Goal: Transaction & Acquisition: Purchase product/service

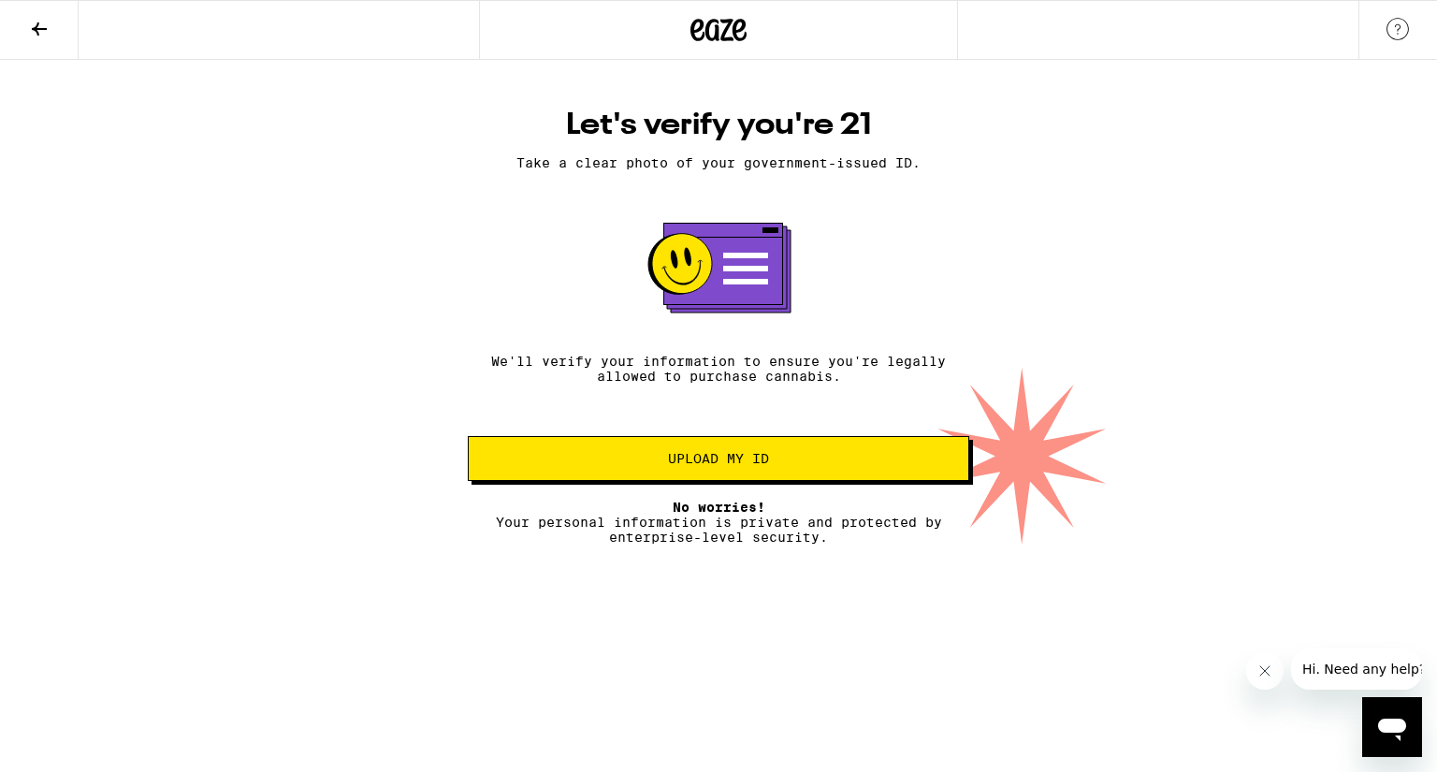
click at [19, 36] on button at bounding box center [39, 30] width 79 height 59
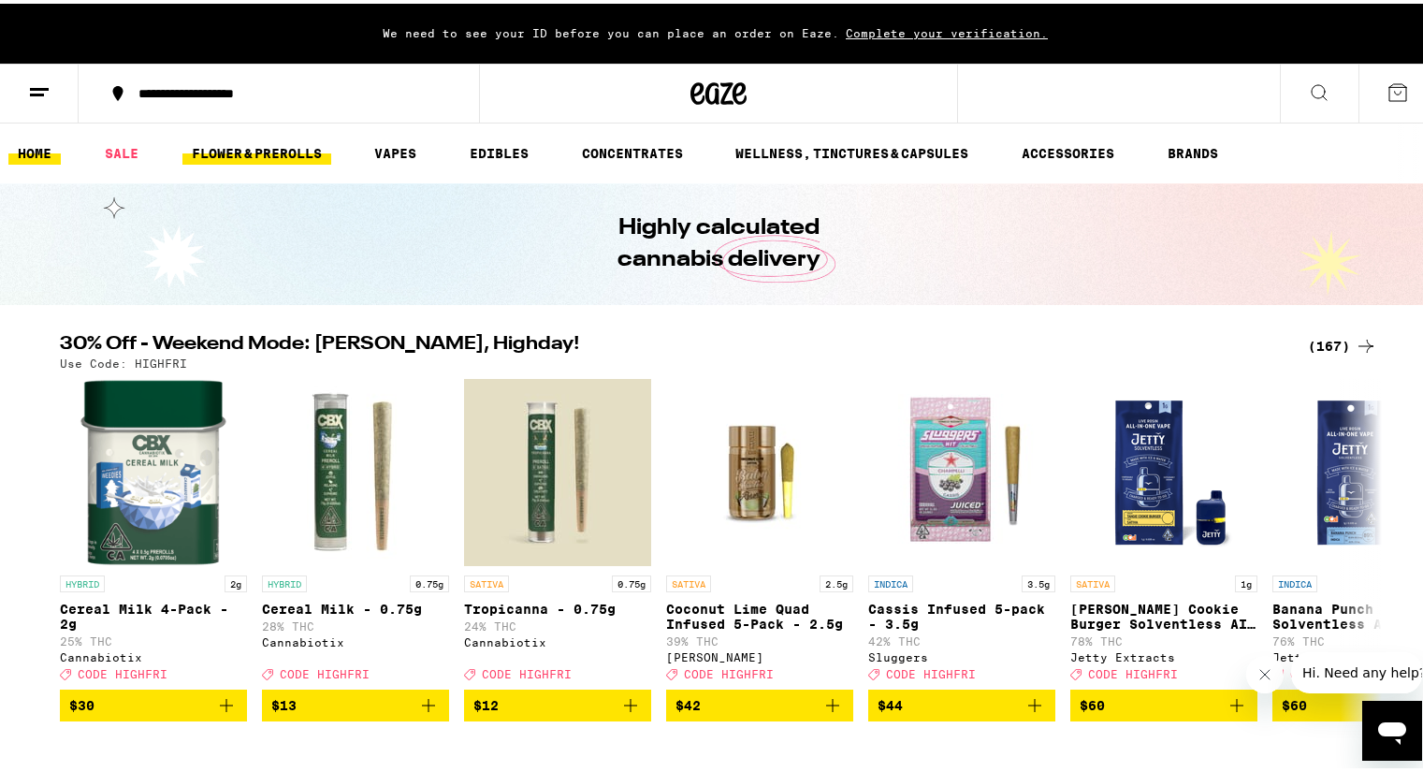
click at [234, 155] on link "FLOWER & PREROLLS" at bounding box center [256, 149] width 149 height 22
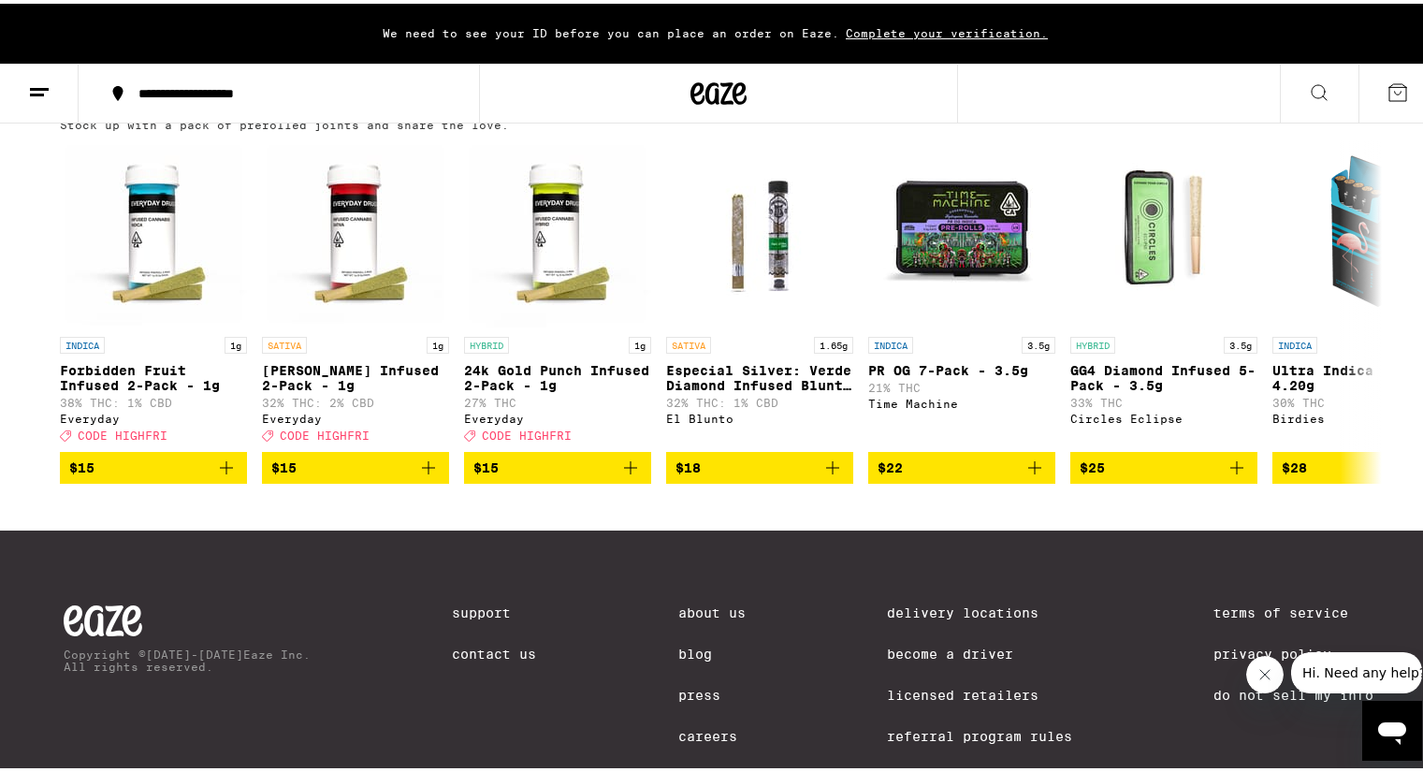
scroll to position [1403, 0]
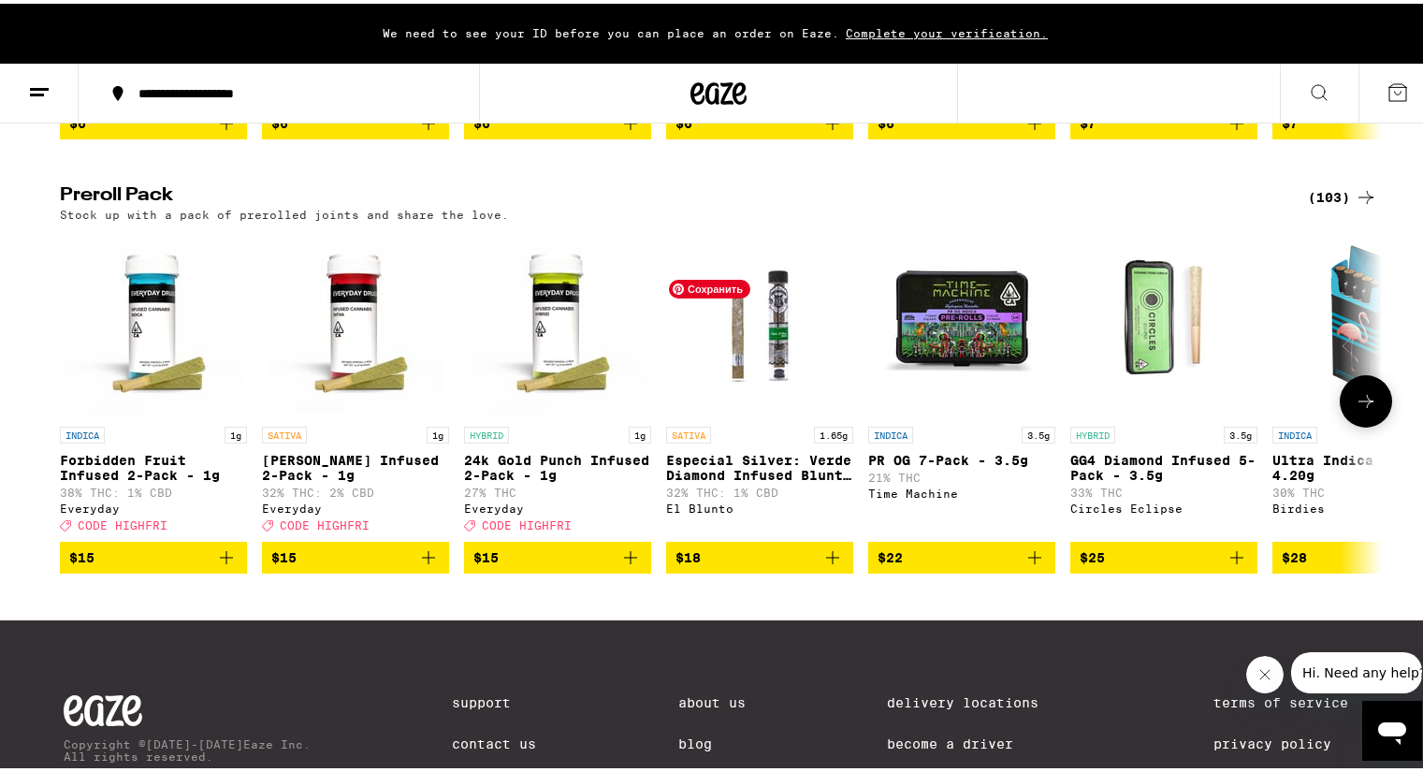
click at [805, 359] on img "Open page for Especial Silver: Verde Diamond Infused Blunt - 1.65g from El Blun…" at bounding box center [759, 319] width 187 height 187
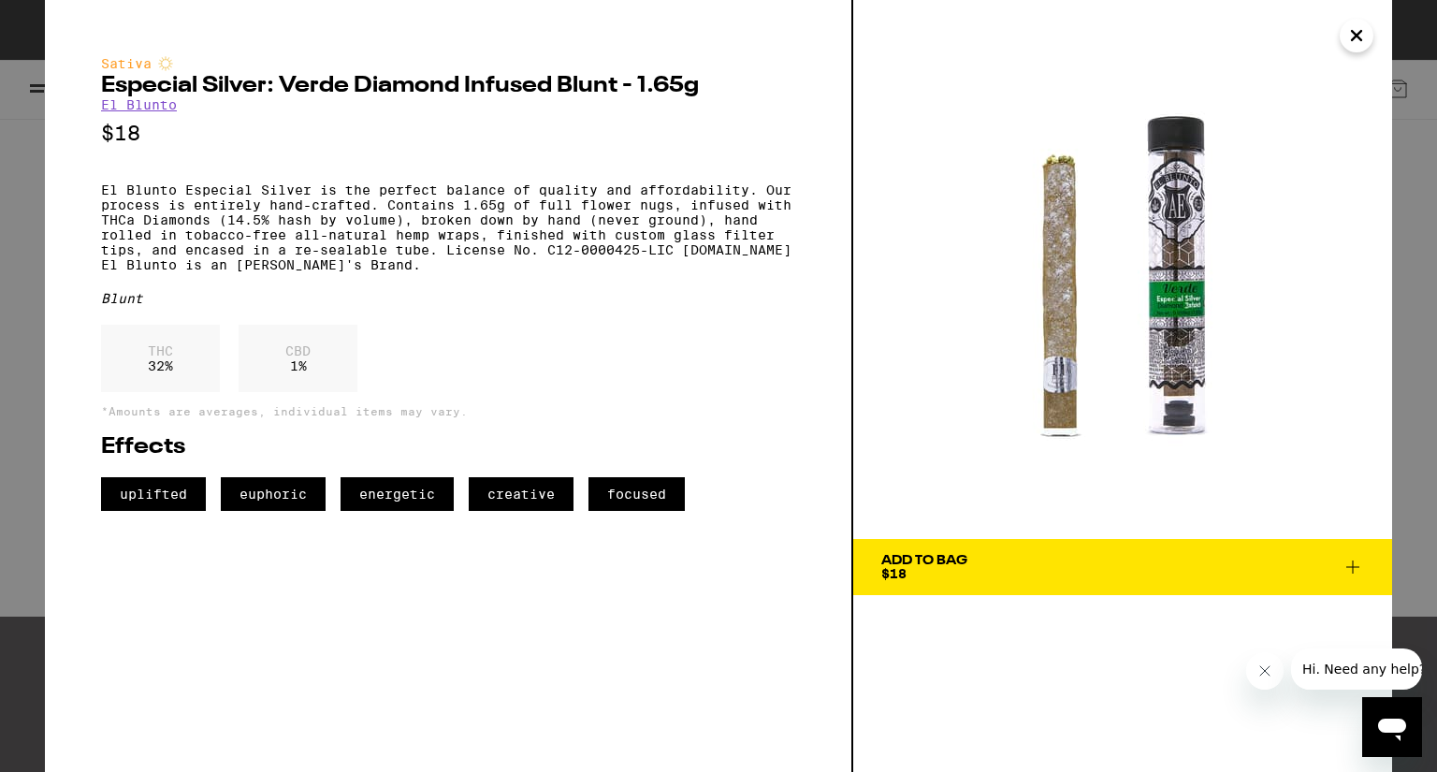
click at [1068, 569] on span "Add To Bag $18" at bounding box center [1122, 567] width 483 height 26
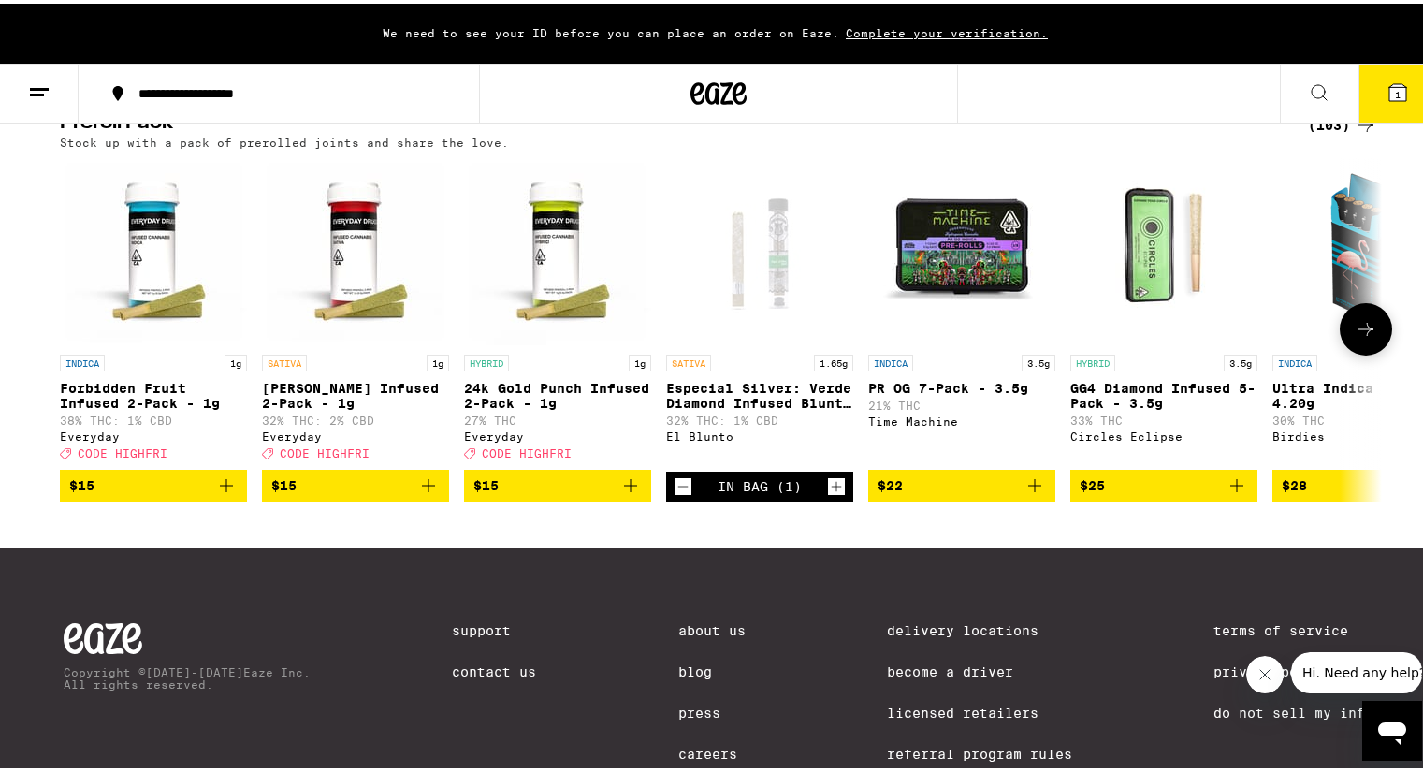
scroll to position [1497, 0]
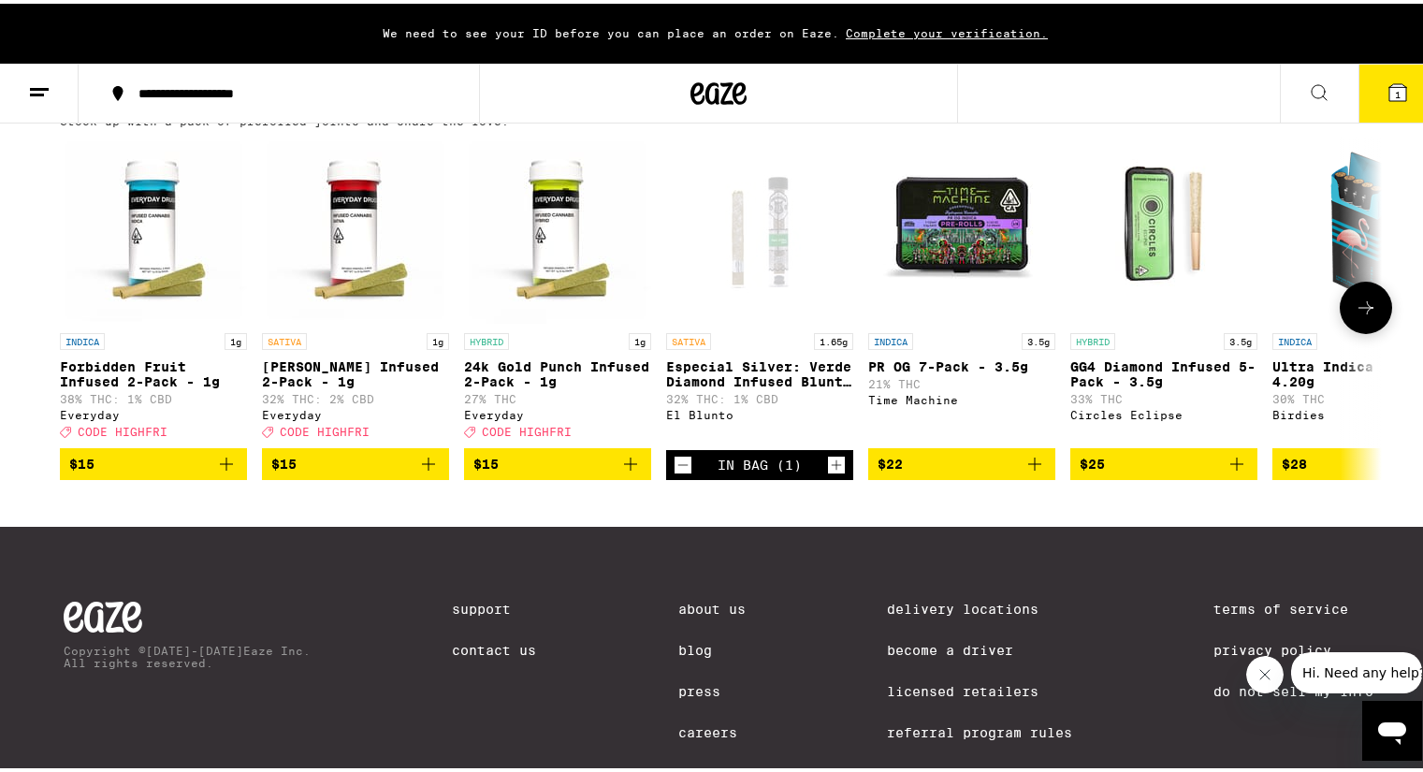
click at [1357, 315] on icon at bounding box center [1365, 304] width 22 height 22
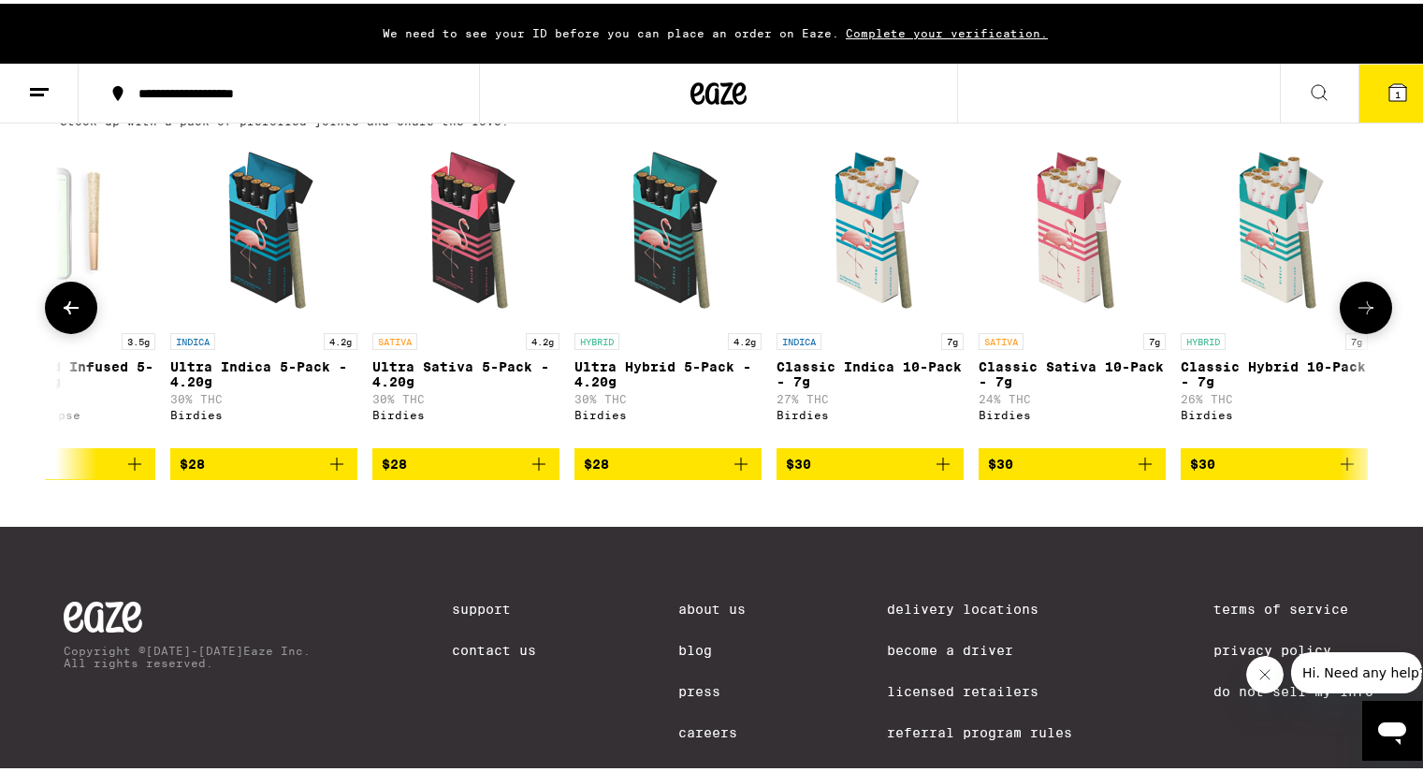
scroll to position [0, 1113]
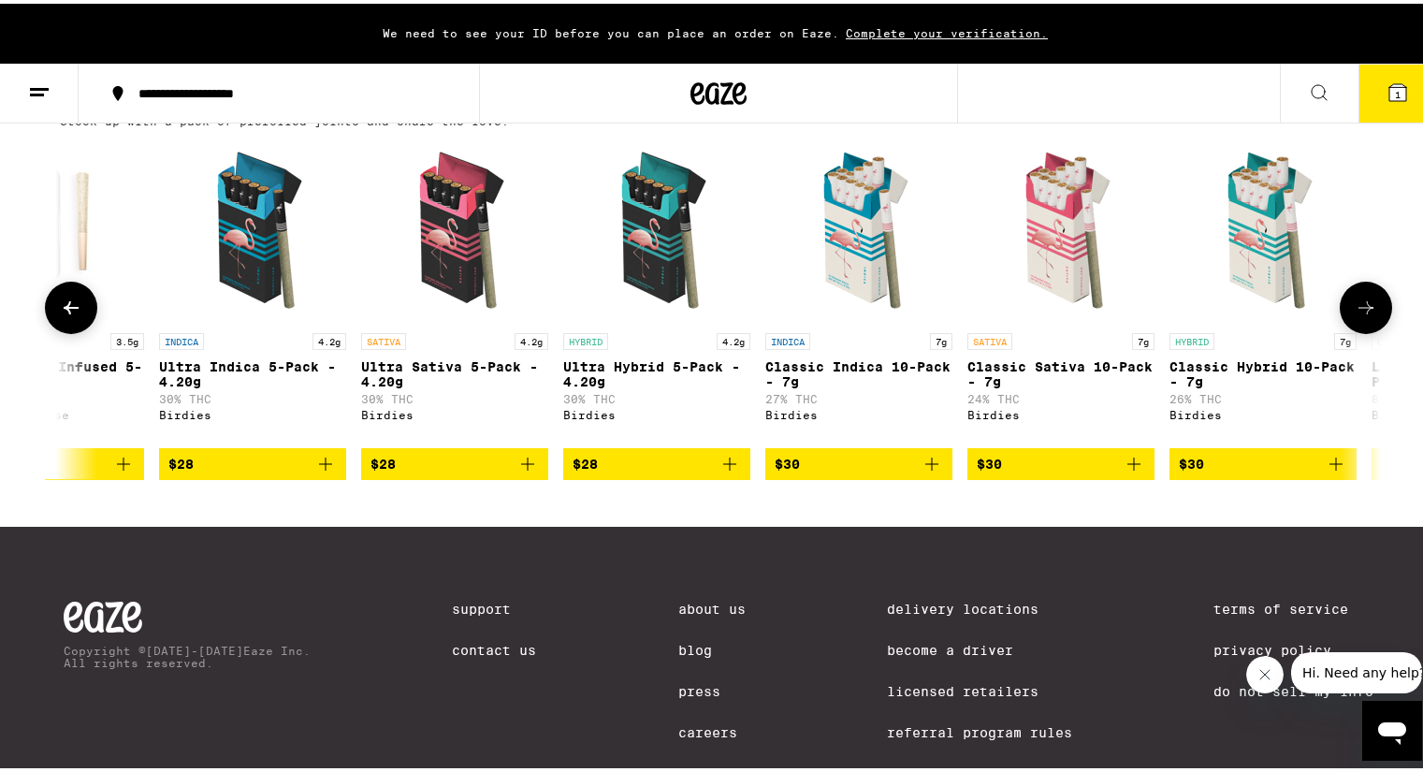
click at [1358, 315] on icon at bounding box center [1365, 304] width 22 height 22
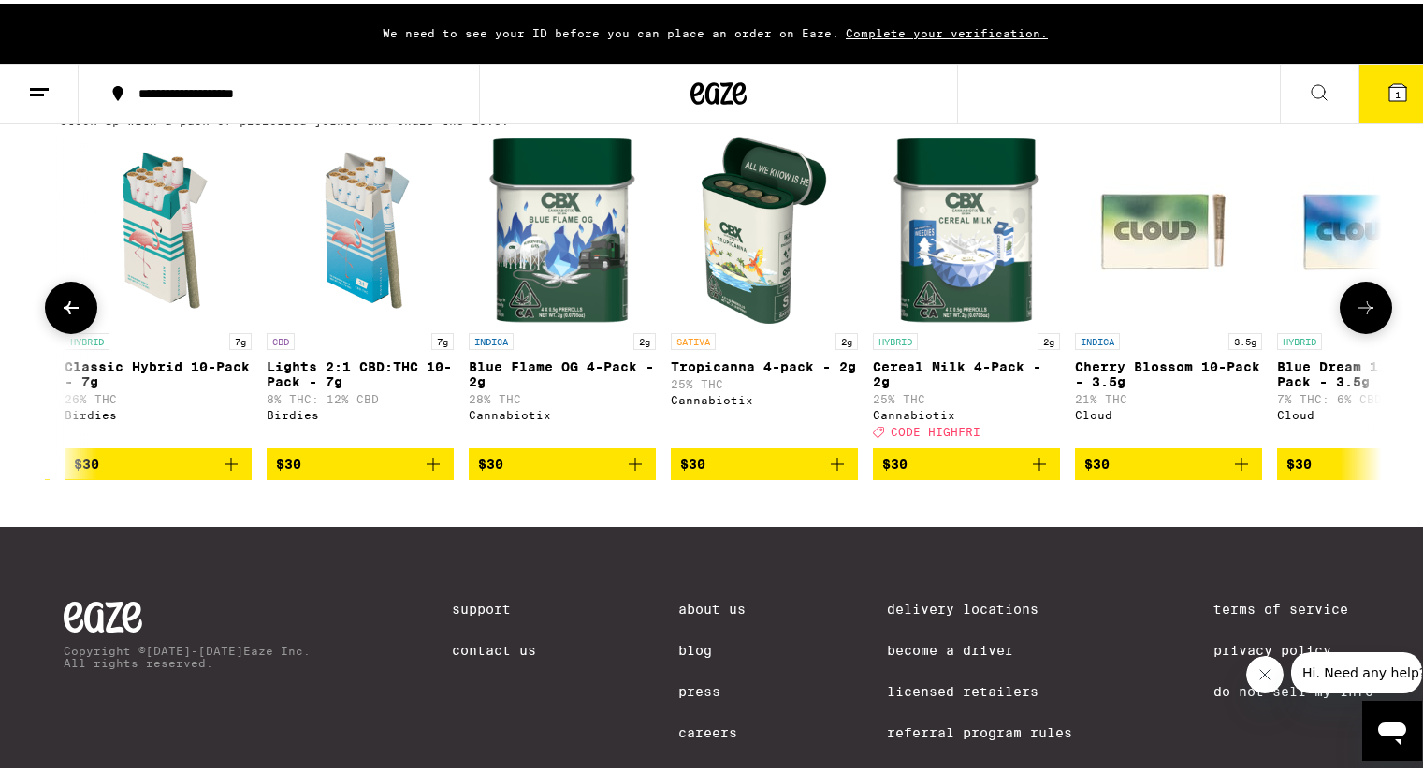
scroll to position [0, 2226]
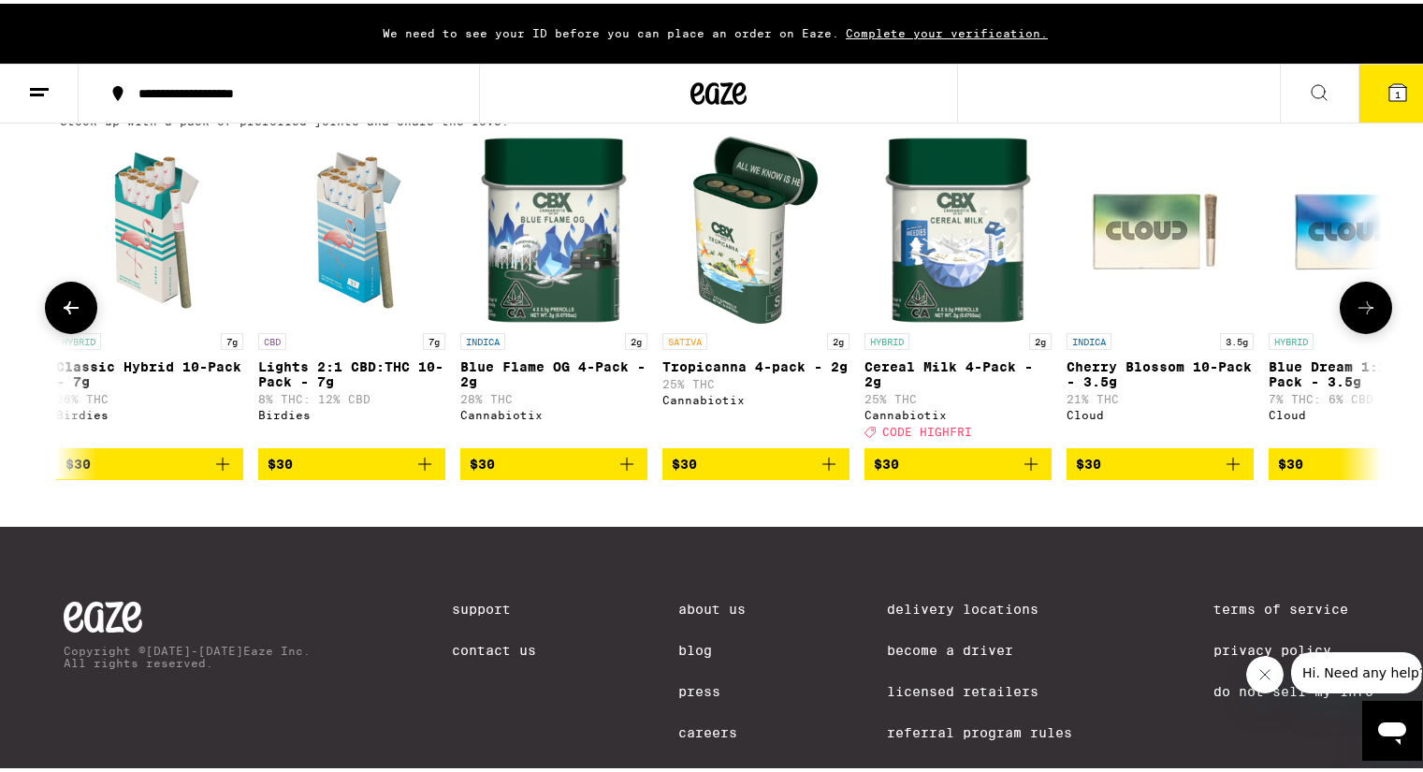
click at [1358, 315] on icon at bounding box center [1365, 304] width 22 height 22
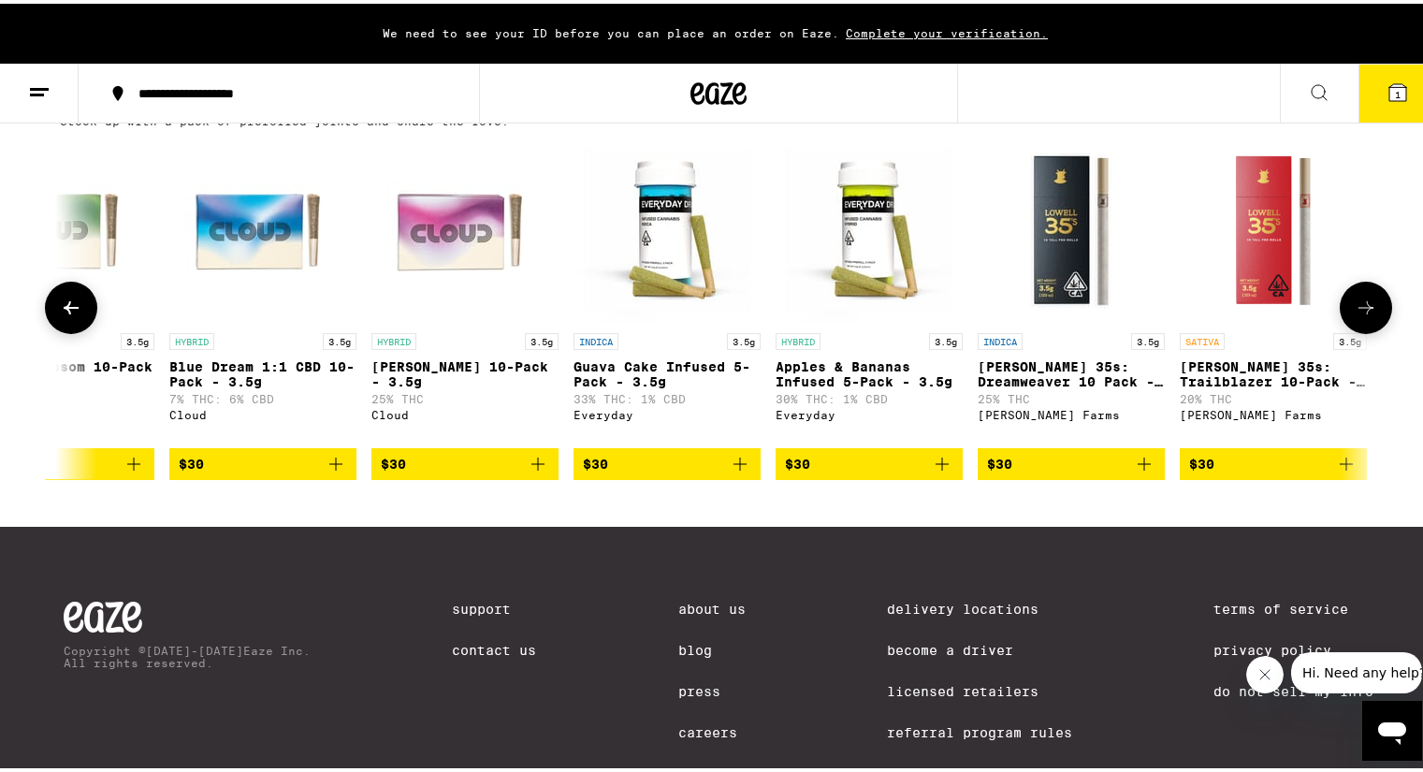
scroll to position [0, 3339]
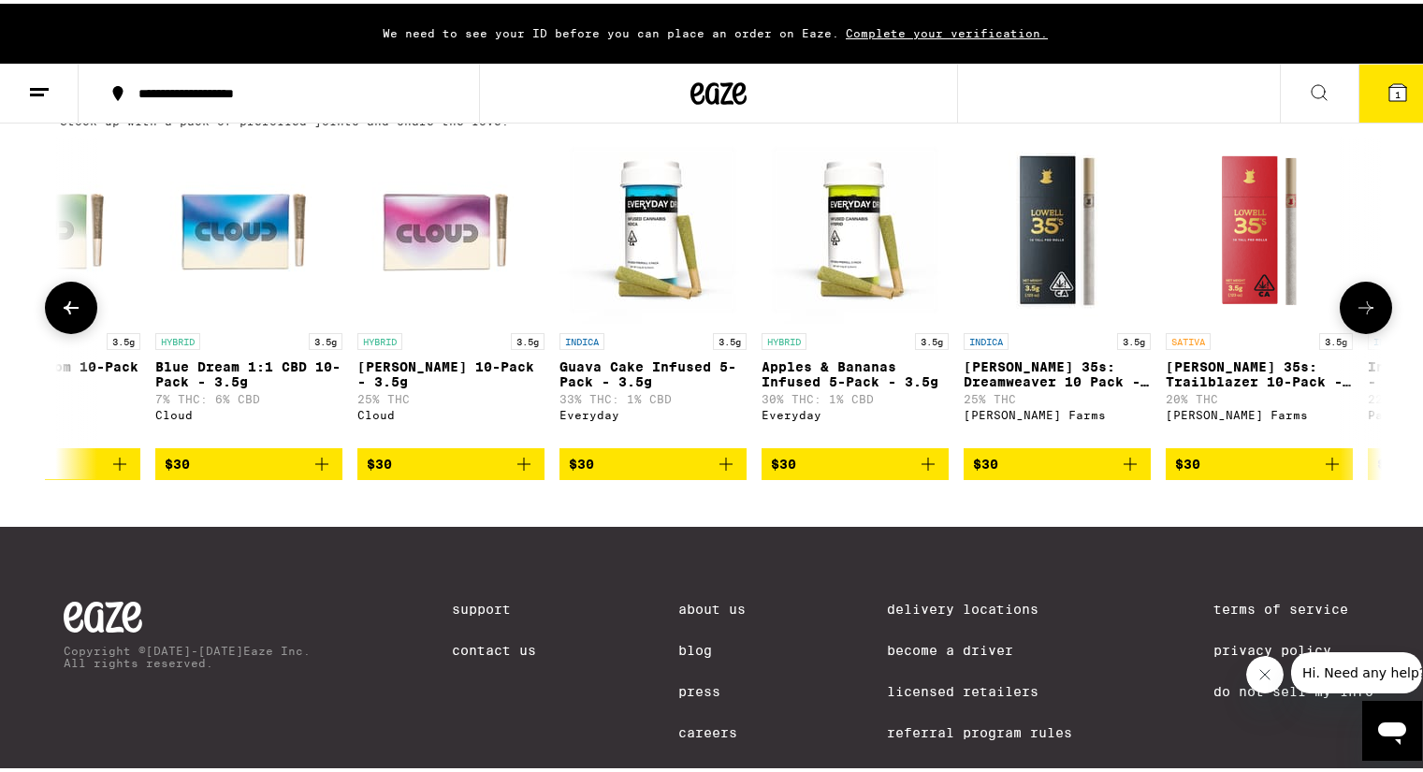
click at [1355, 315] on icon at bounding box center [1365, 304] width 22 height 22
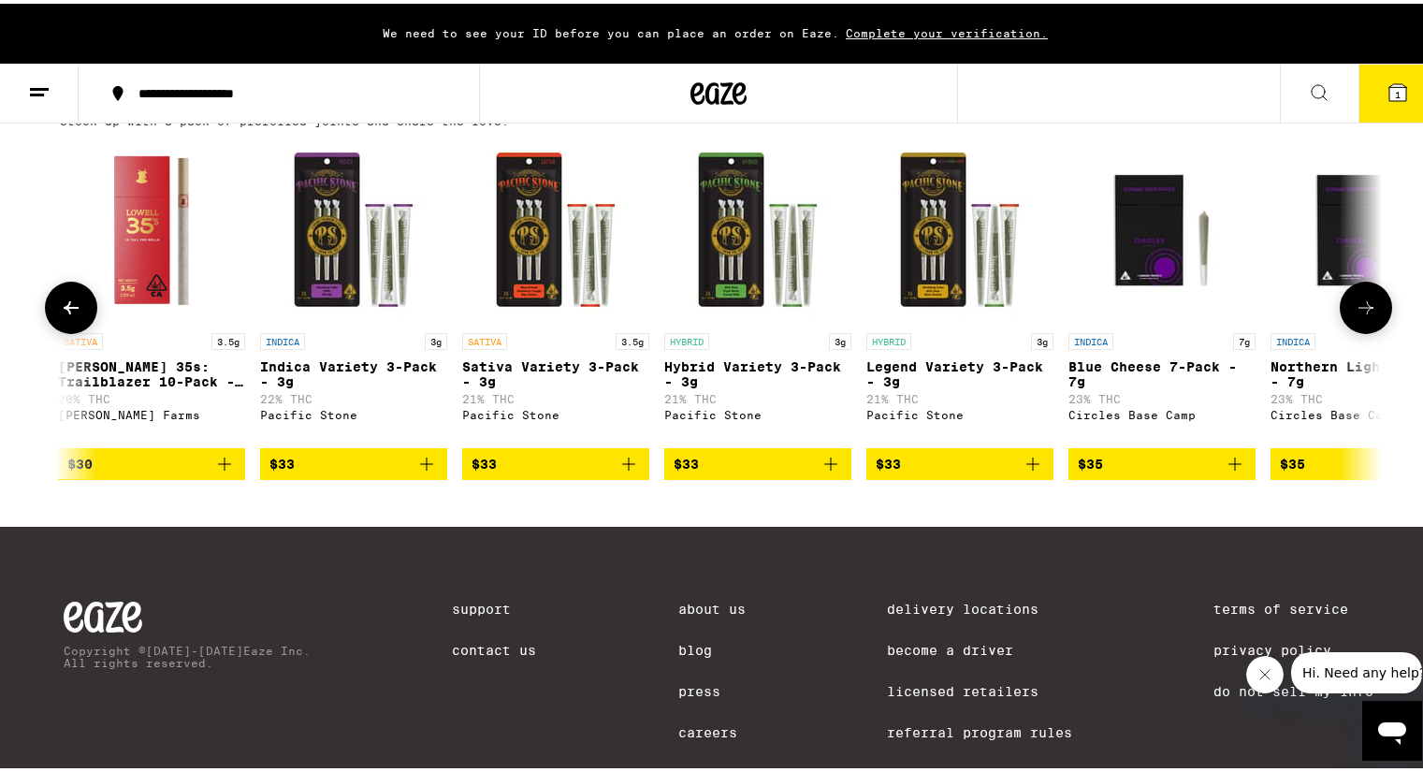
scroll to position [0, 4452]
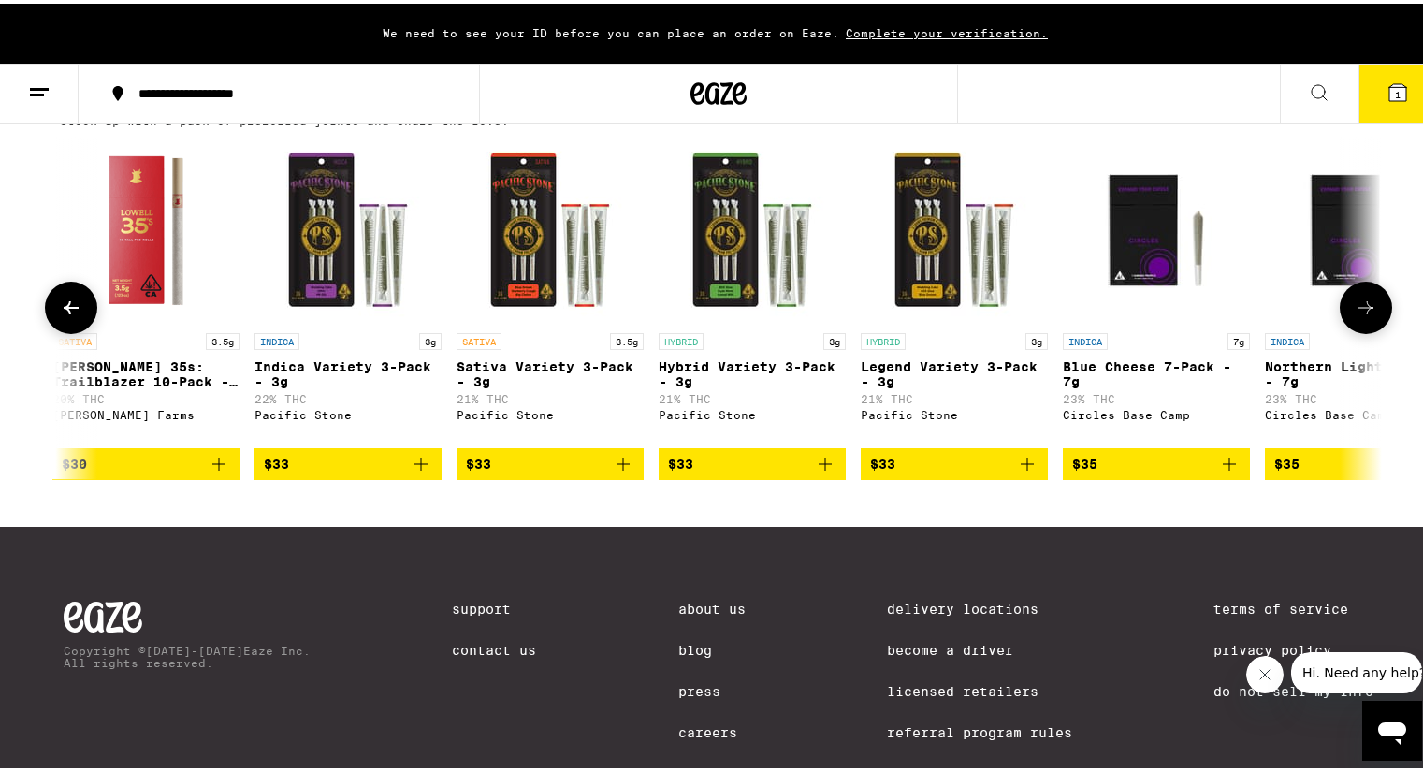
click at [1355, 315] on icon at bounding box center [1365, 304] width 22 height 22
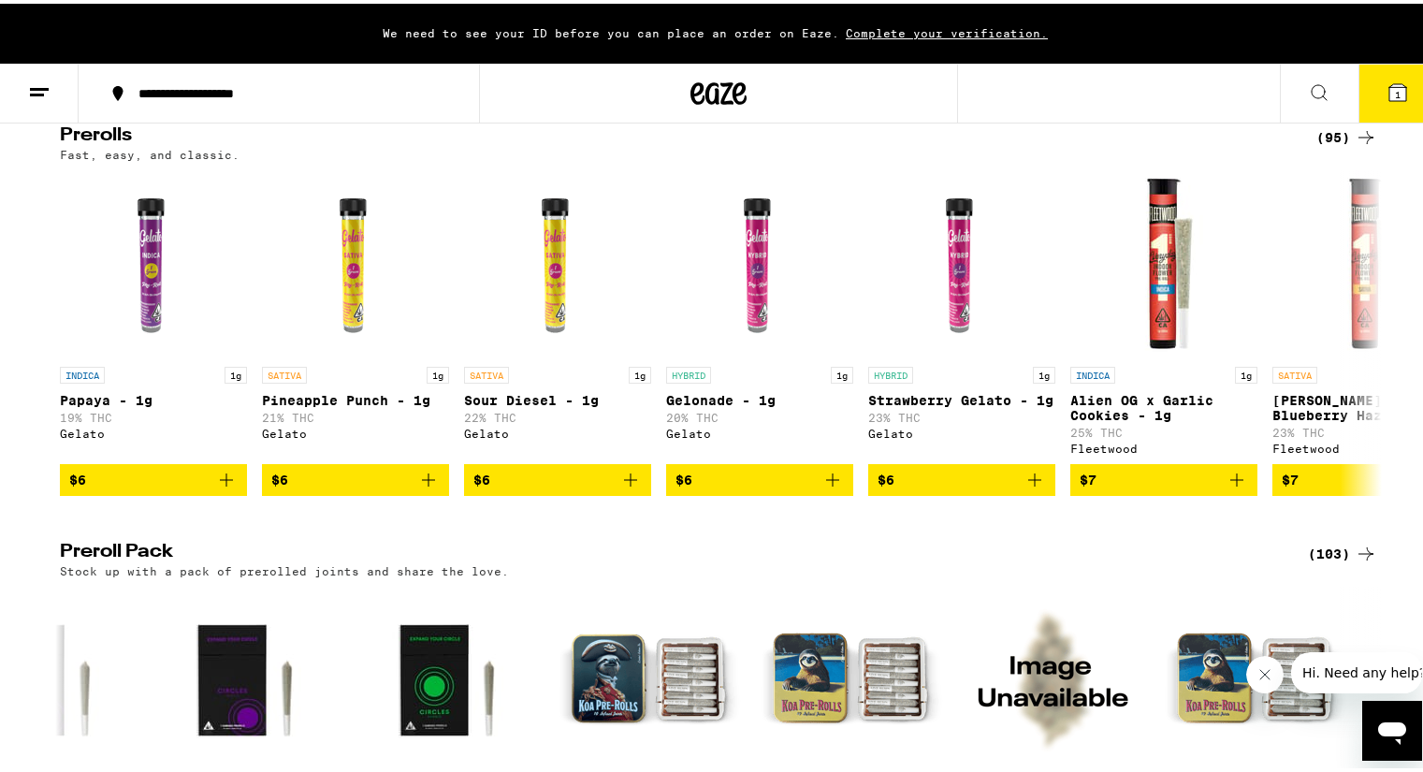
scroll to position [1029, 0]
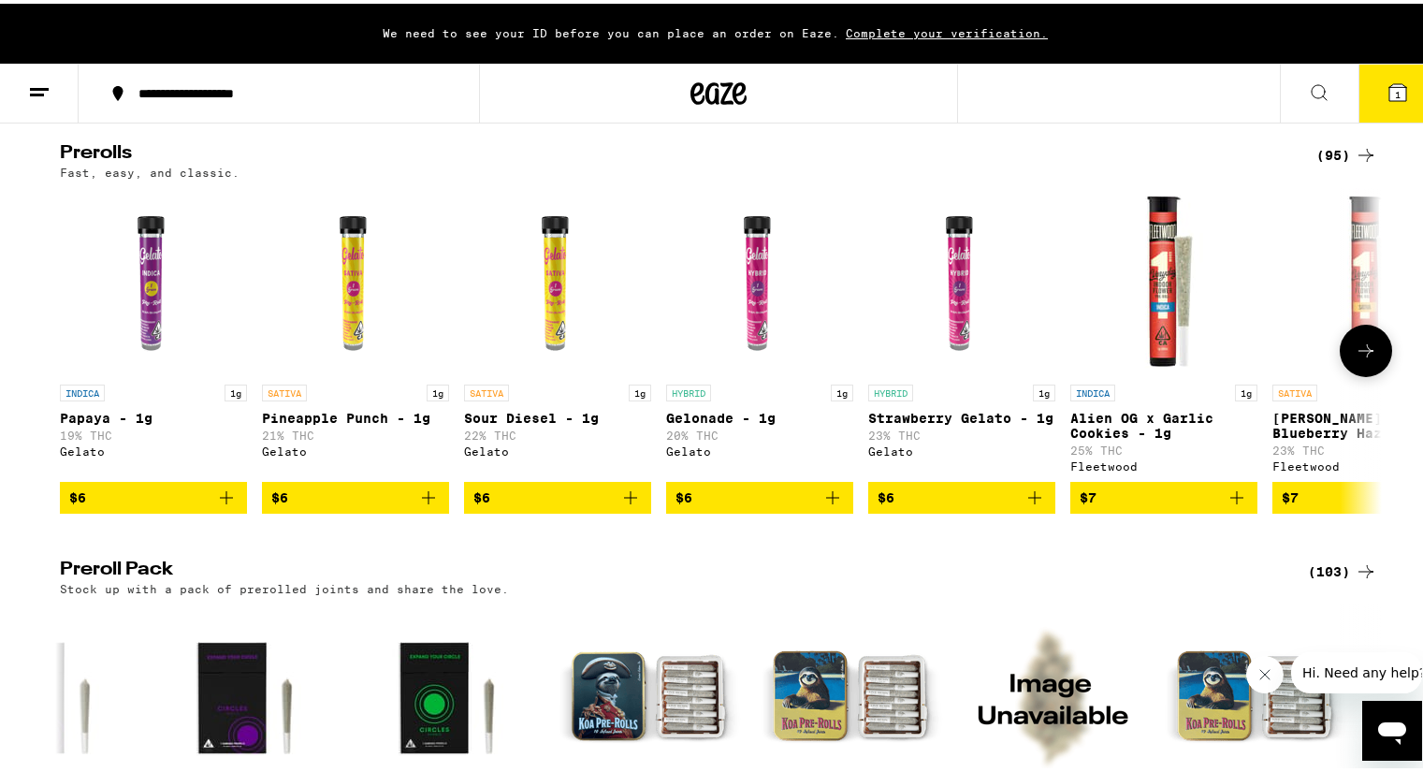
click at [1354, 358] on icon at bounding box center [1365, 347] width 22 height 22
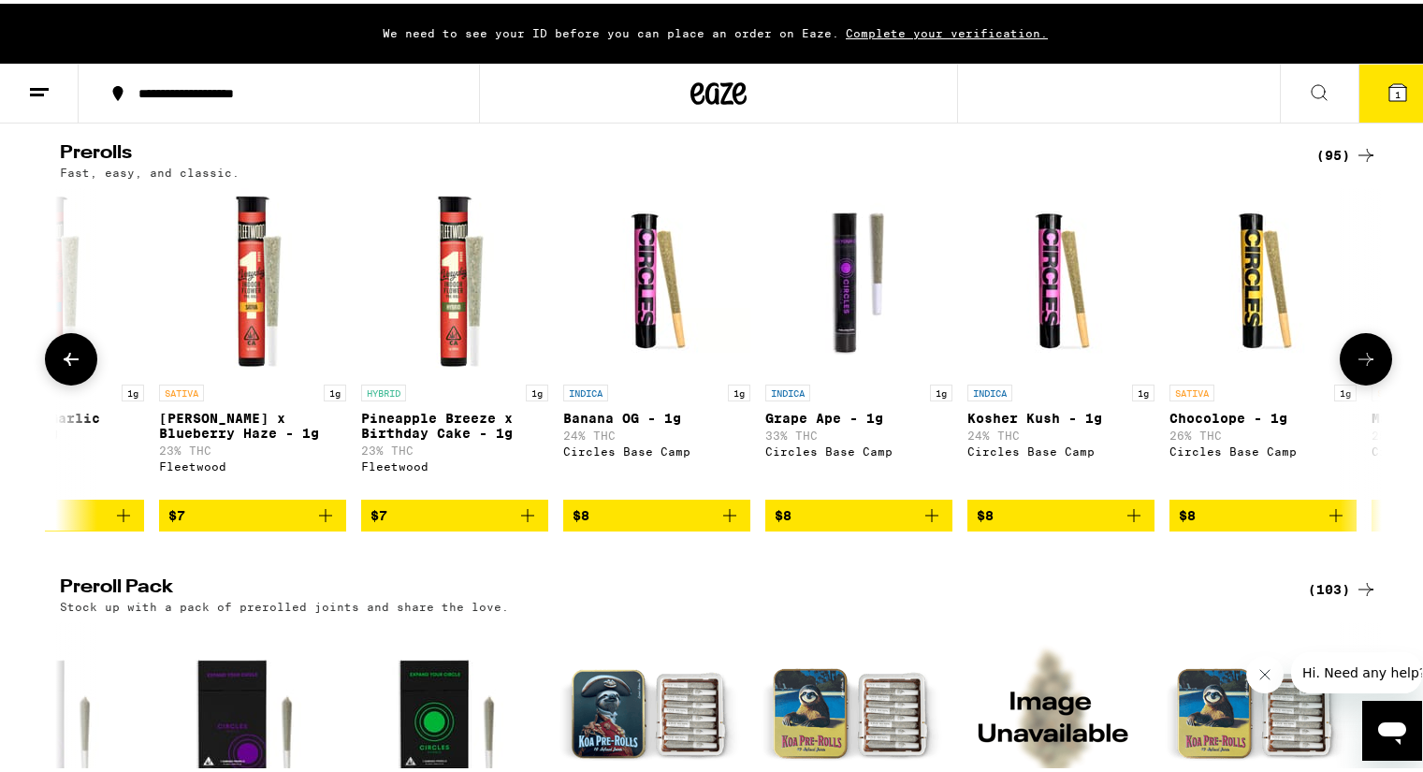
click at [1354, 367] on icon at bounding box center [1365, 355] width 22 height 22
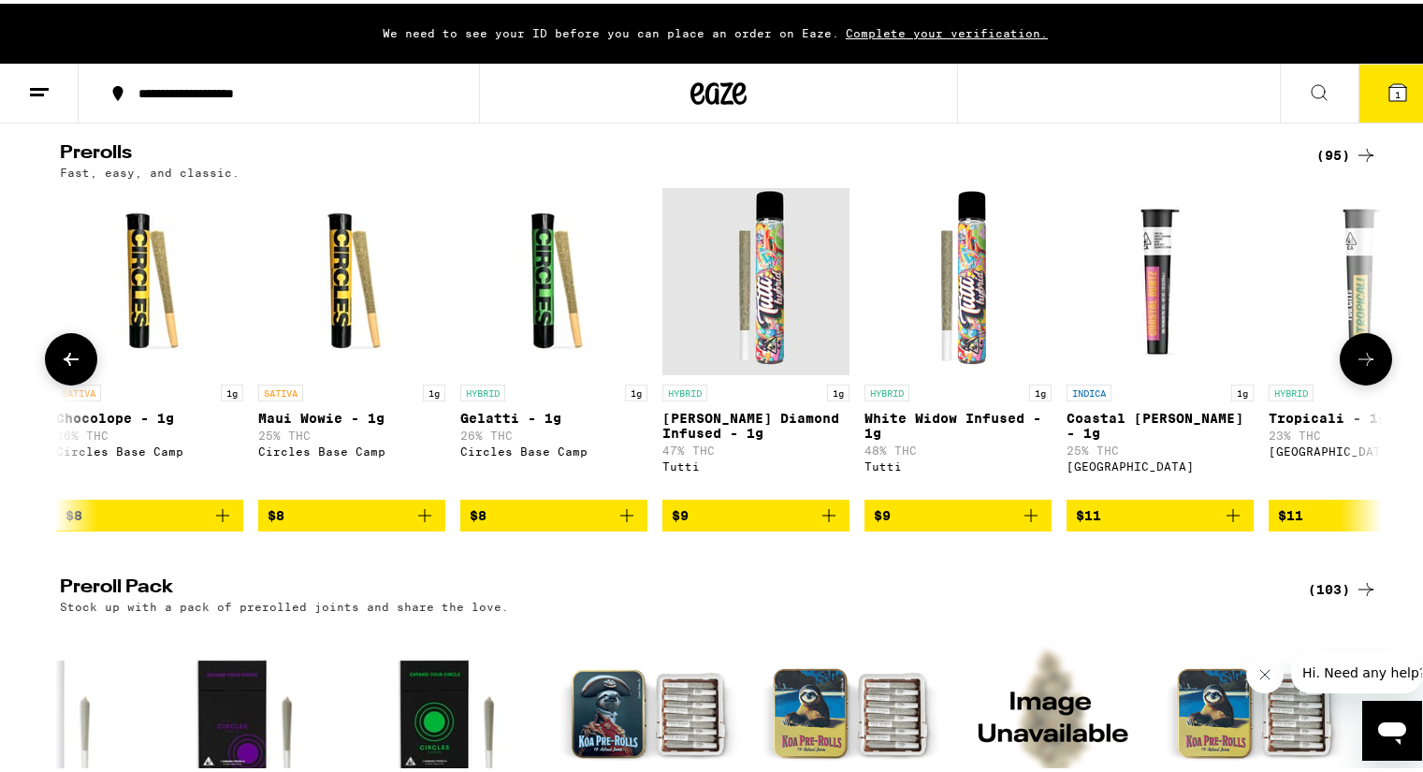
click at [65, 382] on button at bounding box center [71, 355] width 52 height 52
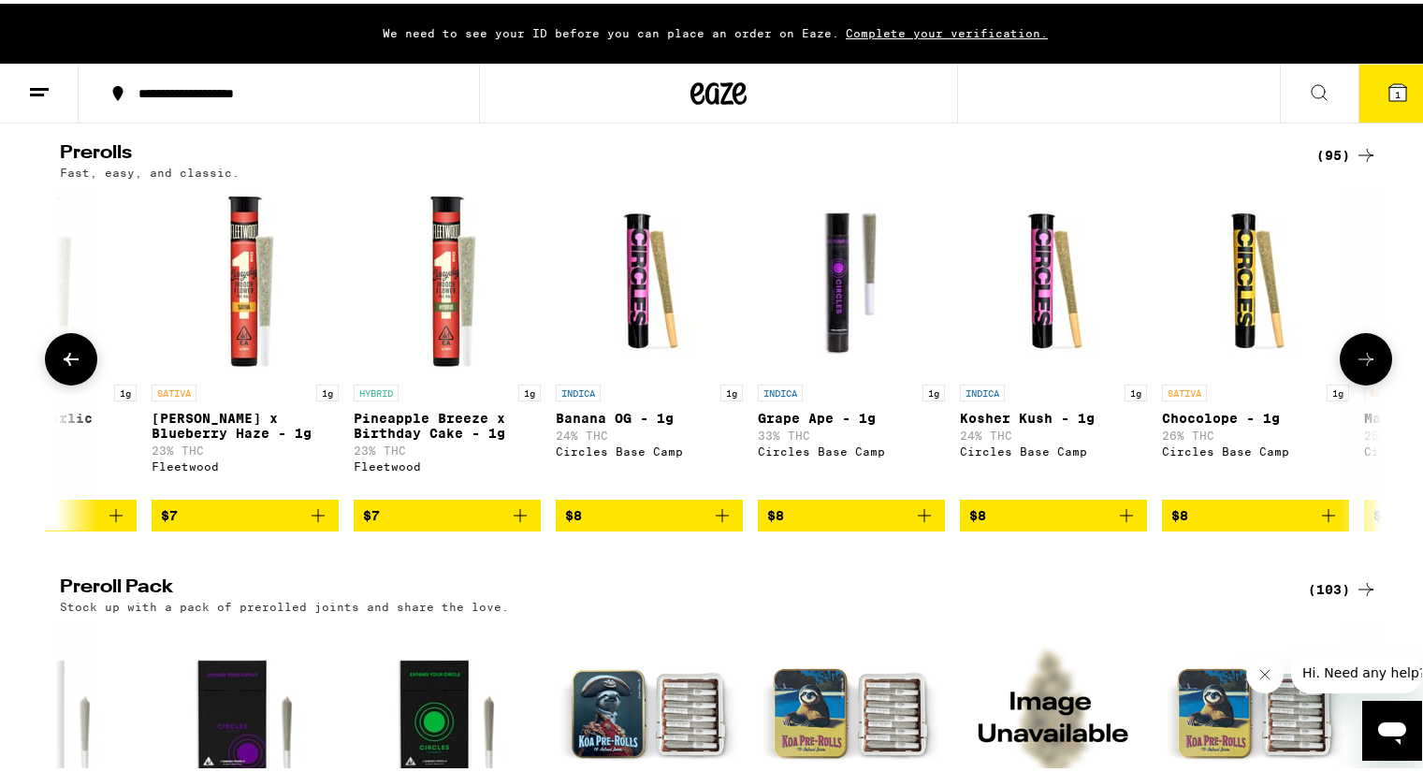
scroll to position [0, 1113]
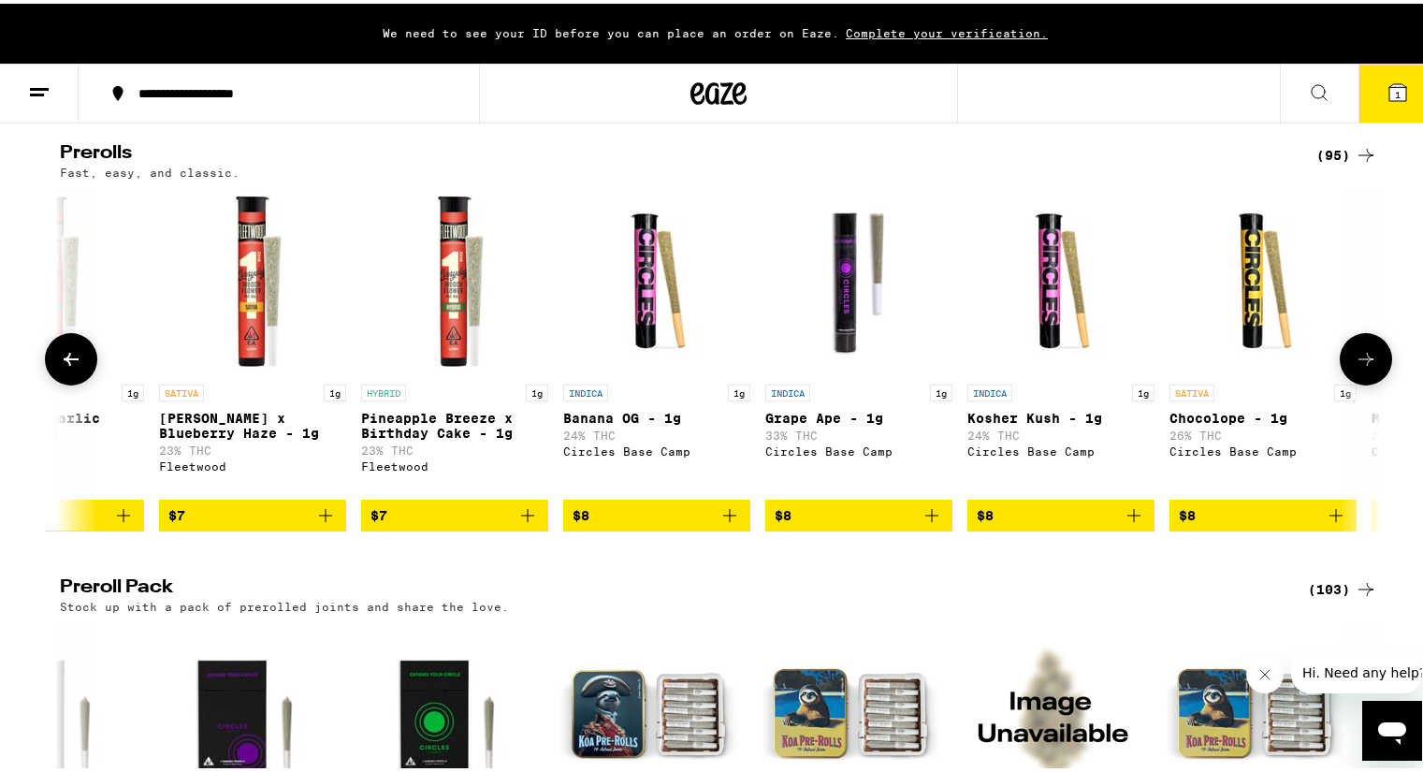
click at [1368, 367] on icon at bounding box center [1365, 355] width 22 height 22
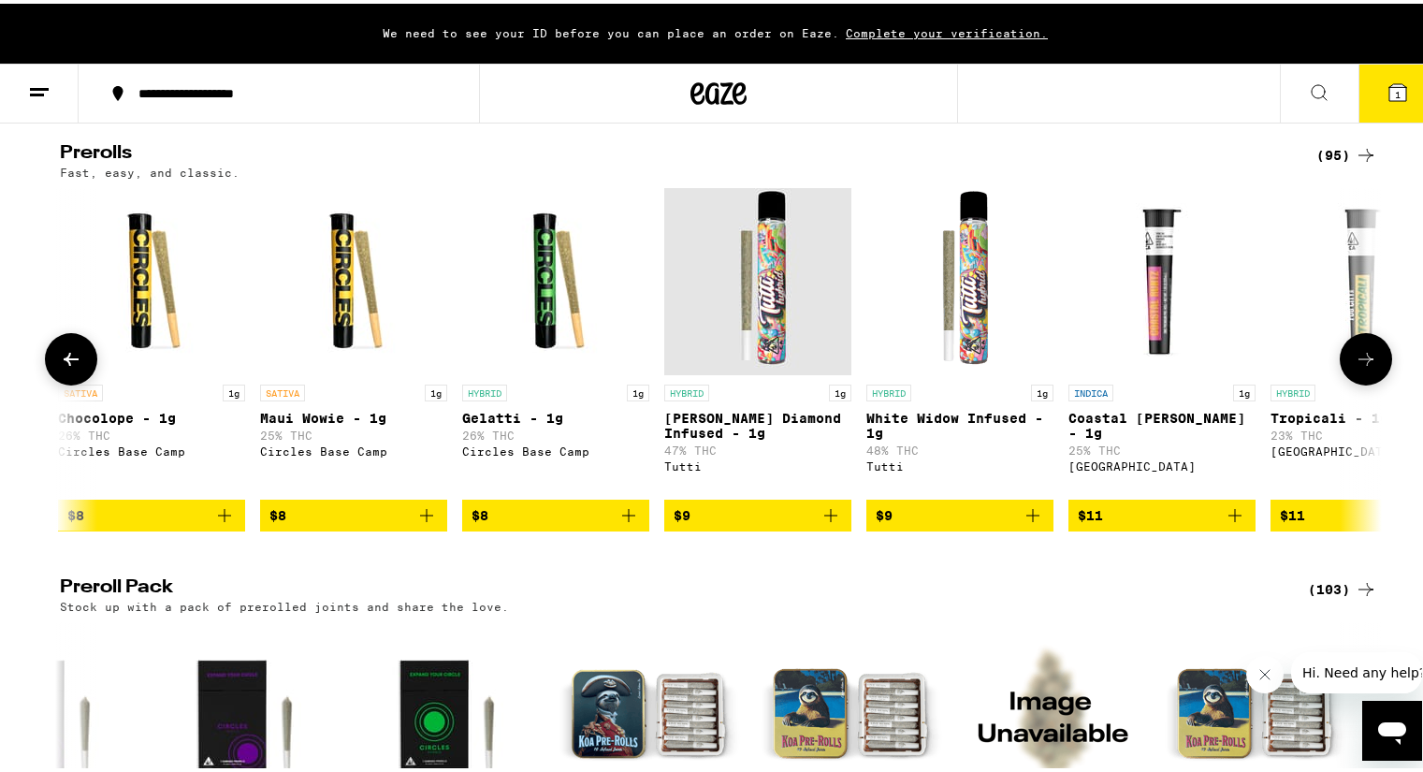
scroll to position [0, 2226]
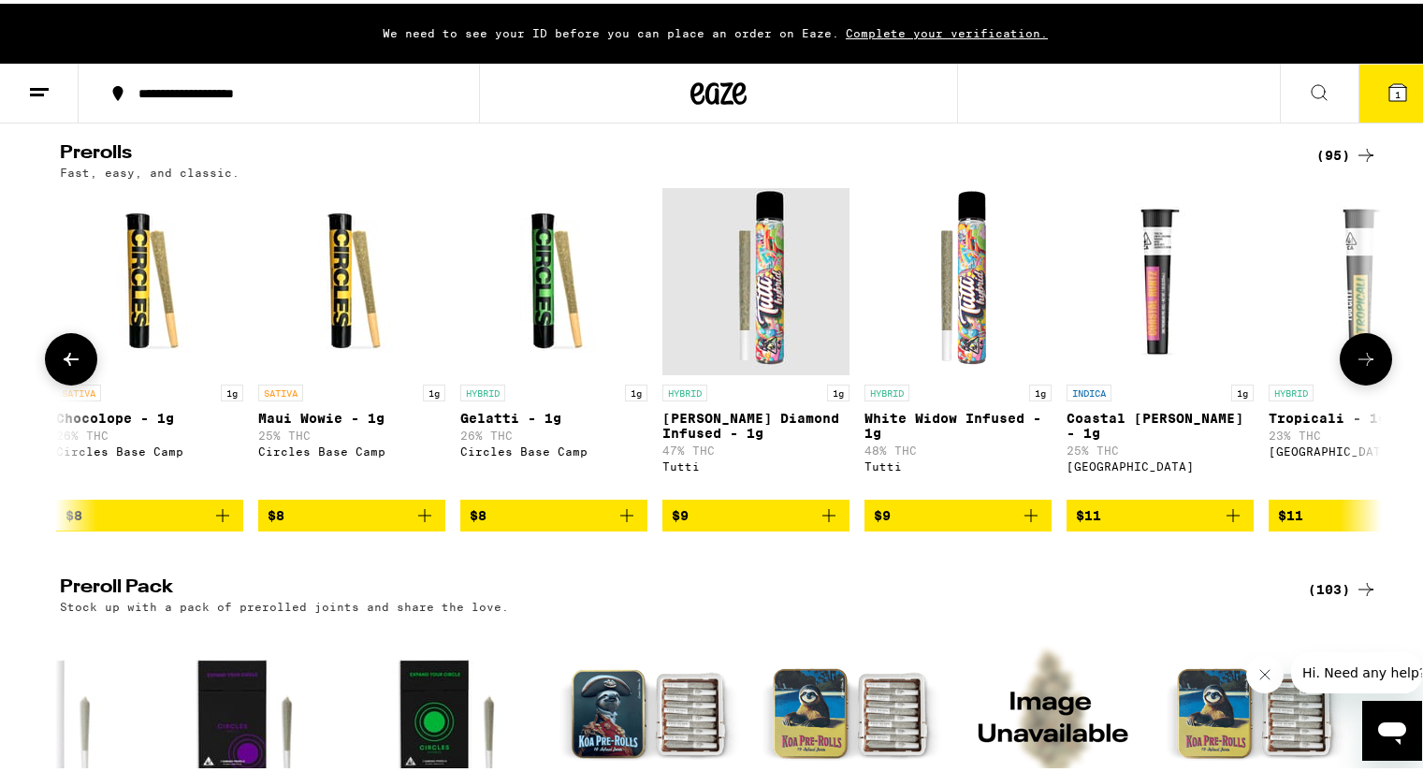
click at [1368, 367] on icon at bounding box center [1365, 355] width 22 height 22
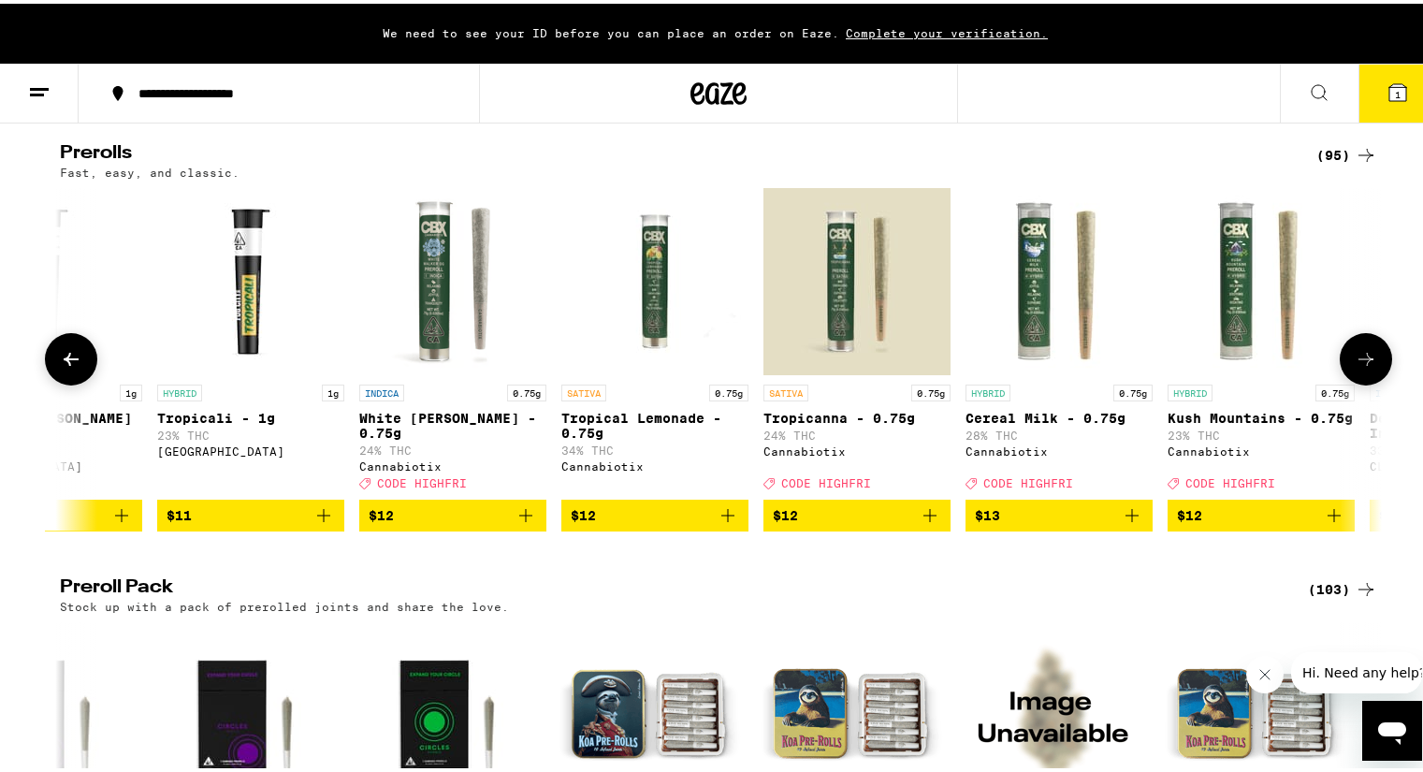
scroll to position [0, 3339]
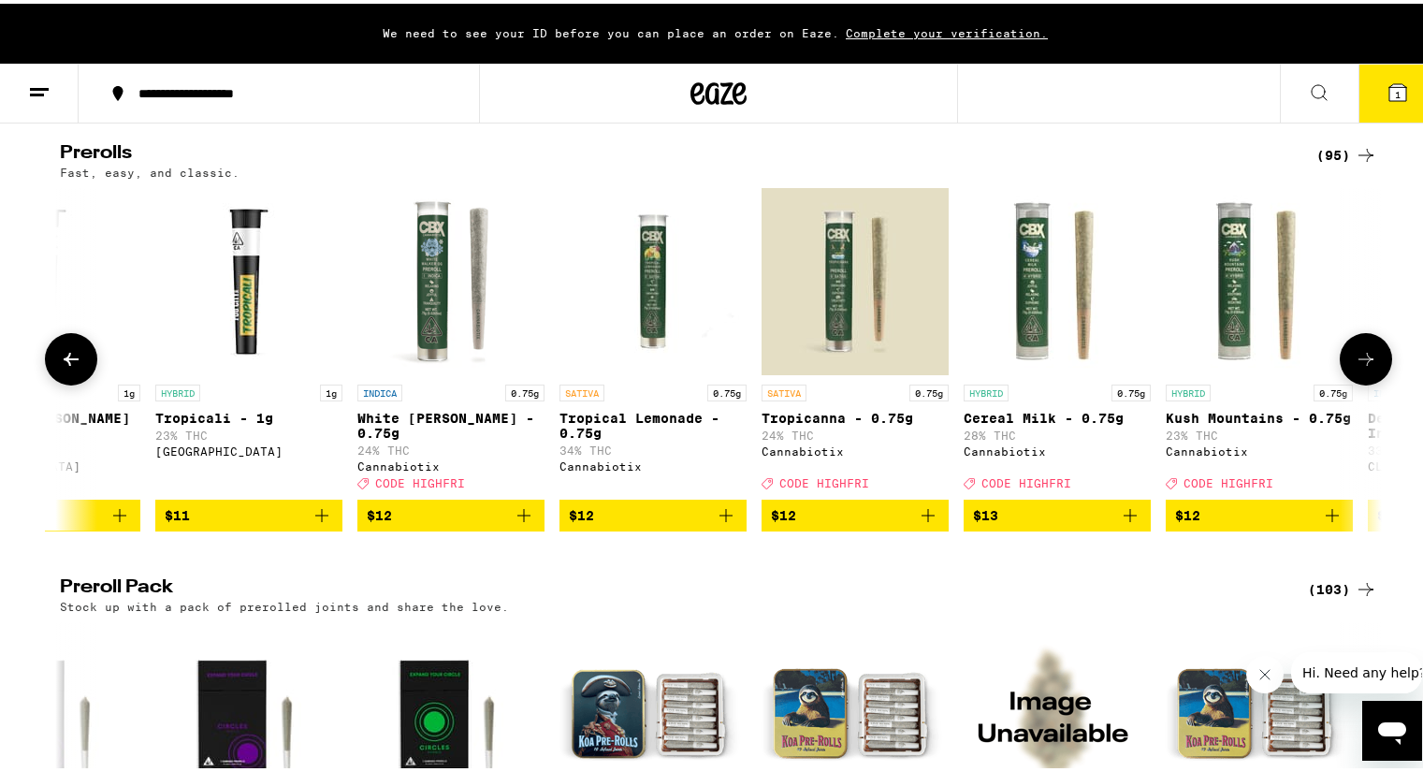
click at [1368, 367] on icon at bounding box center [1365, 355] width 22 height 22
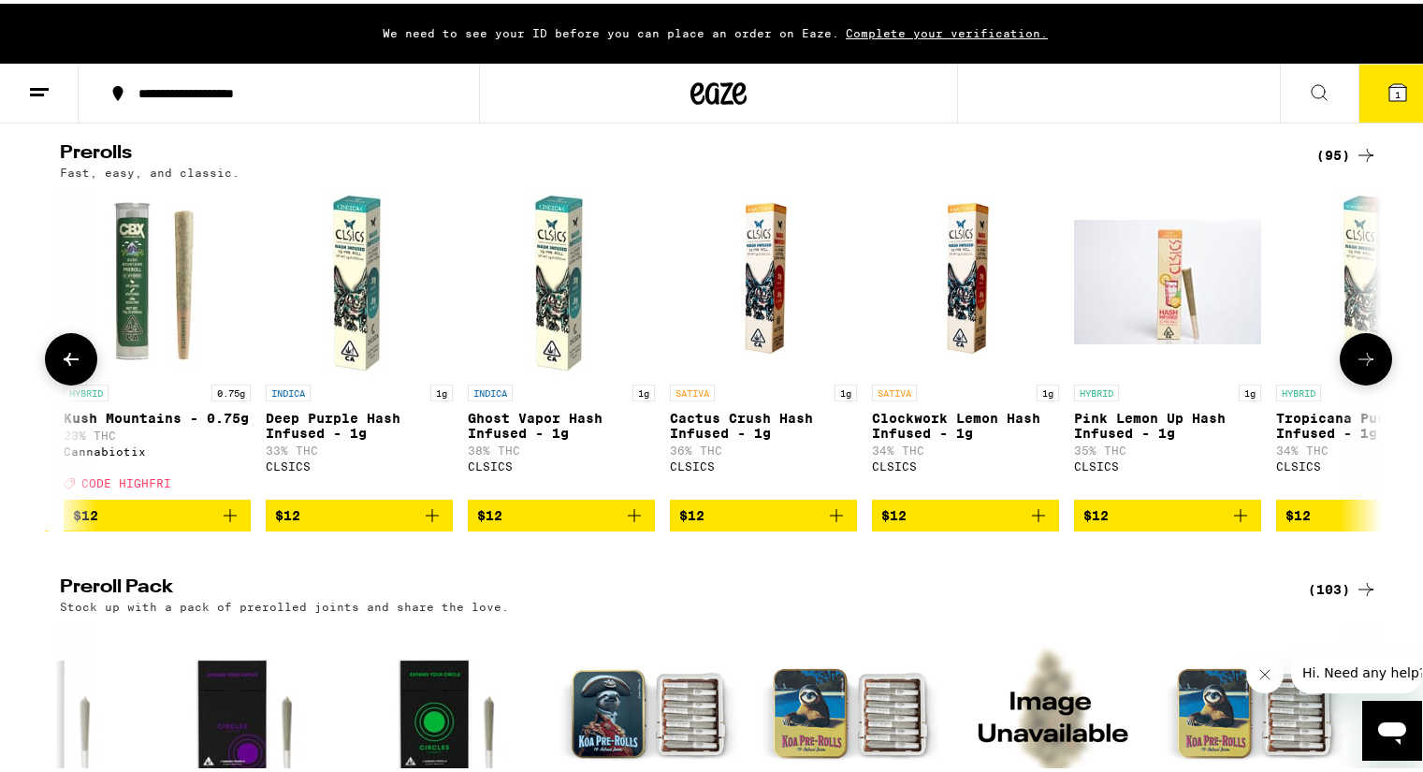
scroll to position [0, 4452]
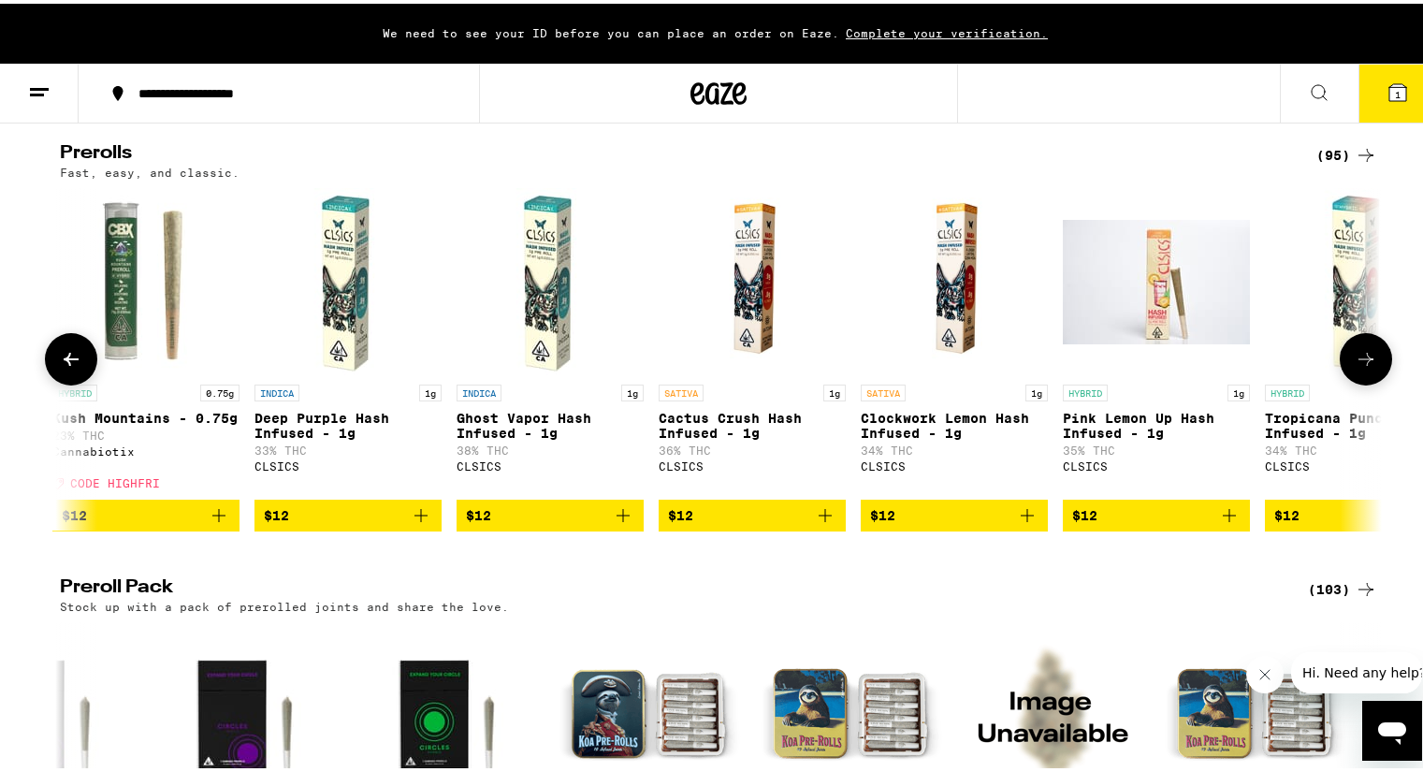
click at [1368, 367] on icon at bounding box center [1365, 355] width 22 height 22
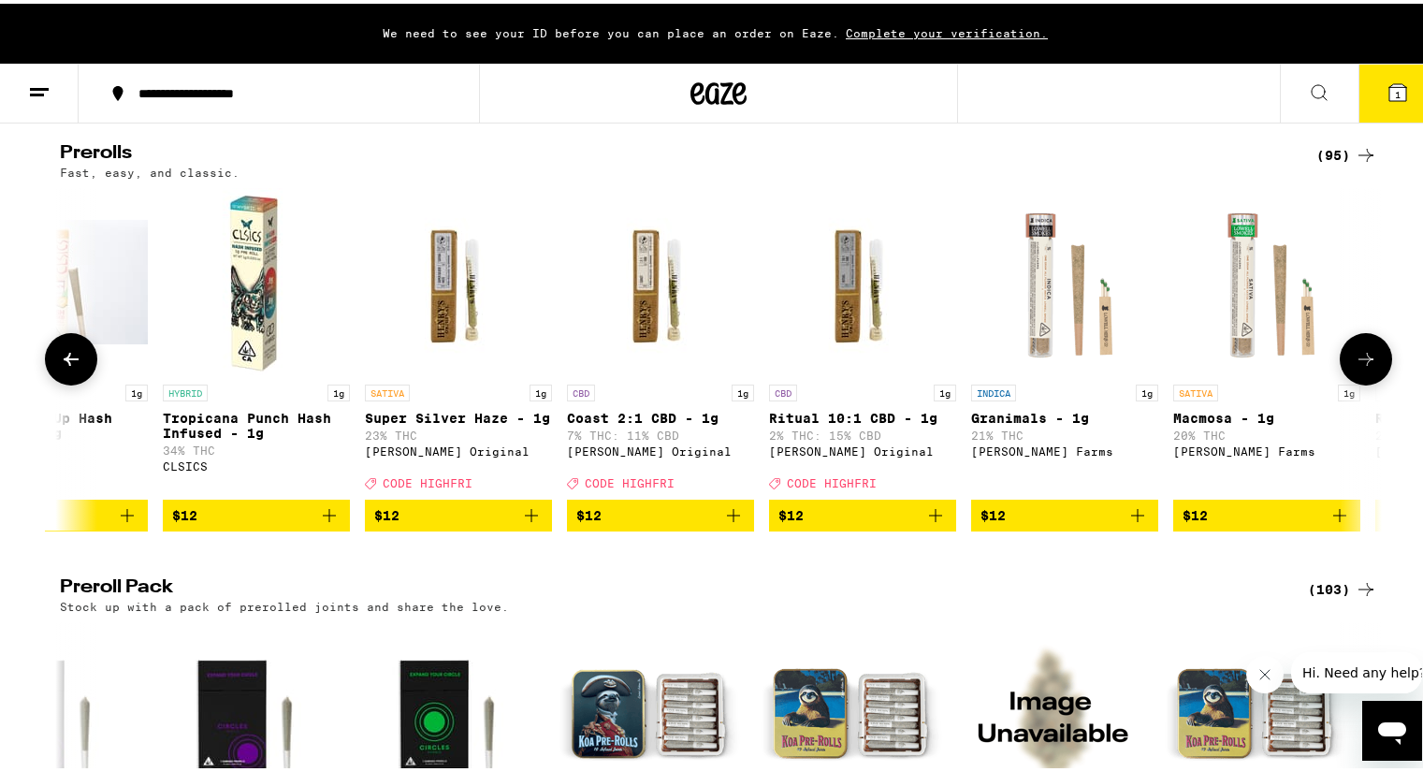
scroll to position [0, 5566]
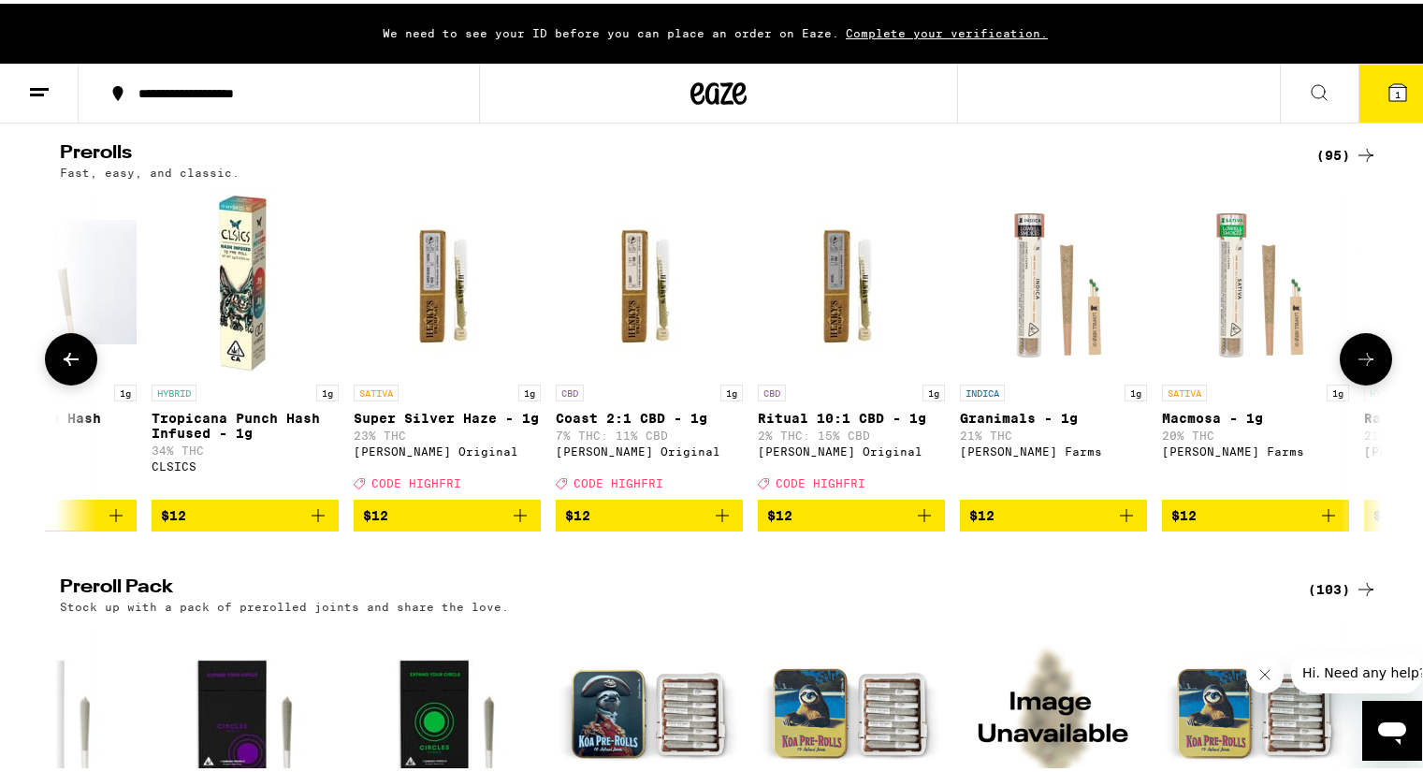
click at [1368, 367] on icon at bounding box center [1365, 355] width 22 height 22
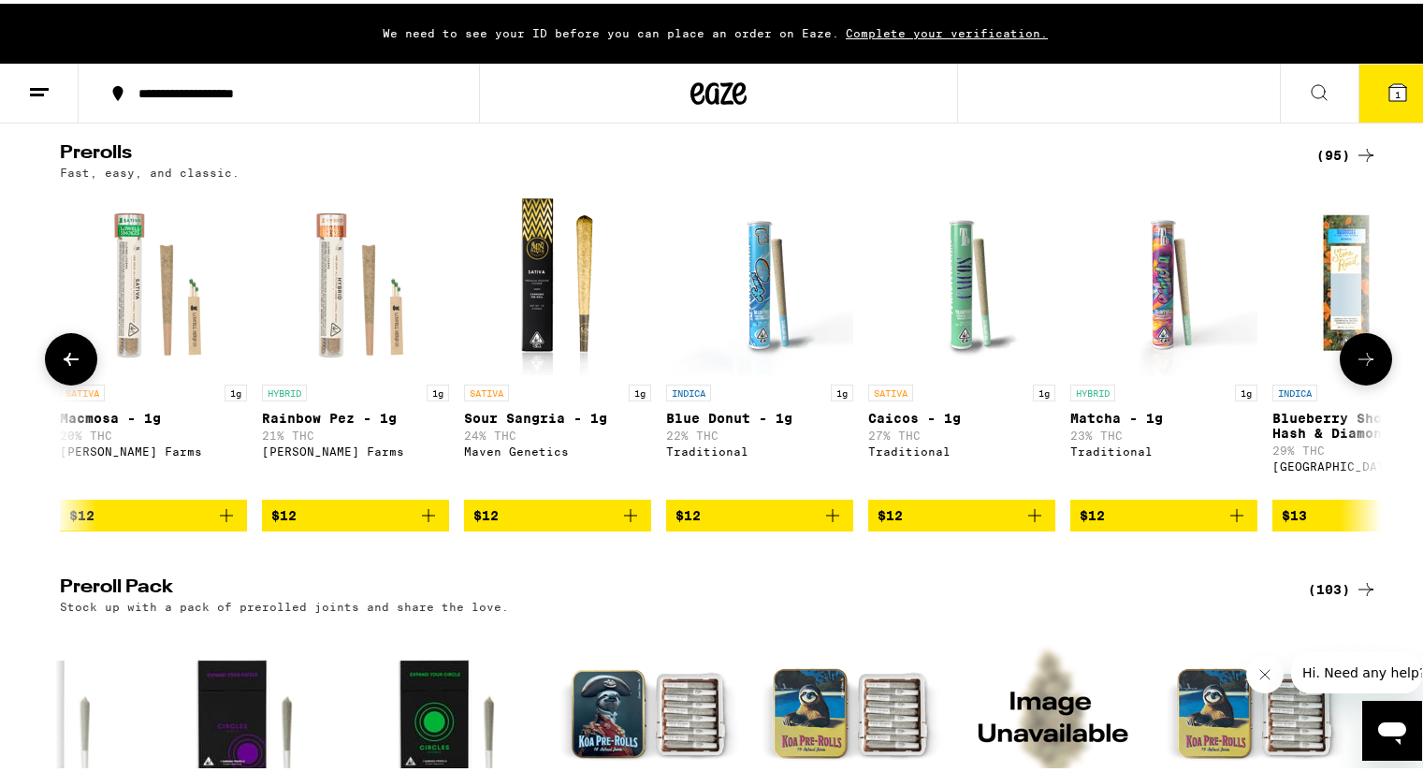
scroll to position [0, 6679]
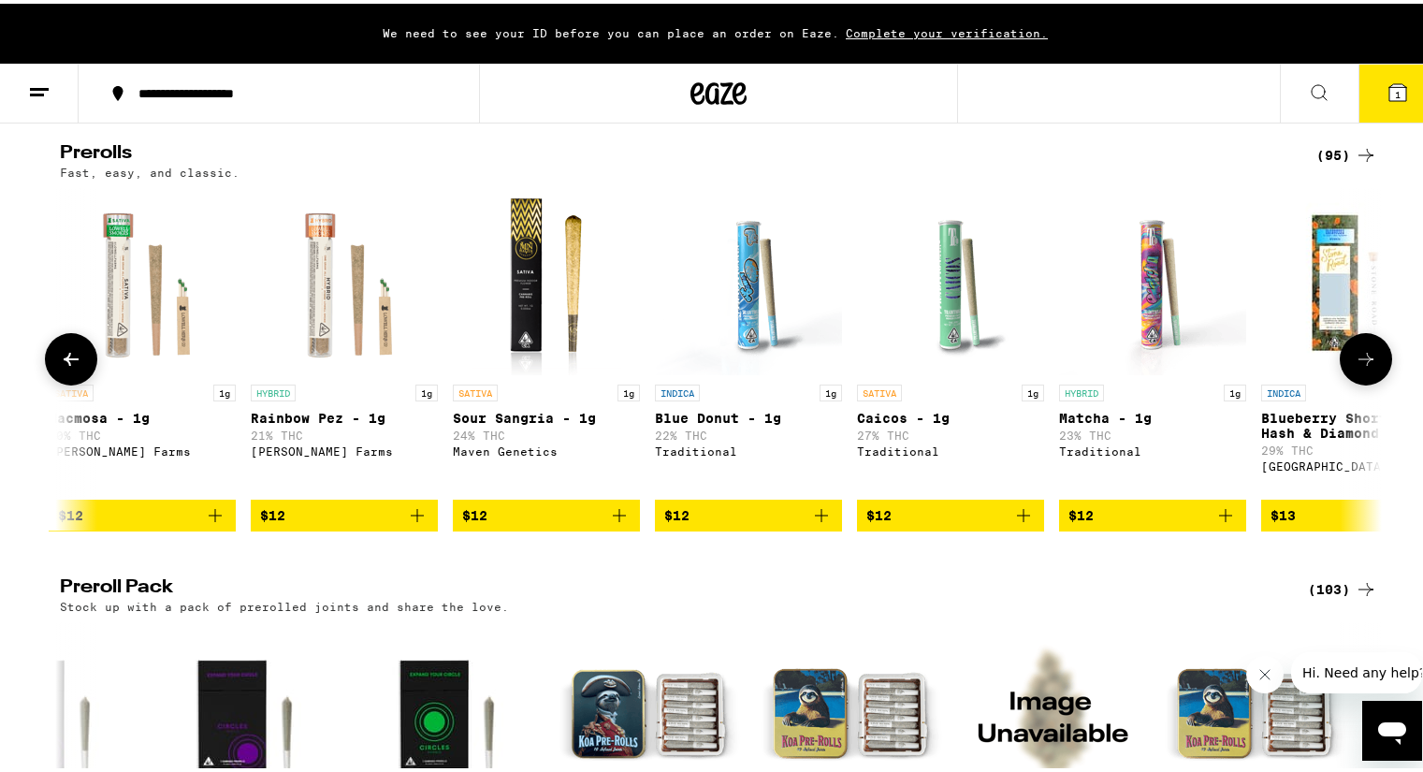
click at [1368, 367] on icon at bounding box center [1365, 355] width 22 height 22
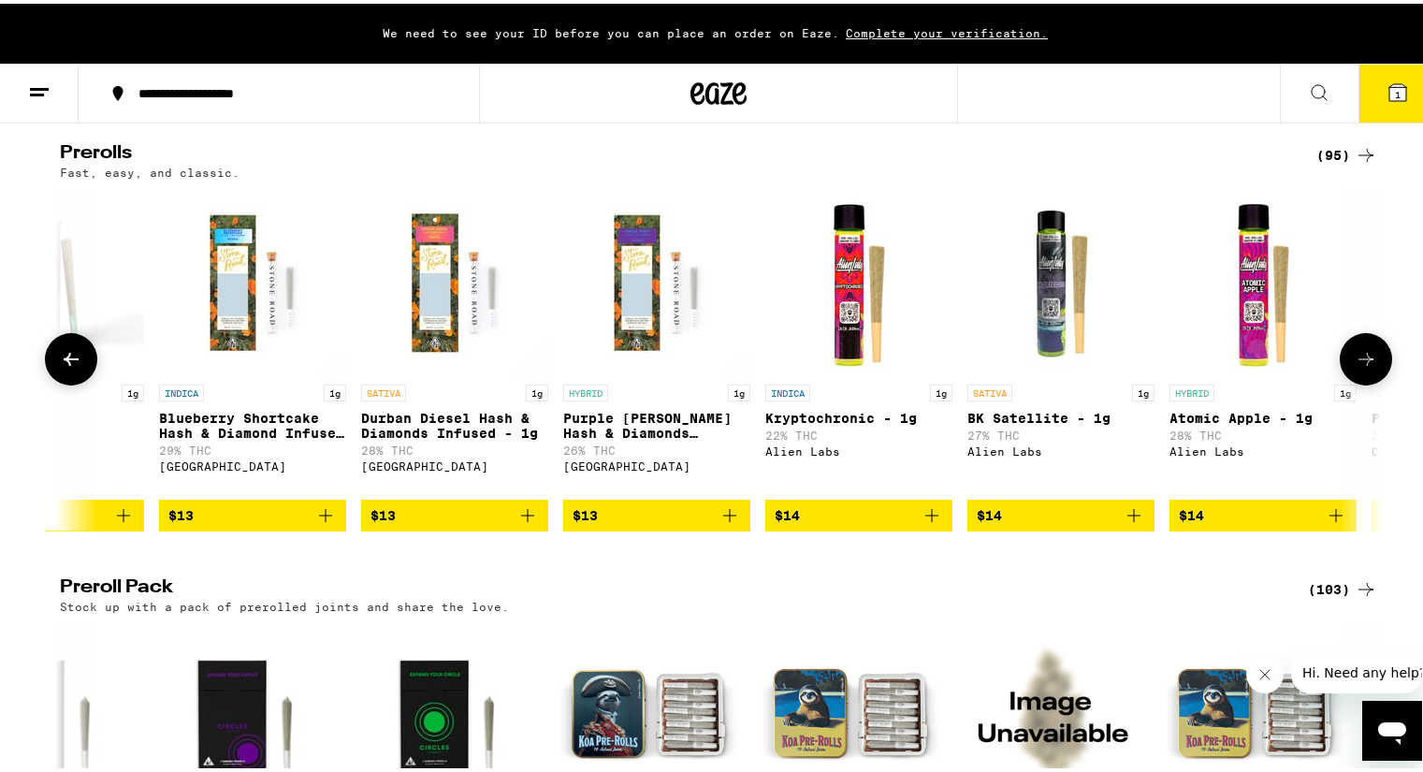
scroll to position [0, 7792]
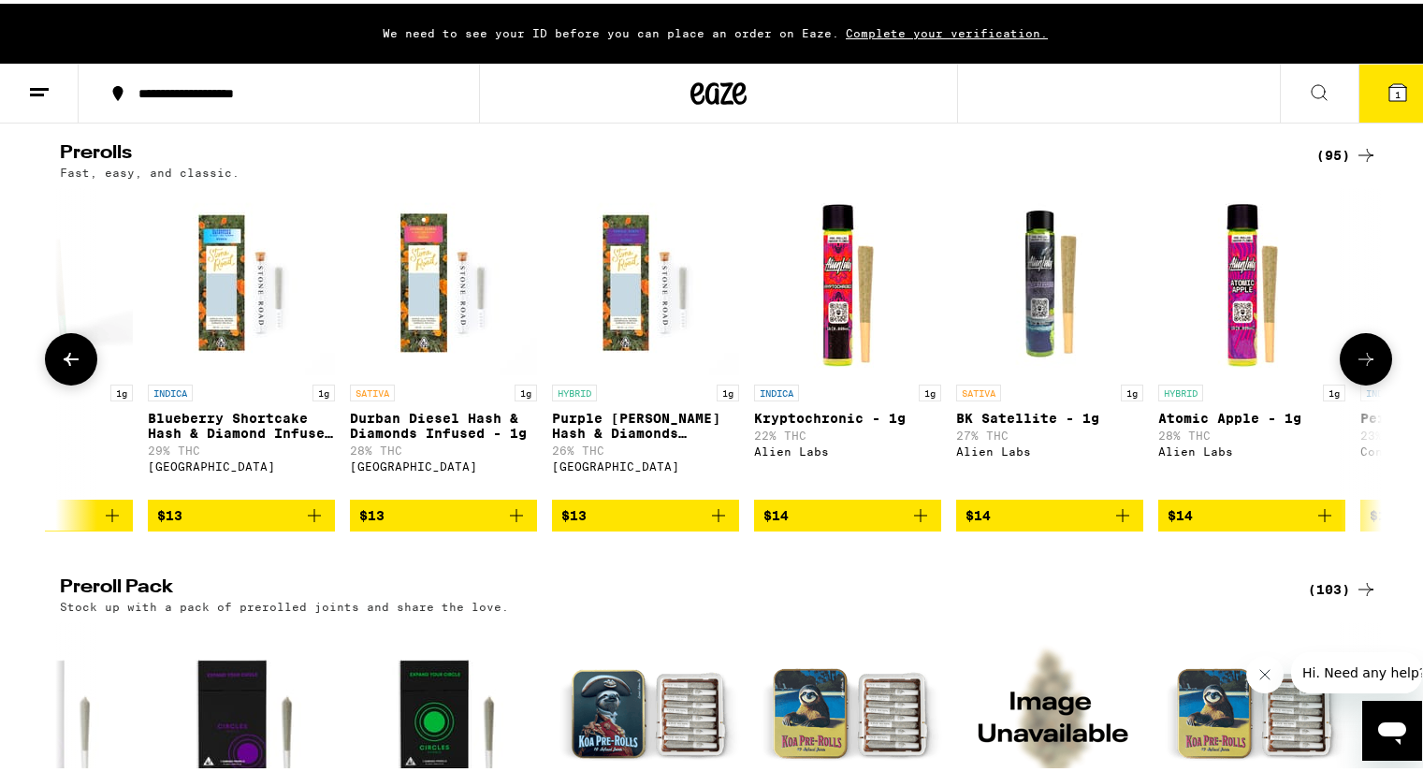
click at [1368, 367] on icon at bounding box center [1365, 355] width 22 height 22
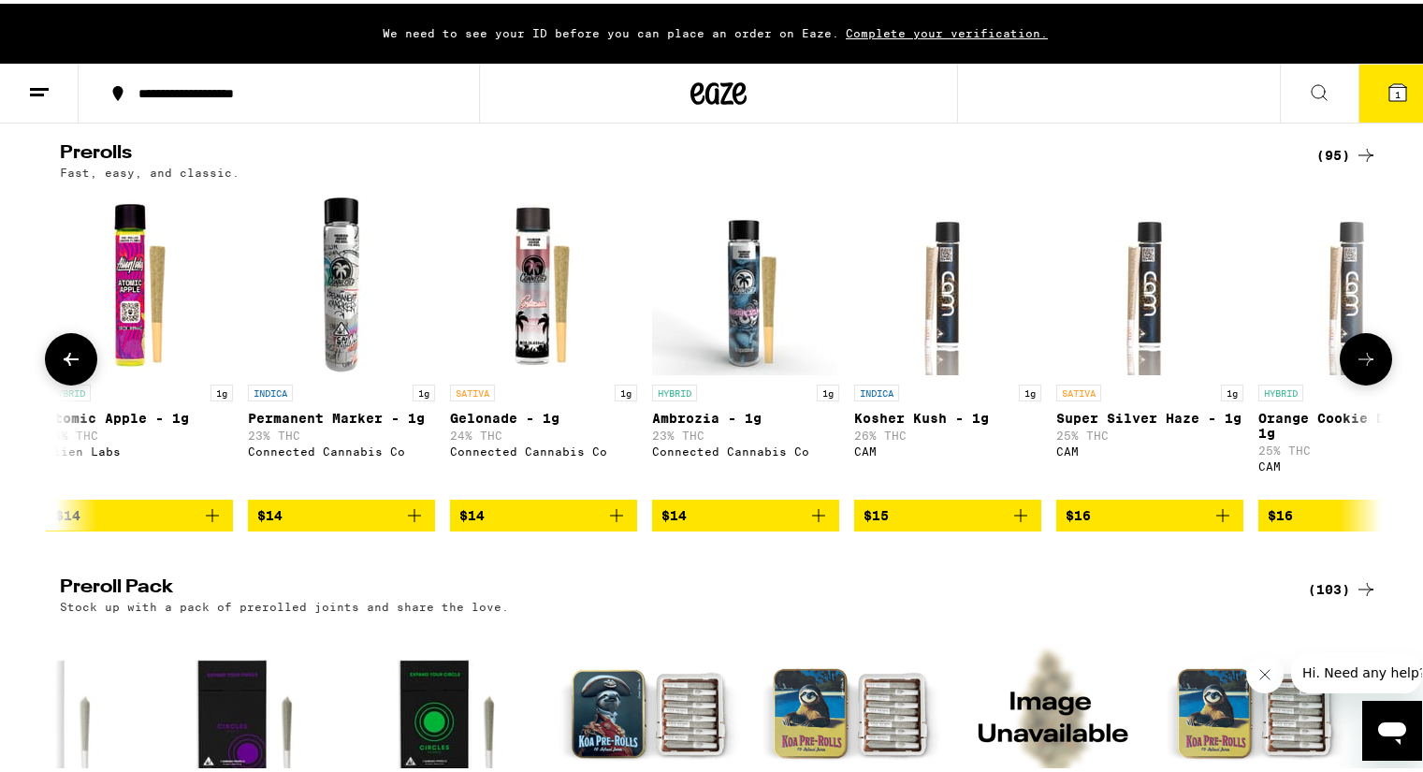
scroll to position [0, 8905]
click at [1368, 367] on icon at bounding box center [1365, 355] width 22 height 22
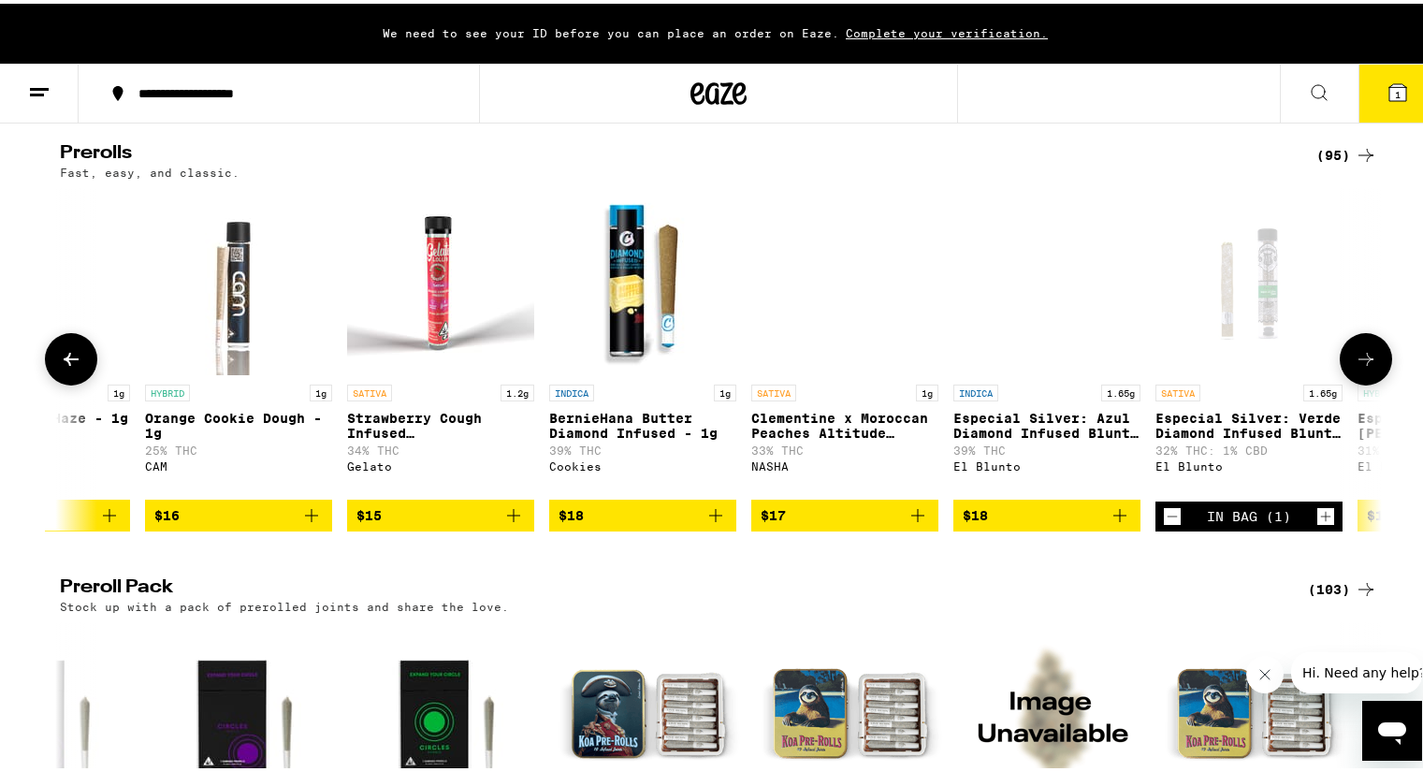
scroll to position [0, 10018]
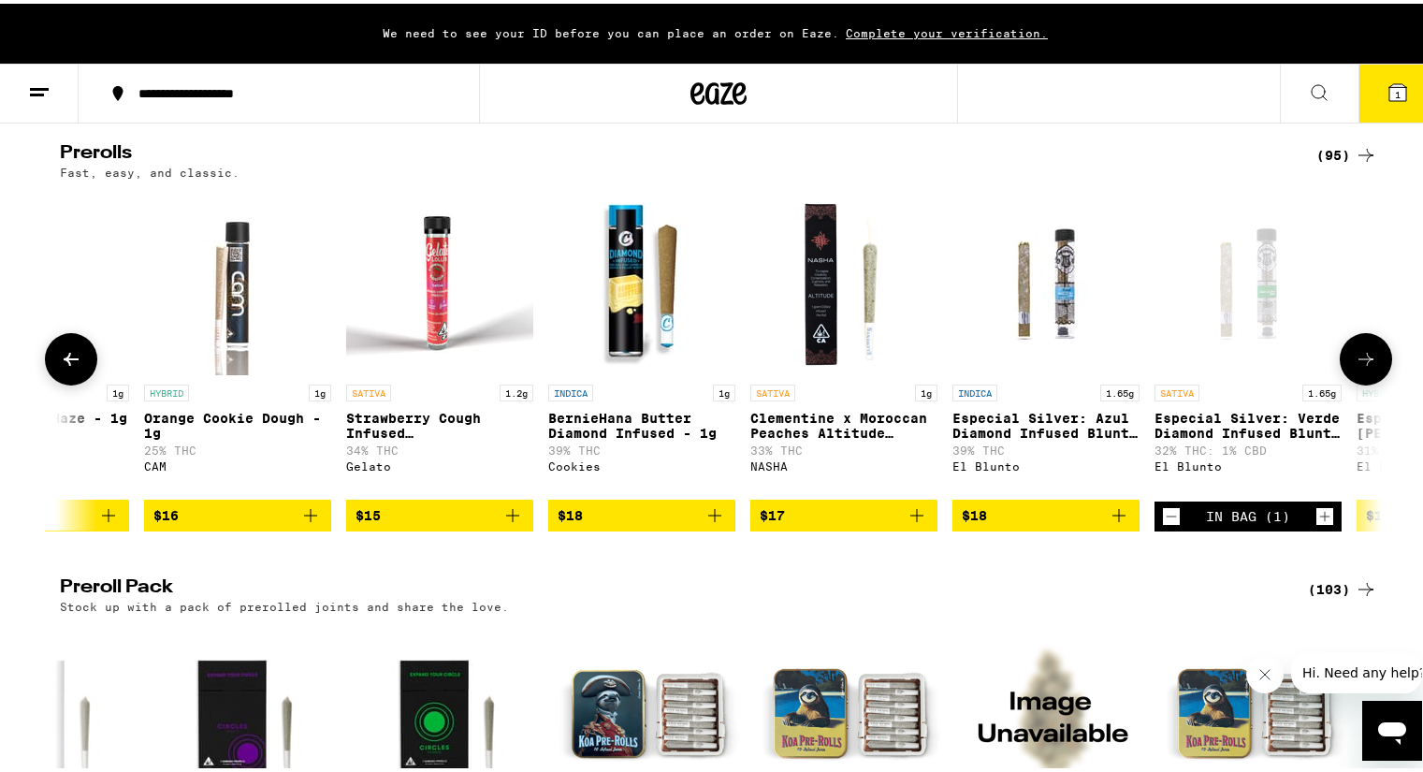
click at [876, 437] on p "Clementine x Moroccan Peaches Altitude Infused - 1g" at bounding box center [843, 422] width 187 height 30
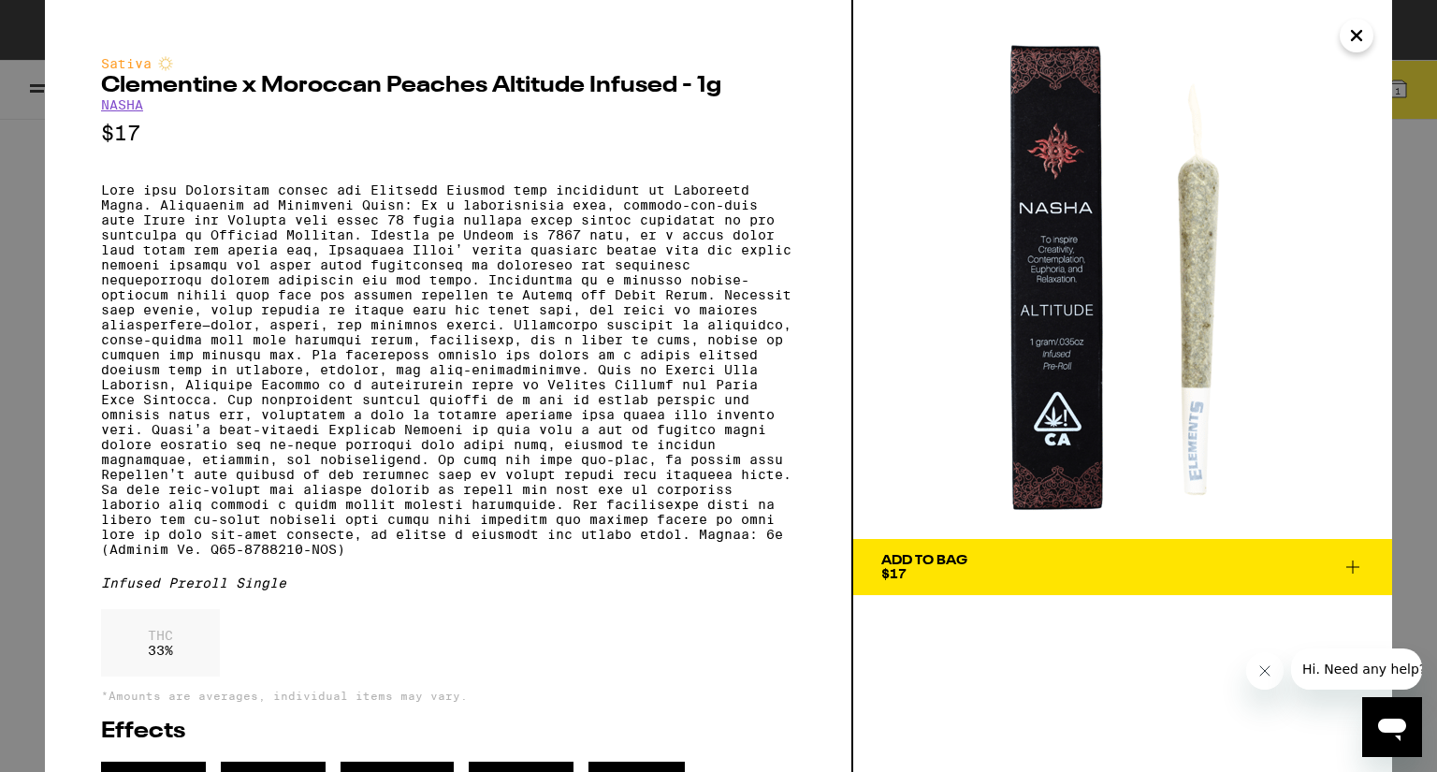
click at [1348, 560] on icon at bounding box center [1352, 567] width 22 height 22
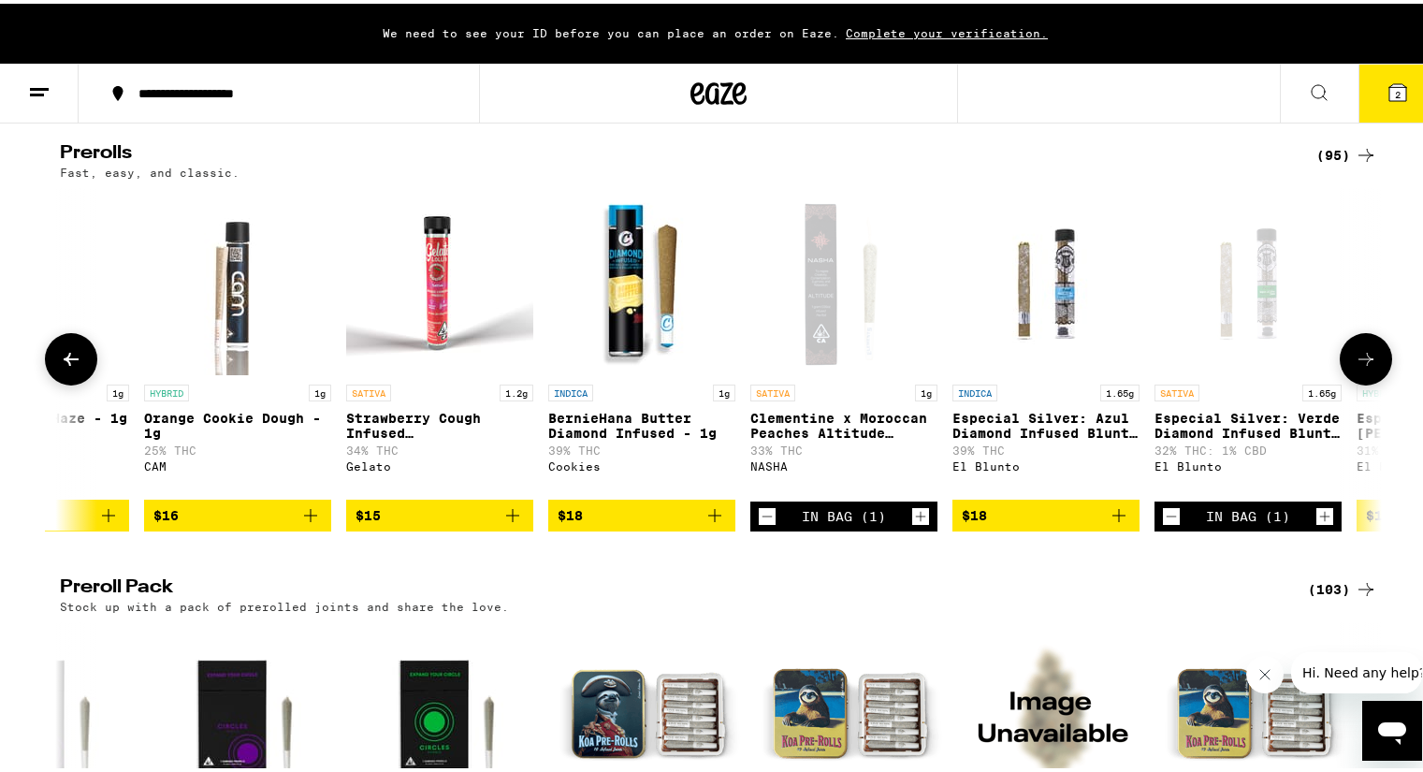
click at [1368, 367] on icon at bounding box center [1365, 355] width 22 height 22
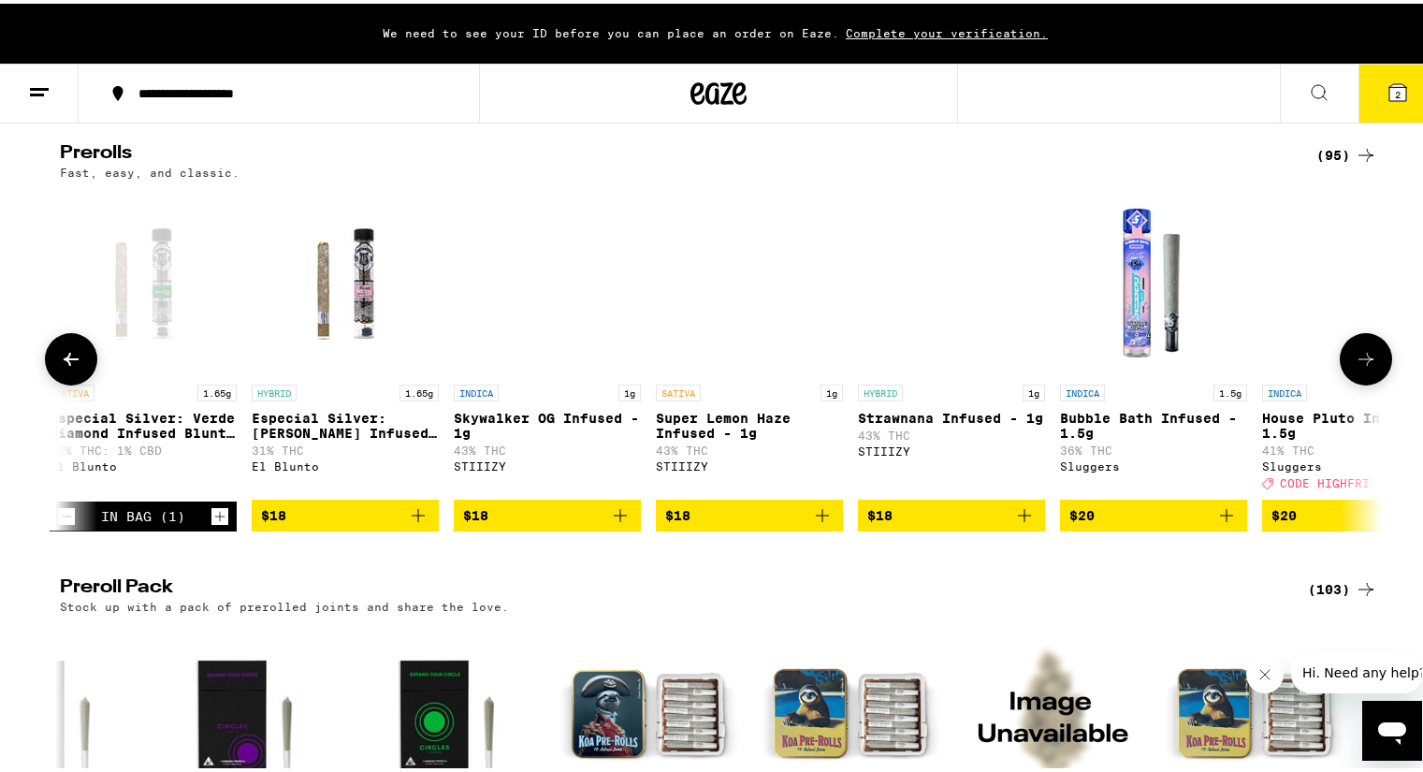
scroll to position [0, 11131]
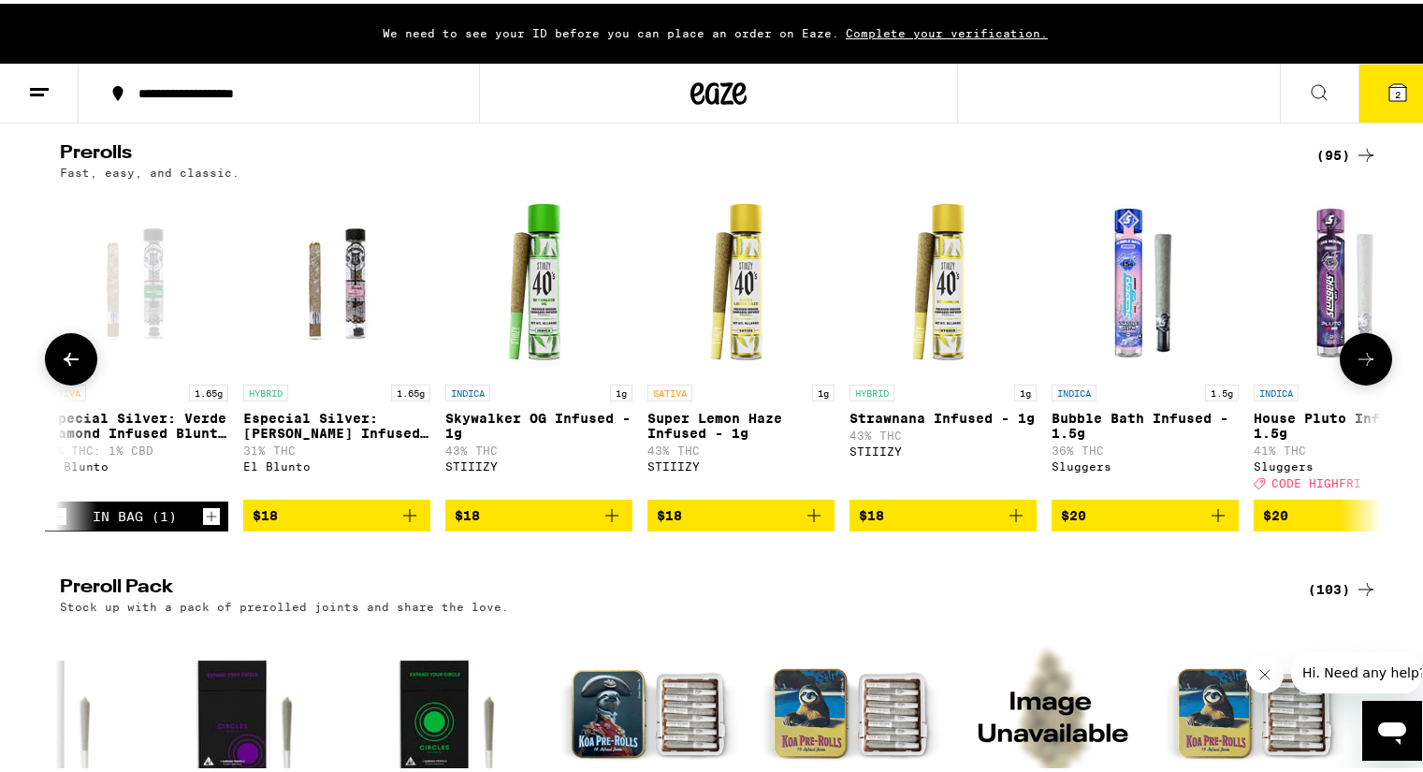
click at [1368, 367] on icon at bounding box center [1365, 355] width 22 height 22
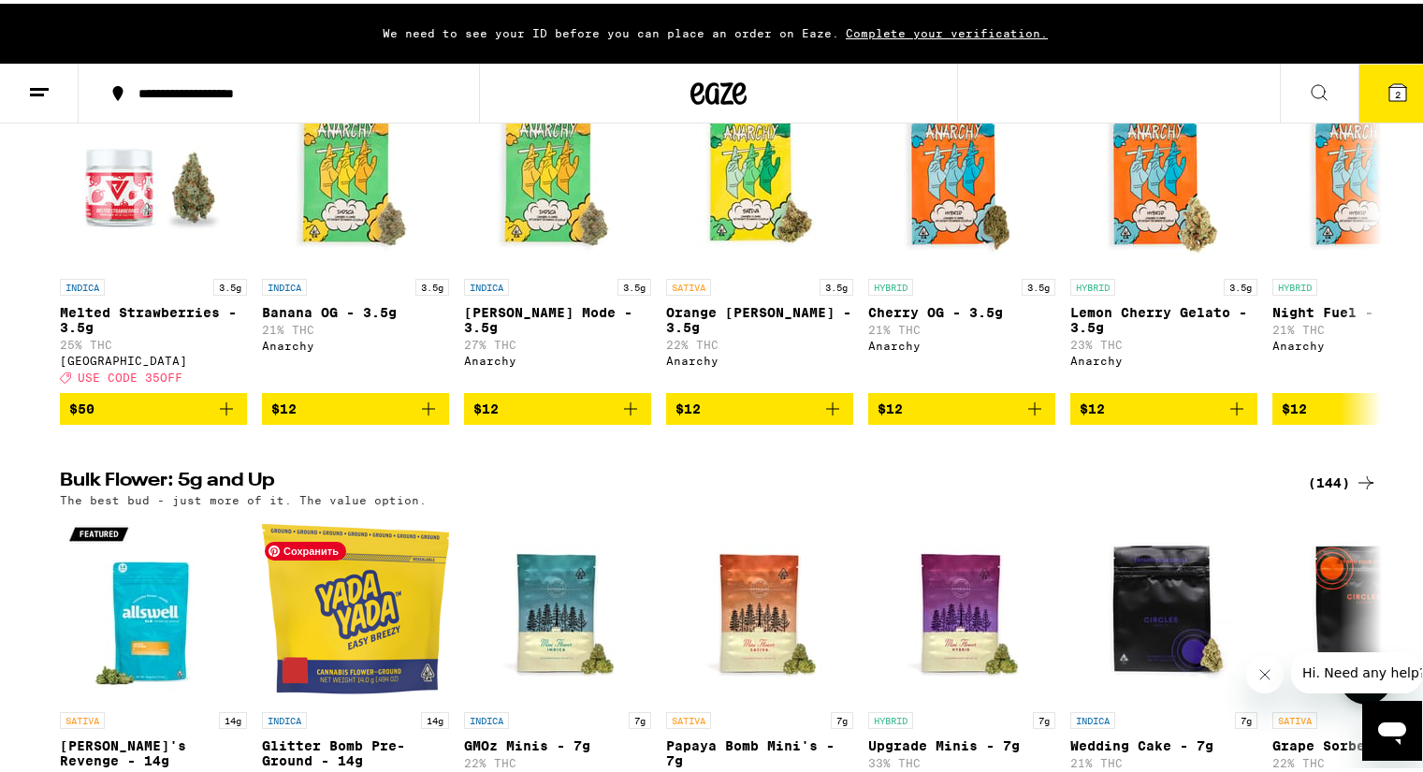
scroll to position [187, 0]
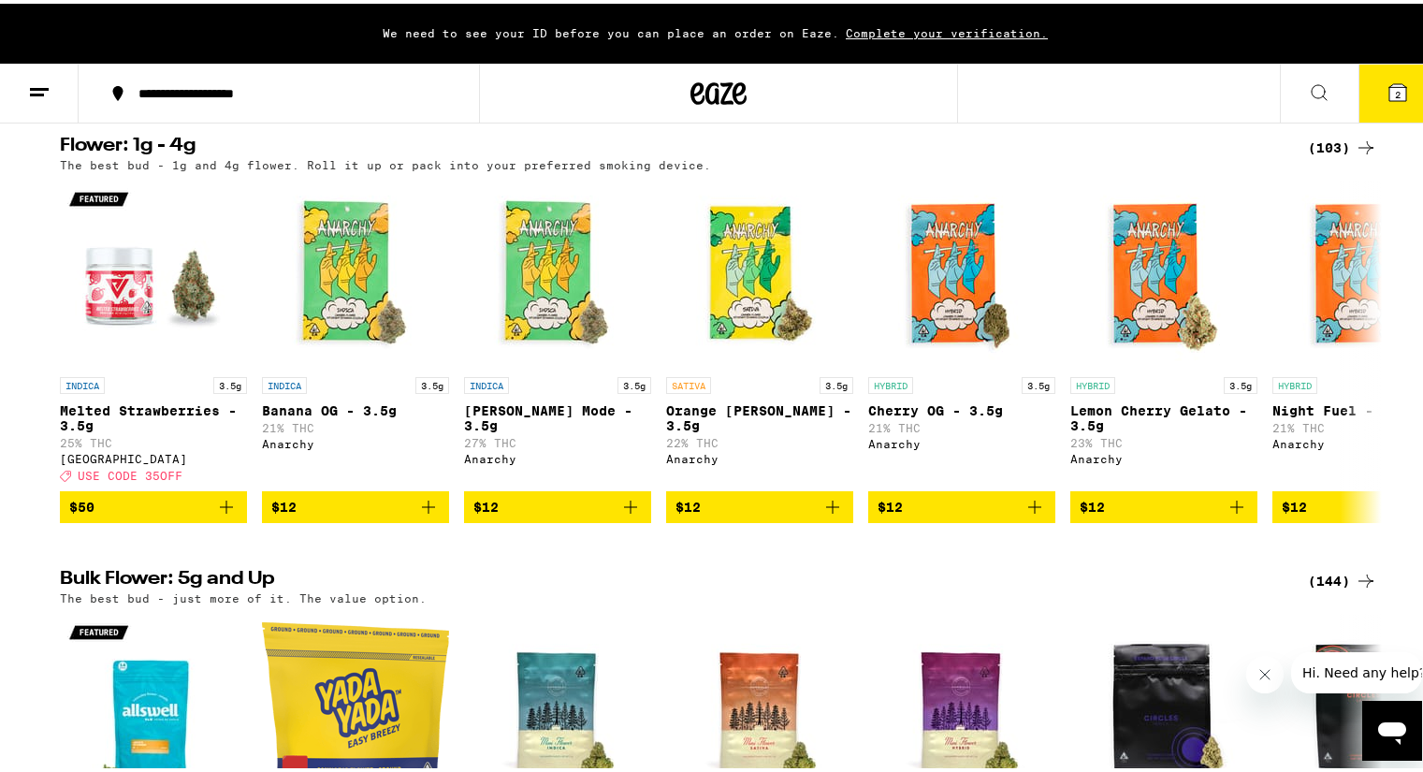
click at [87, 148] on h2 "Flower: 1g - 4g" at bounding box center [672, 144] width 1225 height 22
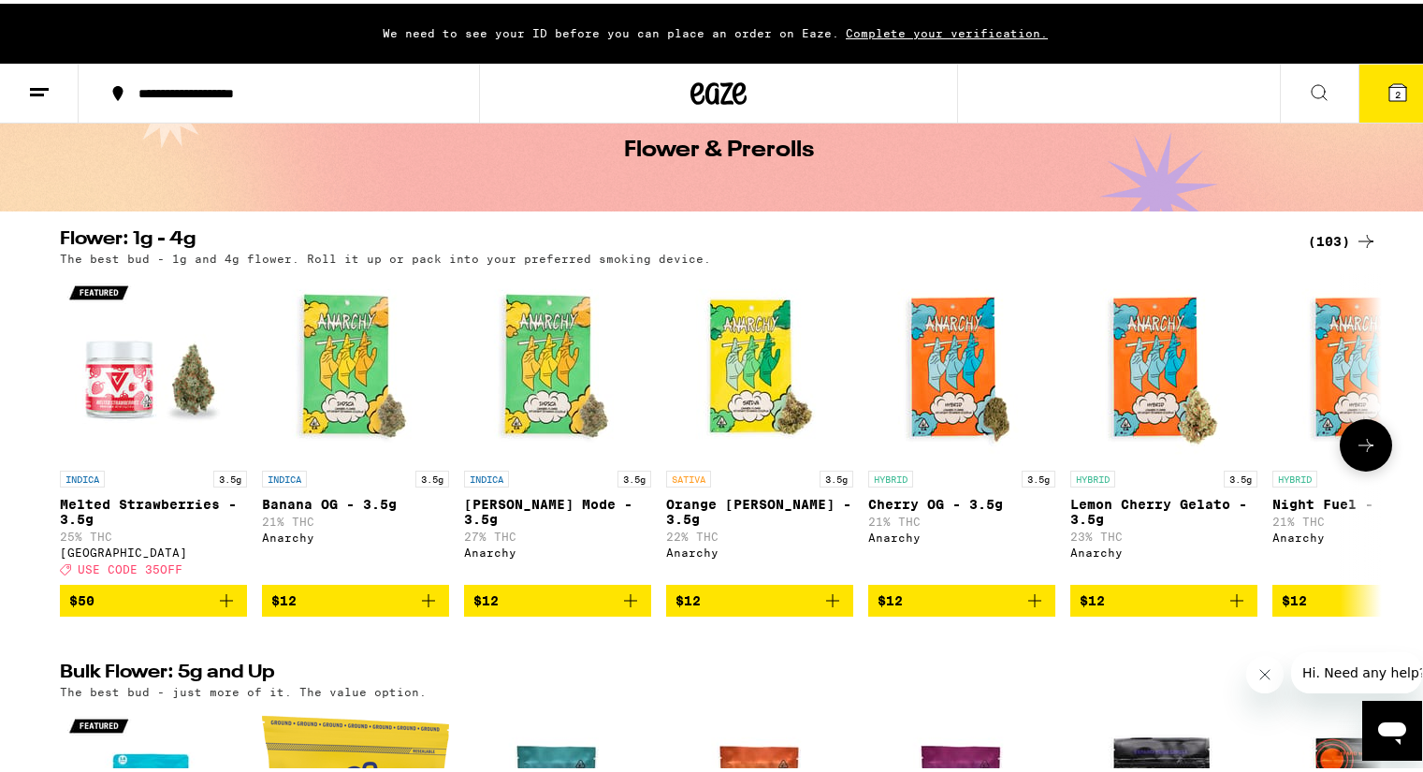
click at [1375, 457] on button at bounding box center [1365, 441] width 52 height 52
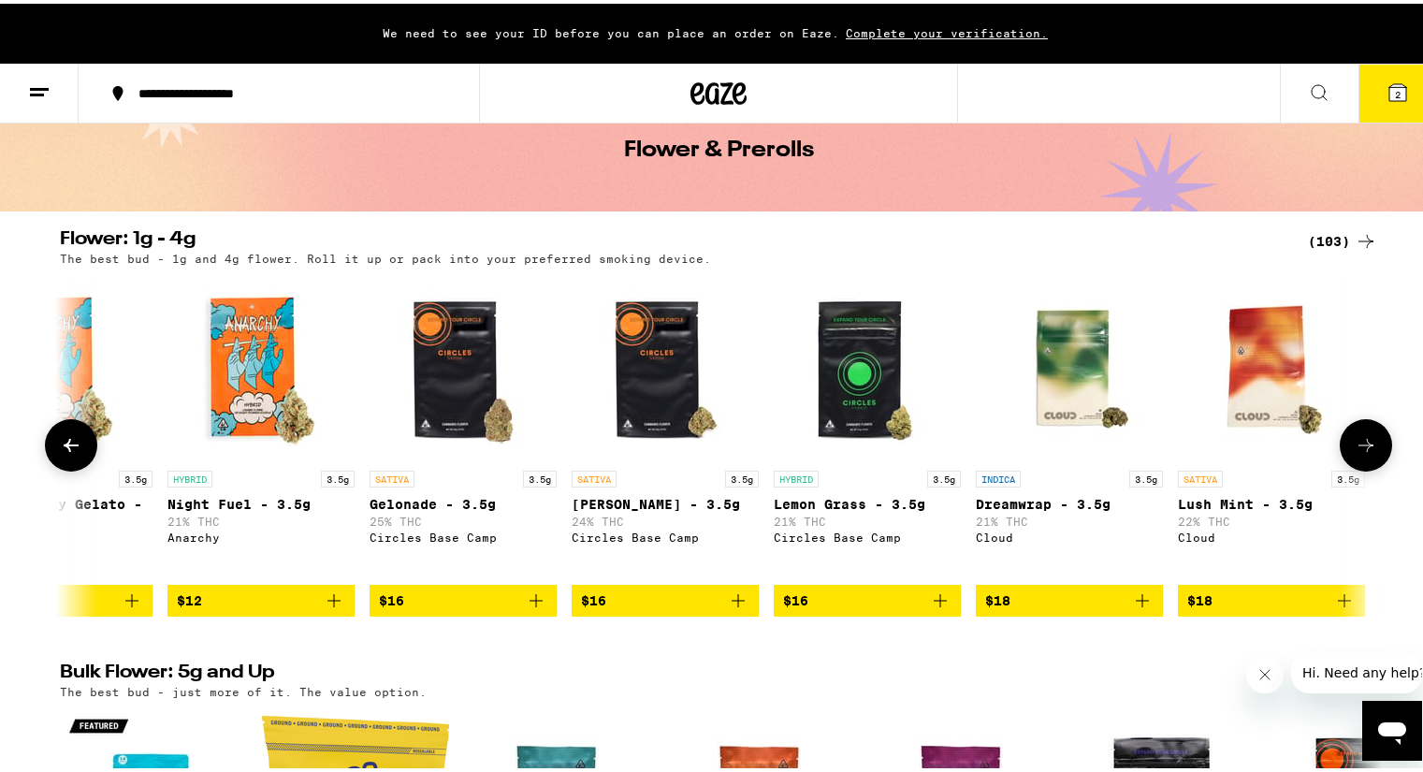
scroll to position [0, 1113]
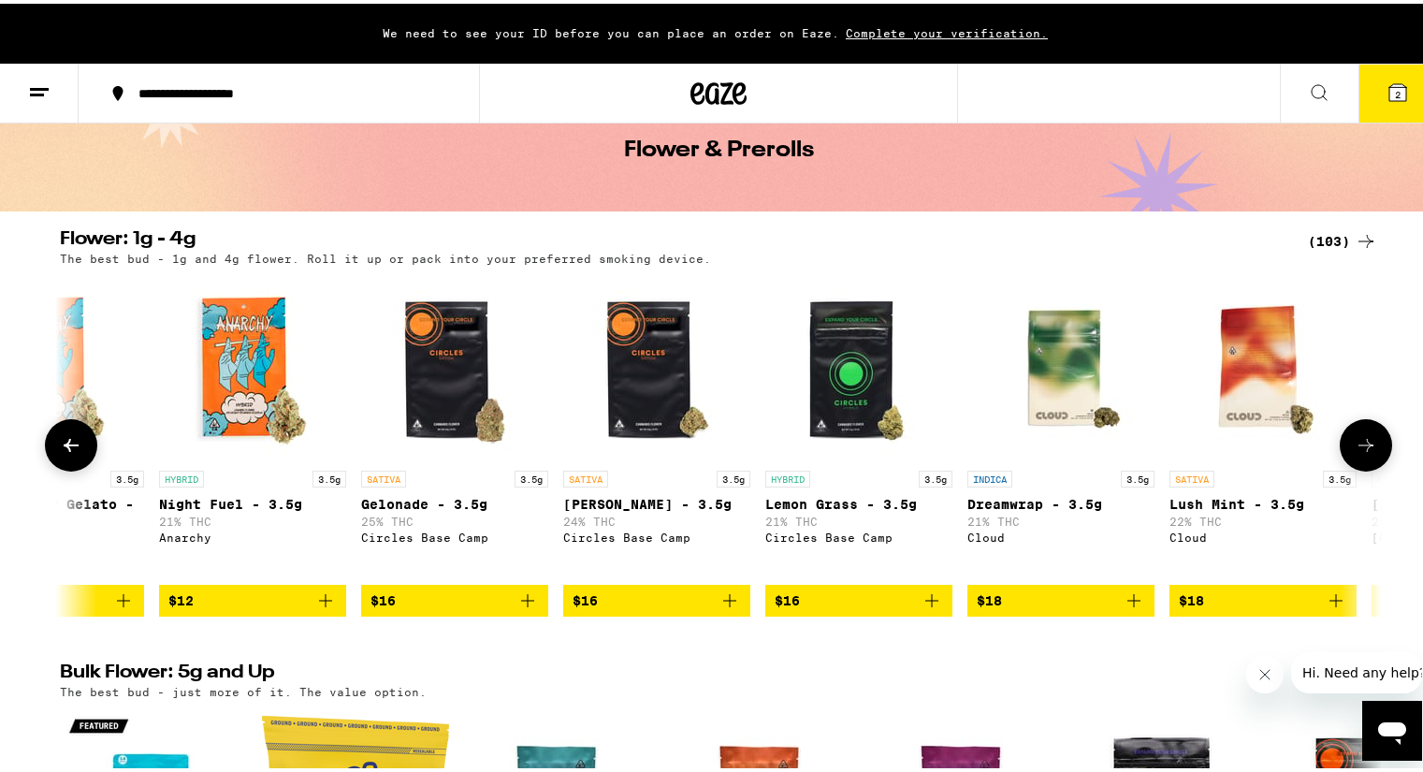
click at [1375, 457] on button at bounding box center [1365, 441] width 52 height 52
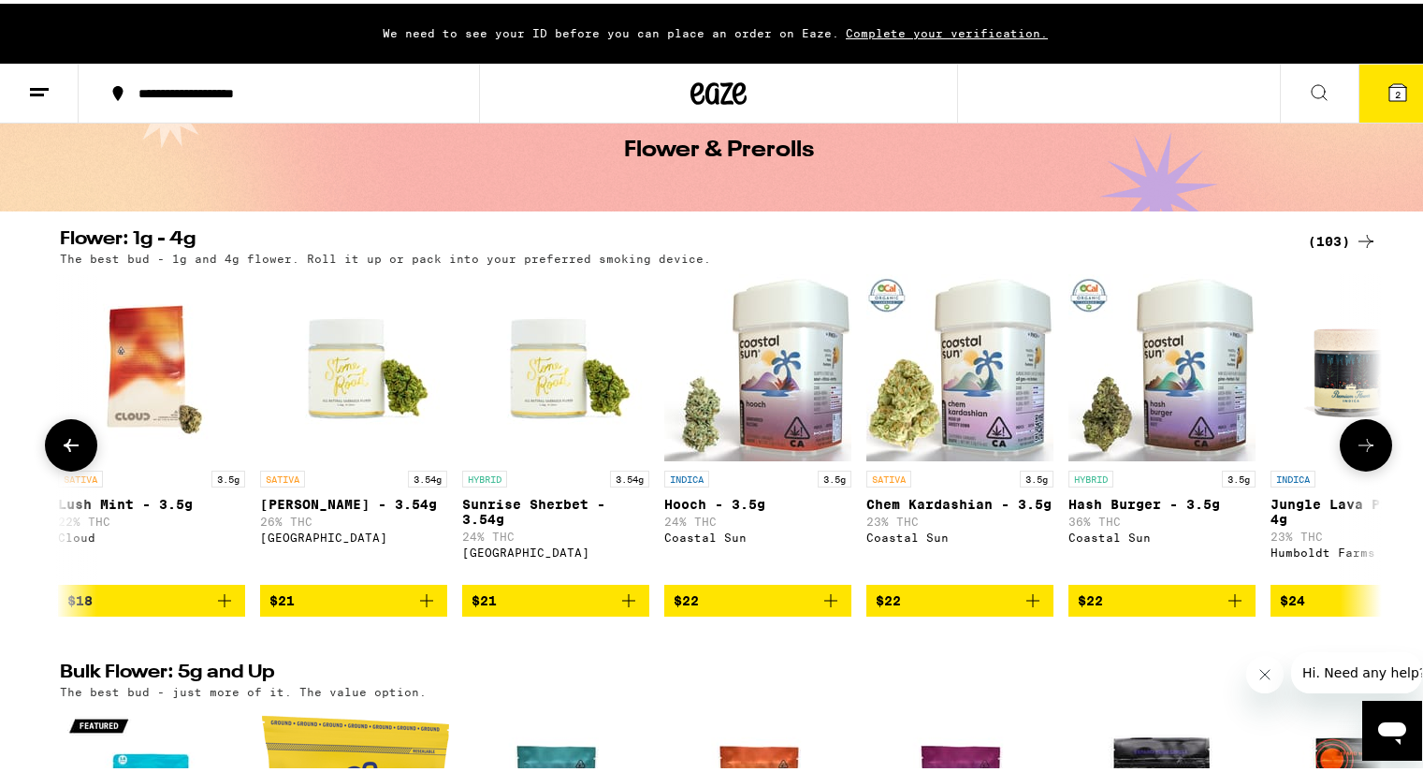
scroll to position [0, 2226]
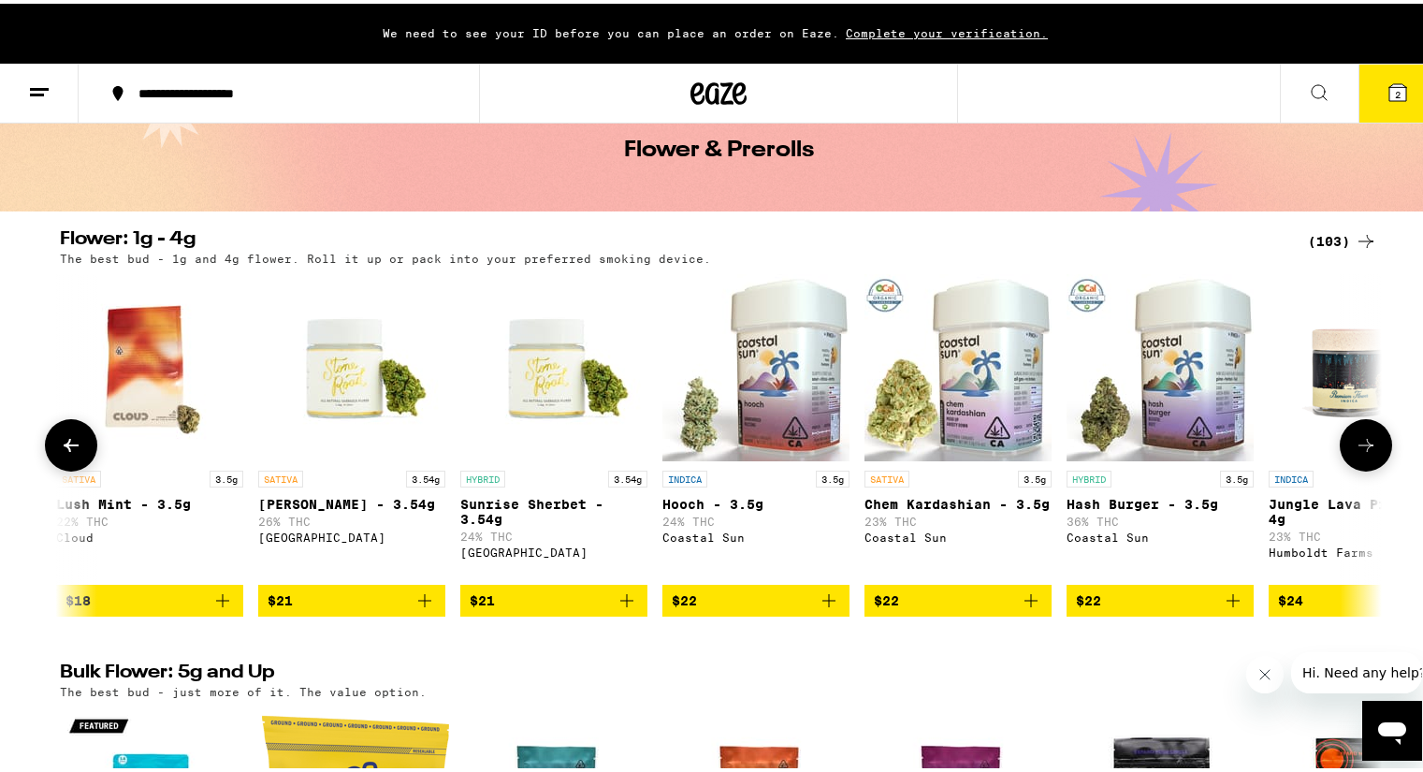
click at [1375, 457] on button at bounding box center [1365, 441] width 52 height 52
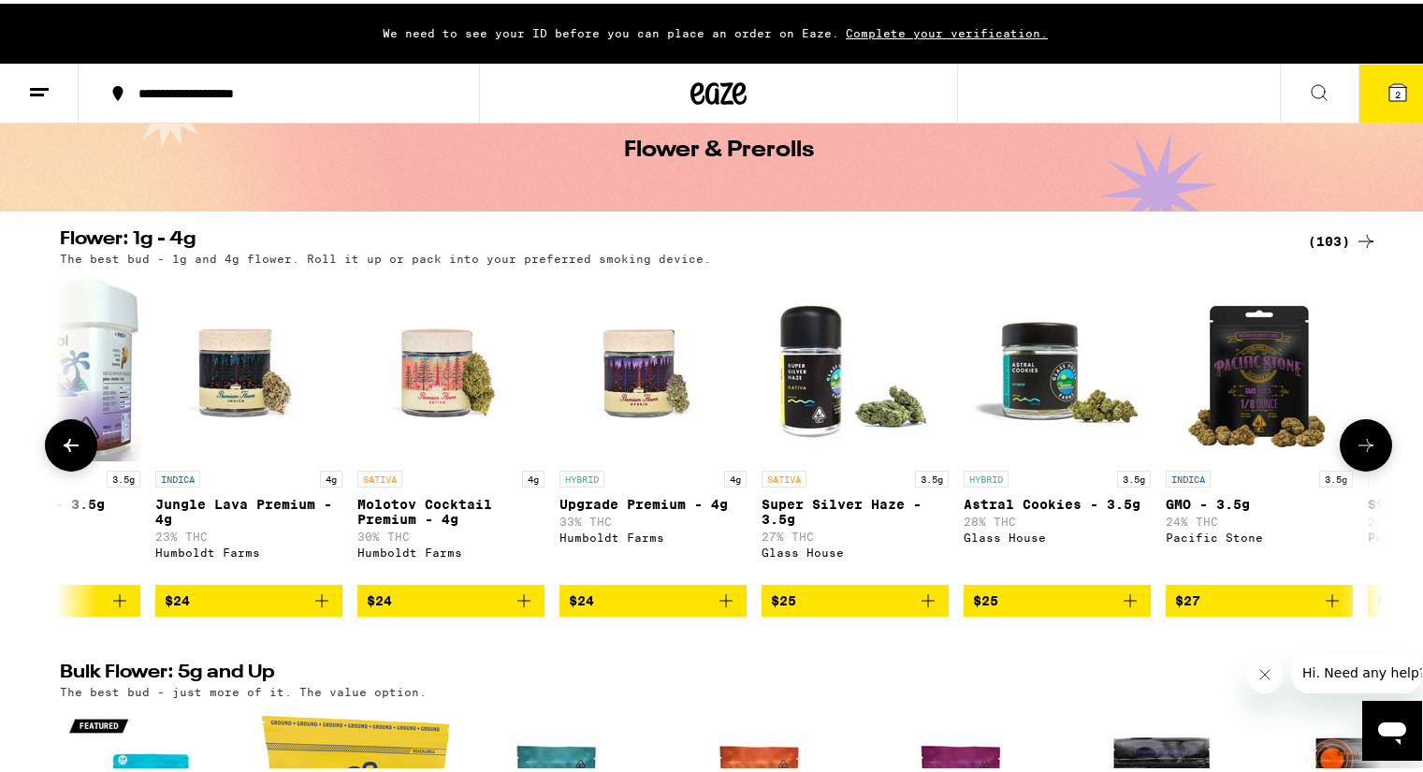
click at [62, 436] on button at bounding box center [71, 441] width 52 height 52
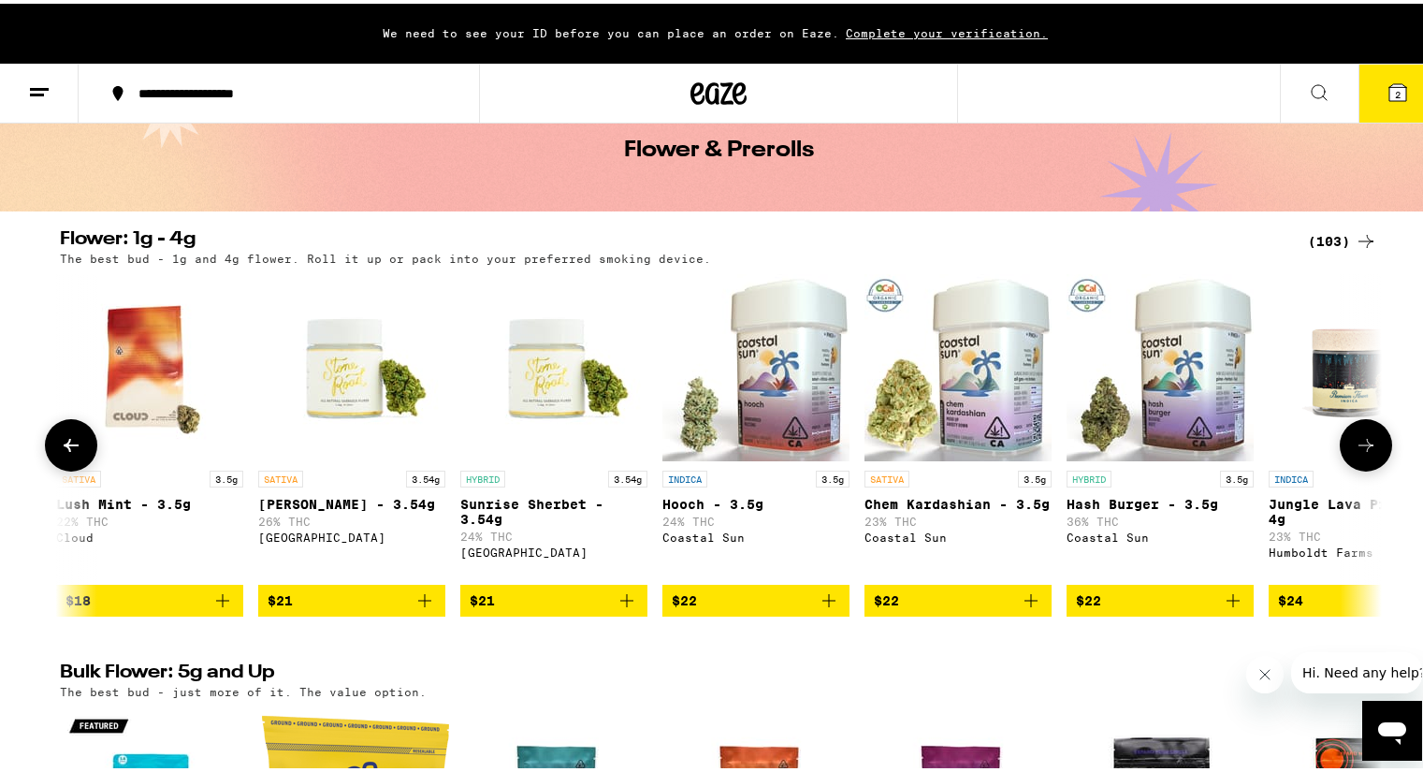
click at [1184, 608] on span "$22" at bounding box center [1160, 597] width 168 height 22
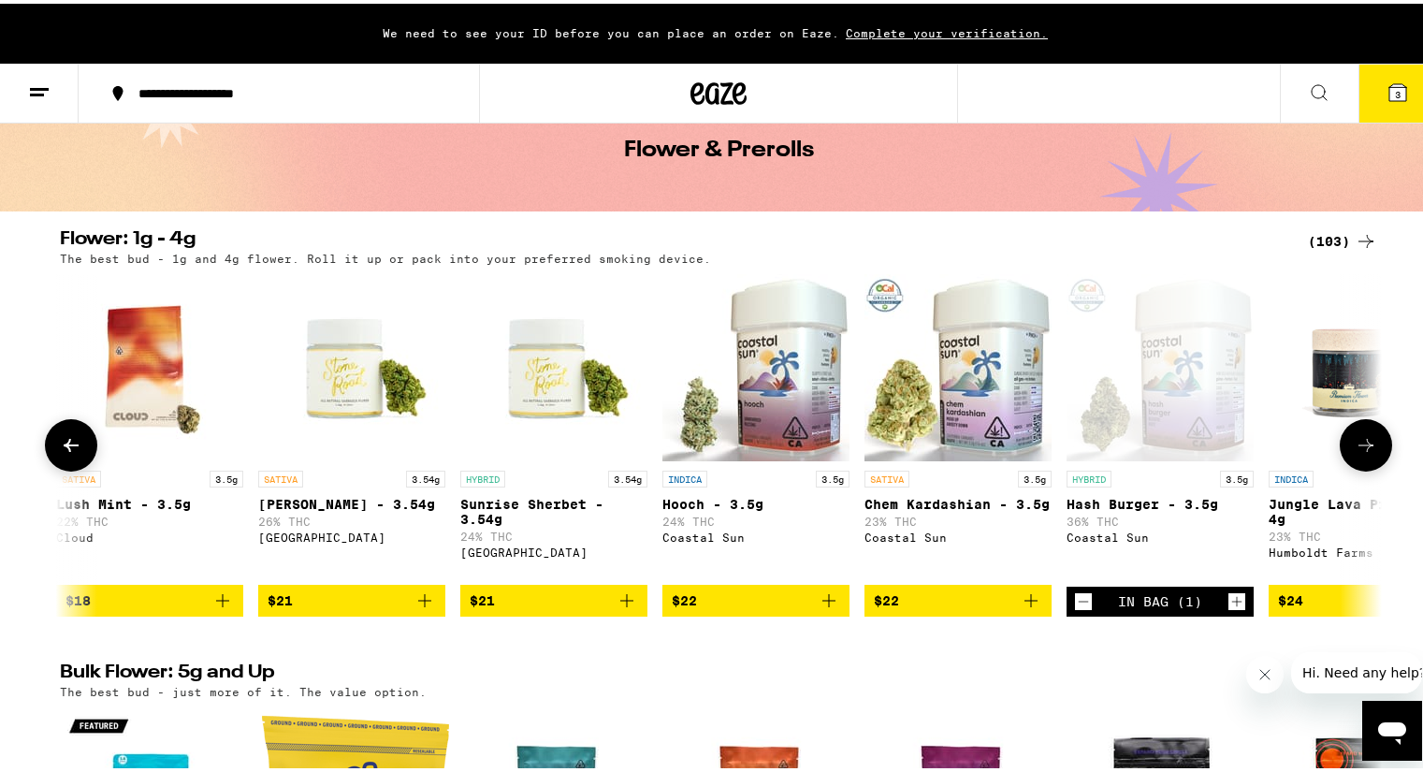
click at [1357, 448] on icon at bounding box center [1365, 441] width 22 height 22
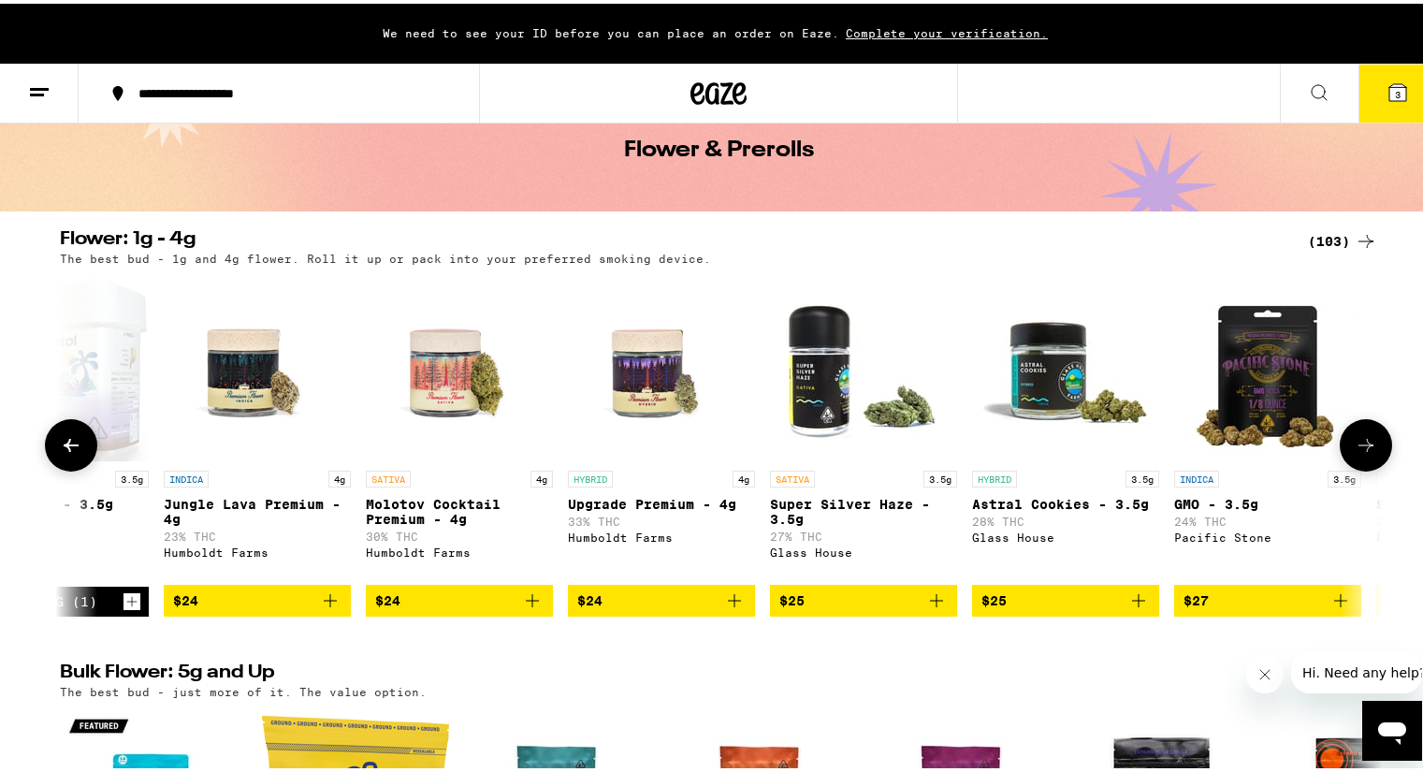
scroll to position [0, 3339]
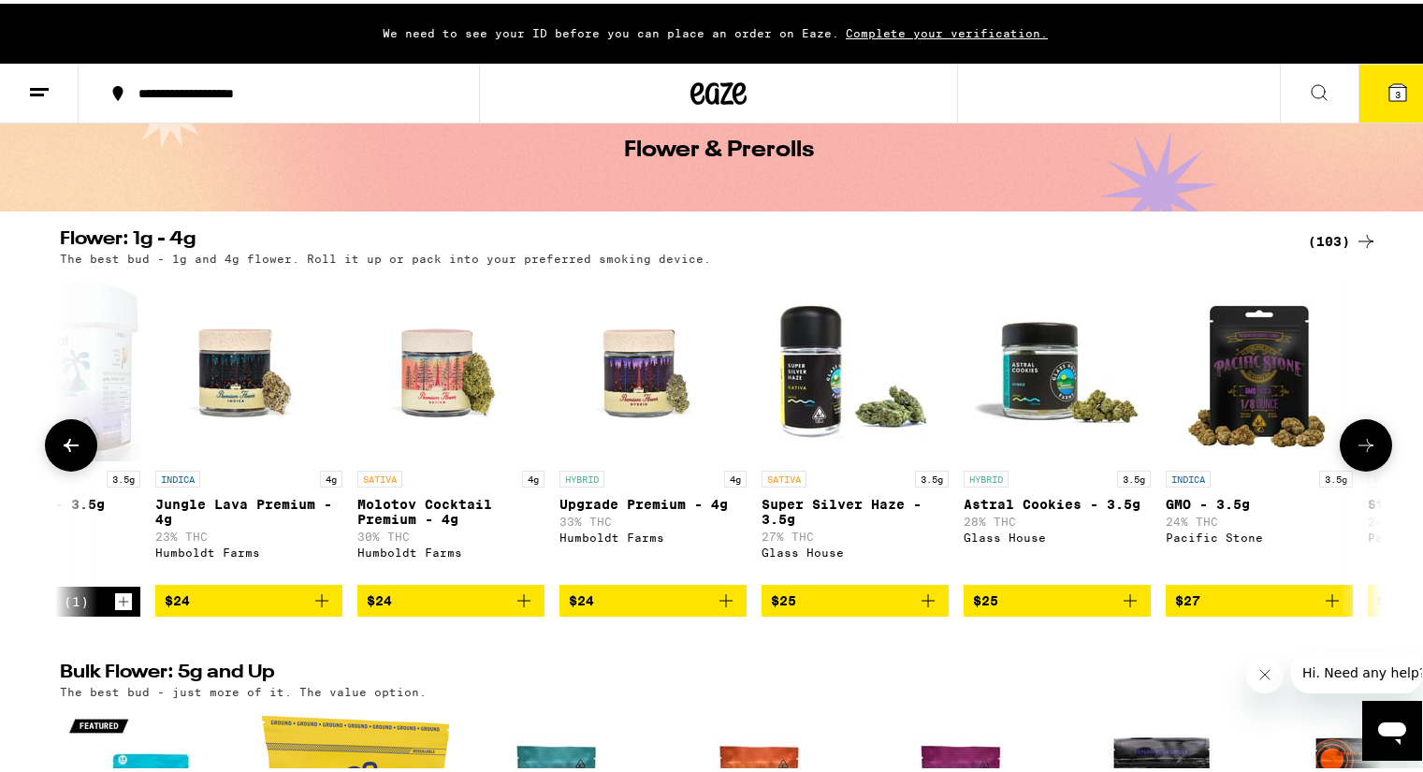
click at [1356, 453] on icon at bounding box center [1365, 441] width 22 height 22
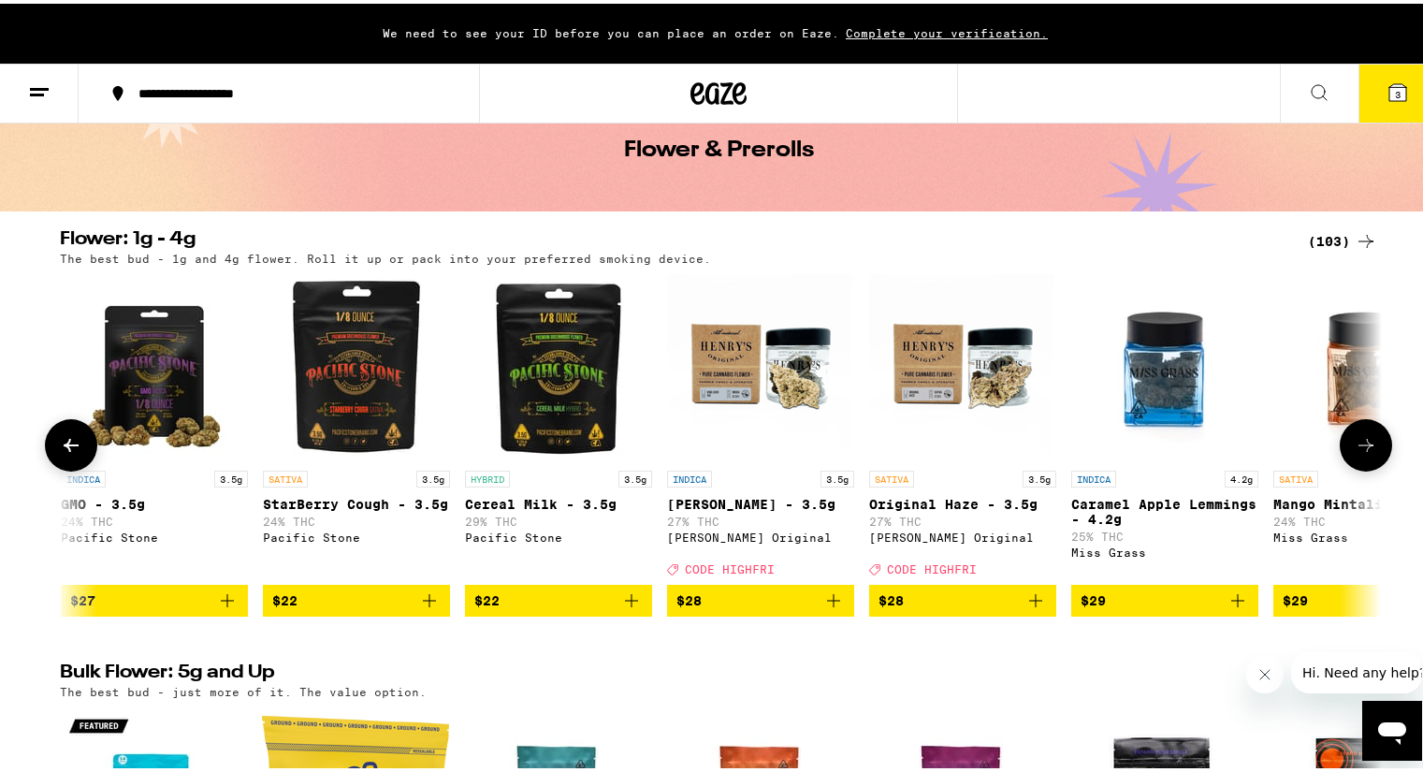
scroll to position [0, 4452]
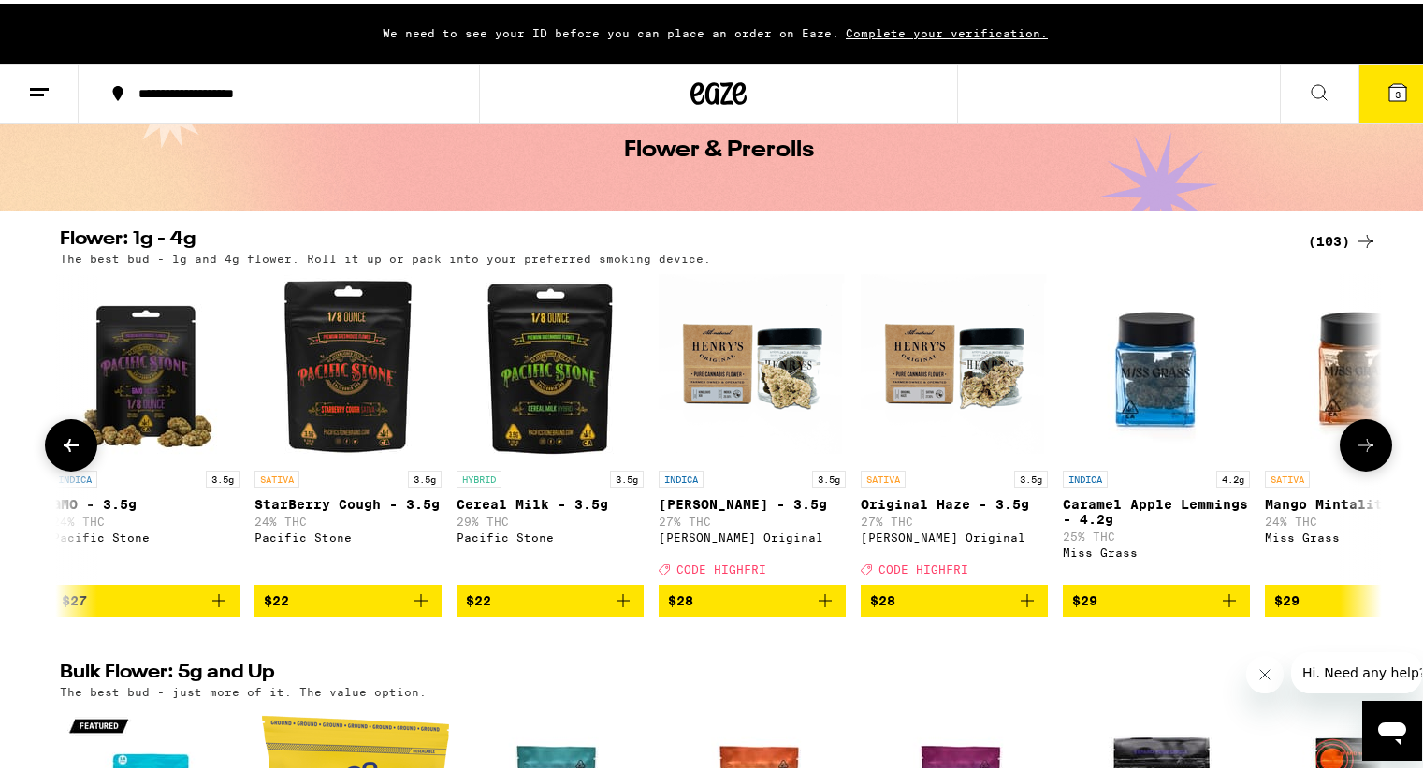
click at [1356, 453] on icon at bounding box center [1365, 441] width 22 height 22
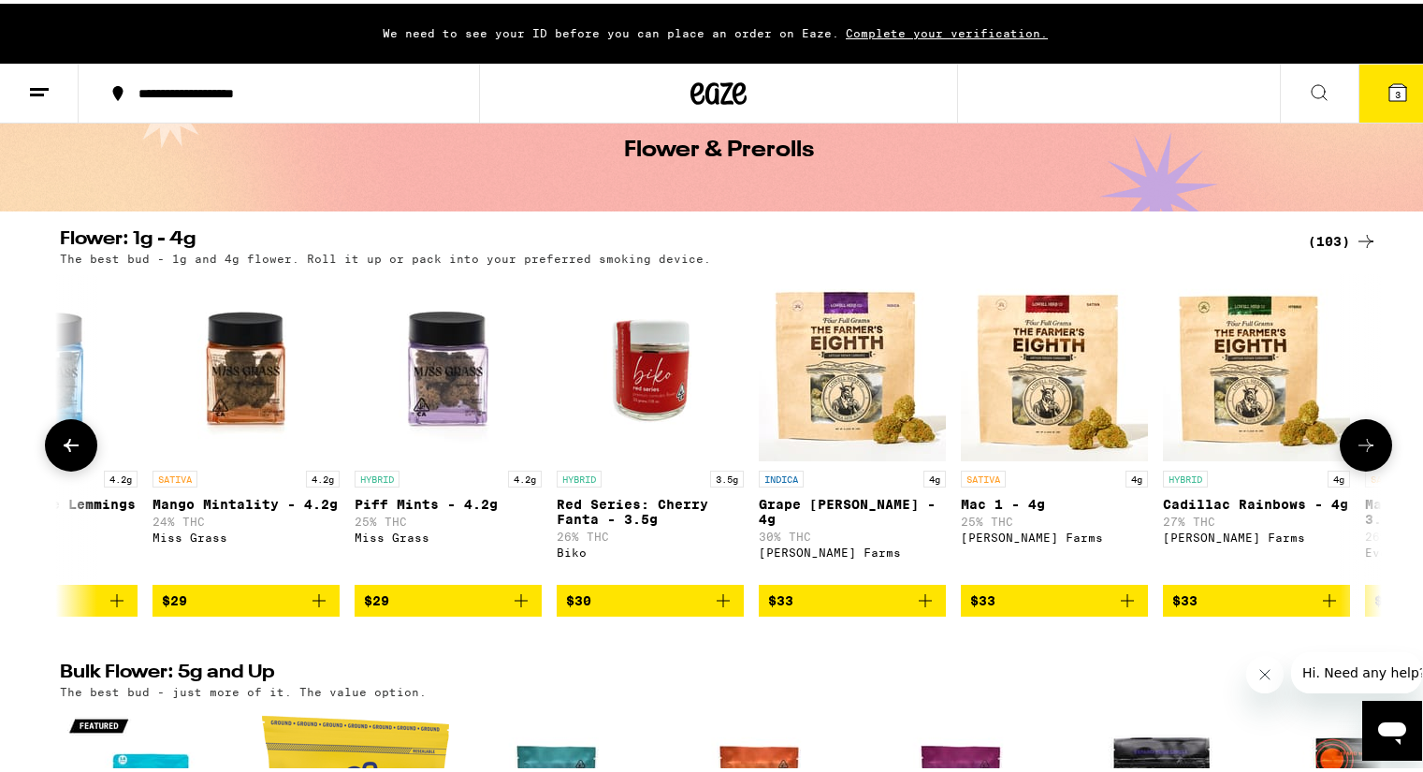
scroll to position [0, 5566]
click at [789, 608] on span "$33" at bounding box center [851, 597] width 168 height 22
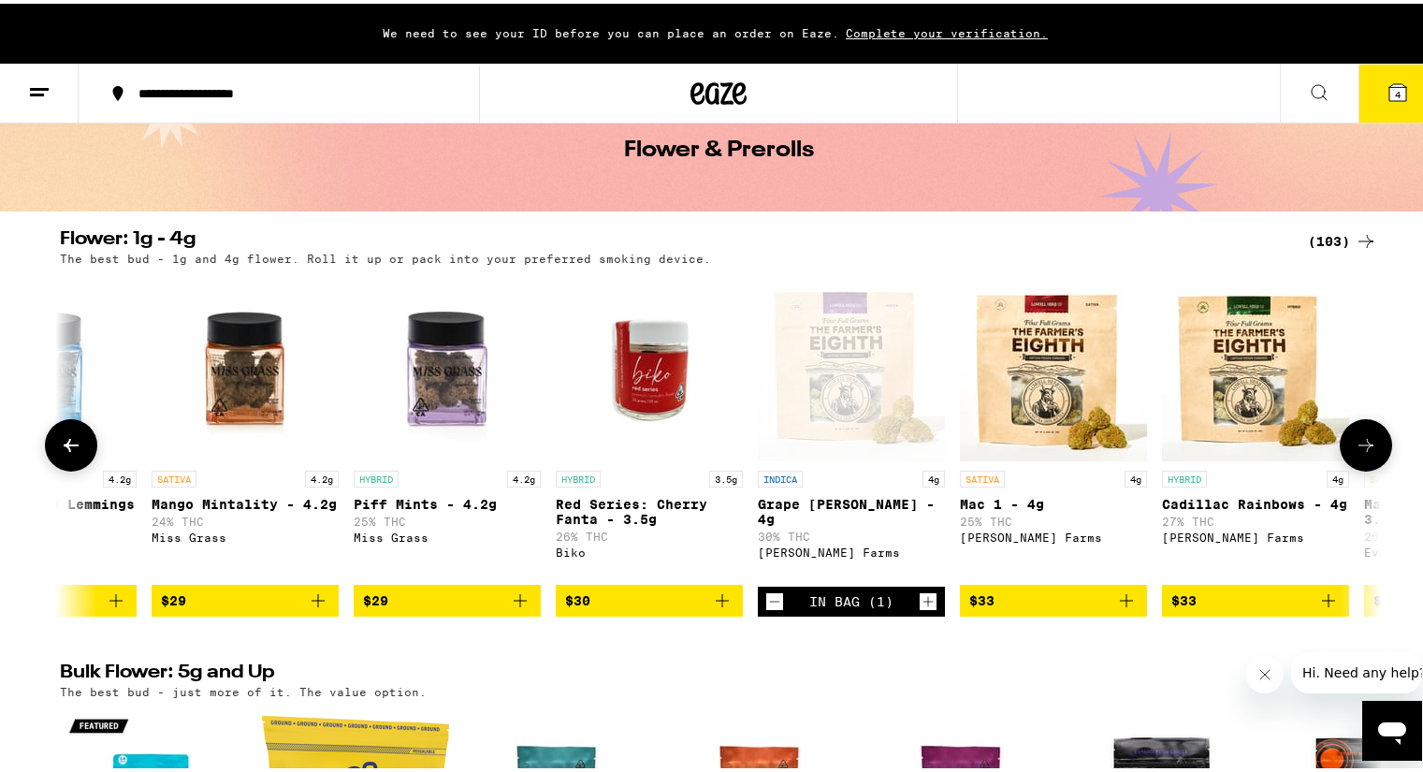
click at [1365, 446] on icon at bounding box center [1365, 441] width 22 height 22
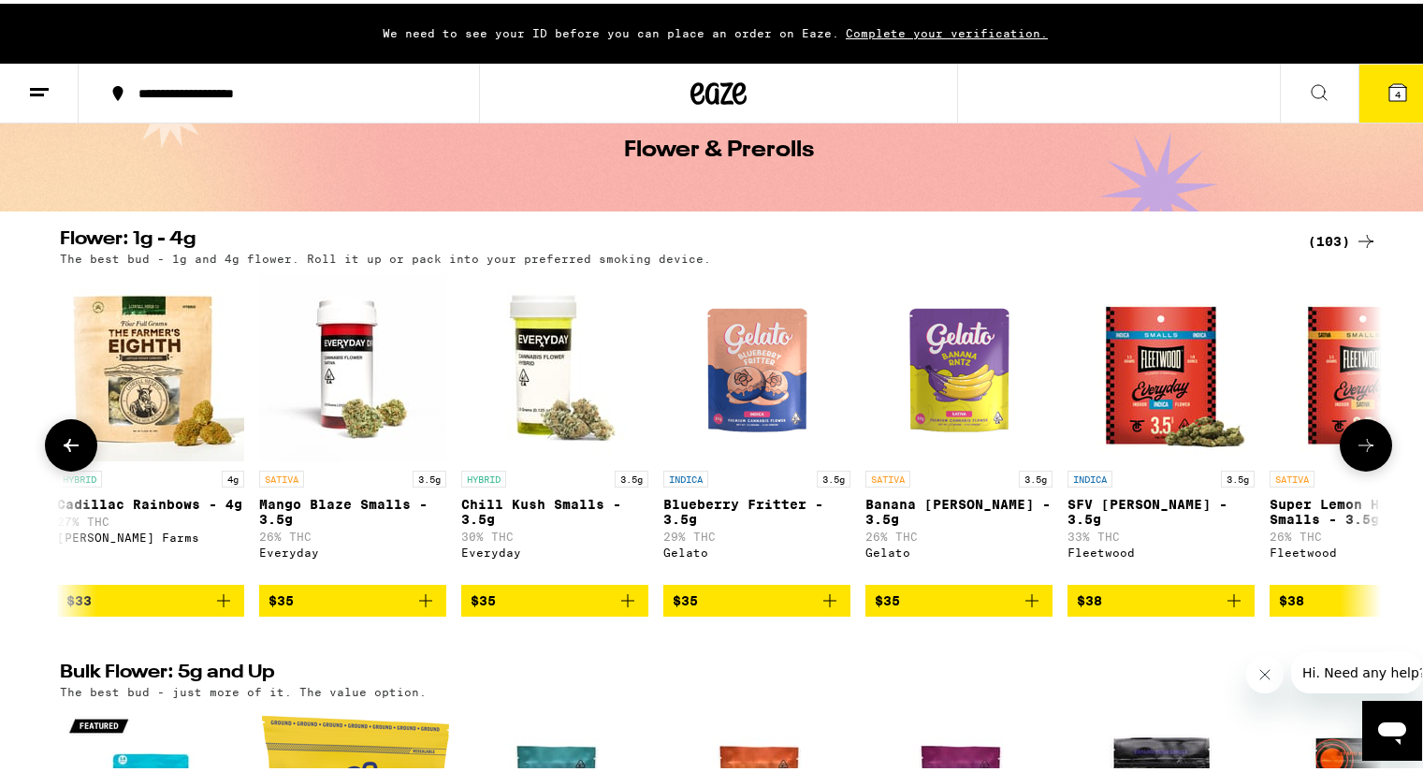
scroll to position [0, 6679]
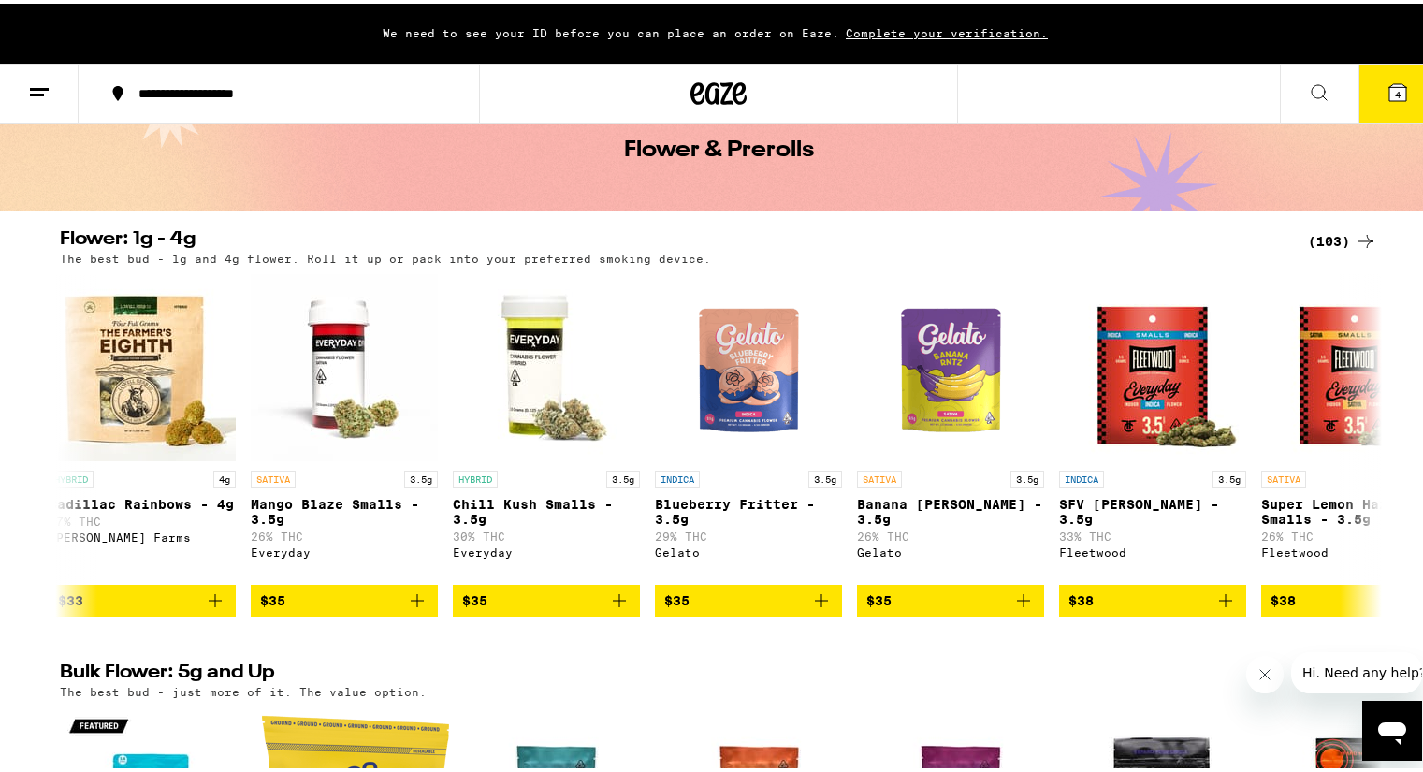
click at [1166, 608] on span "$38" at bounding box center [1152, 597] width 168 height 22
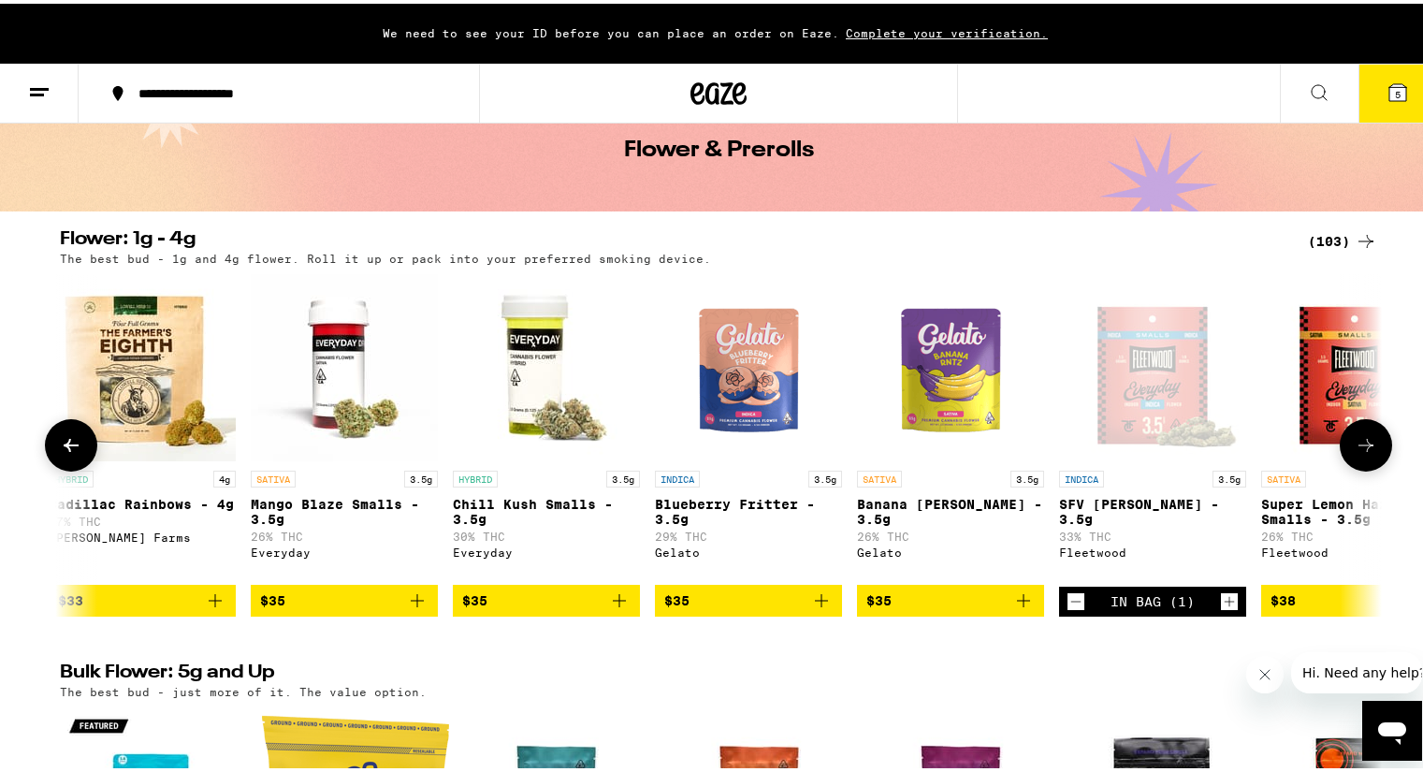
click at [1356, 462] on button at bounding box center [1365, 441] width 52 height 52
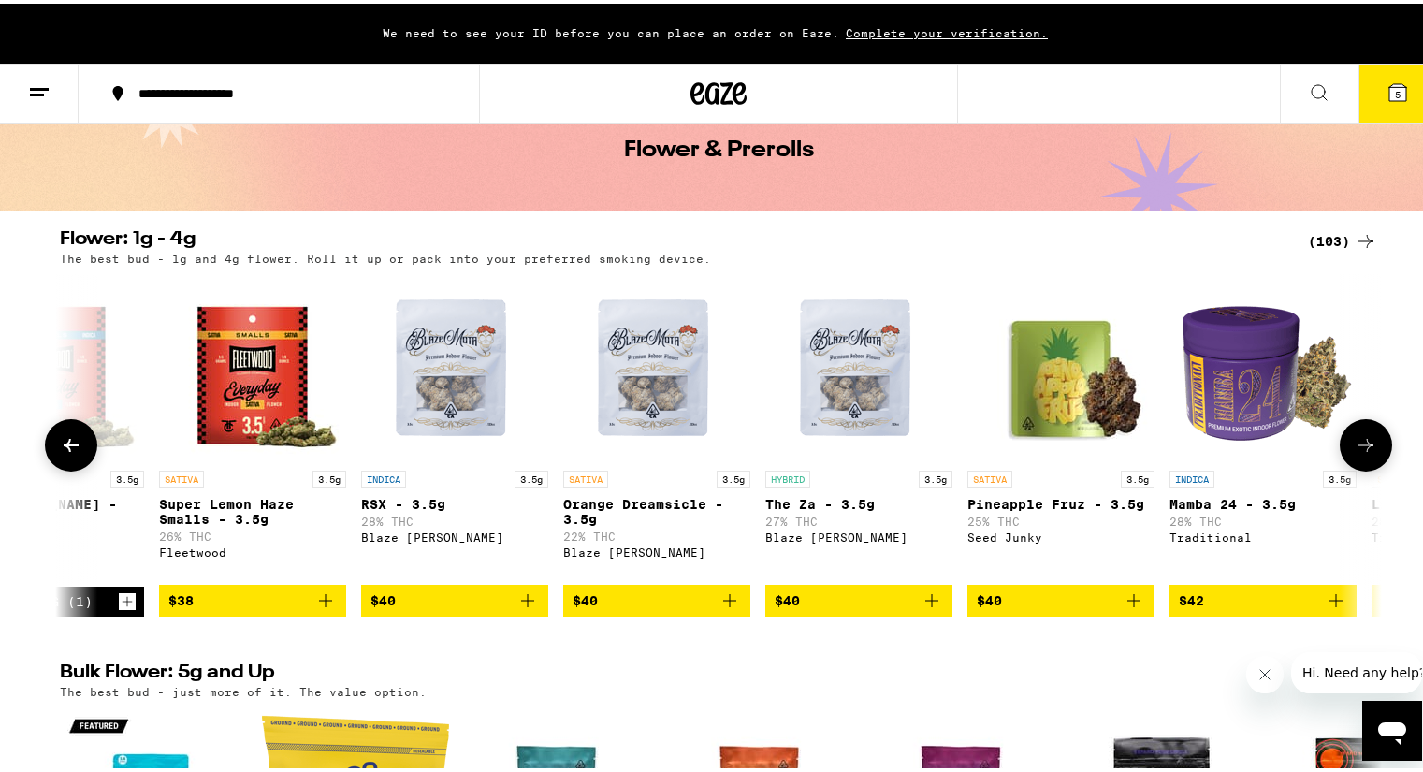
scroll to position [0, 7792]
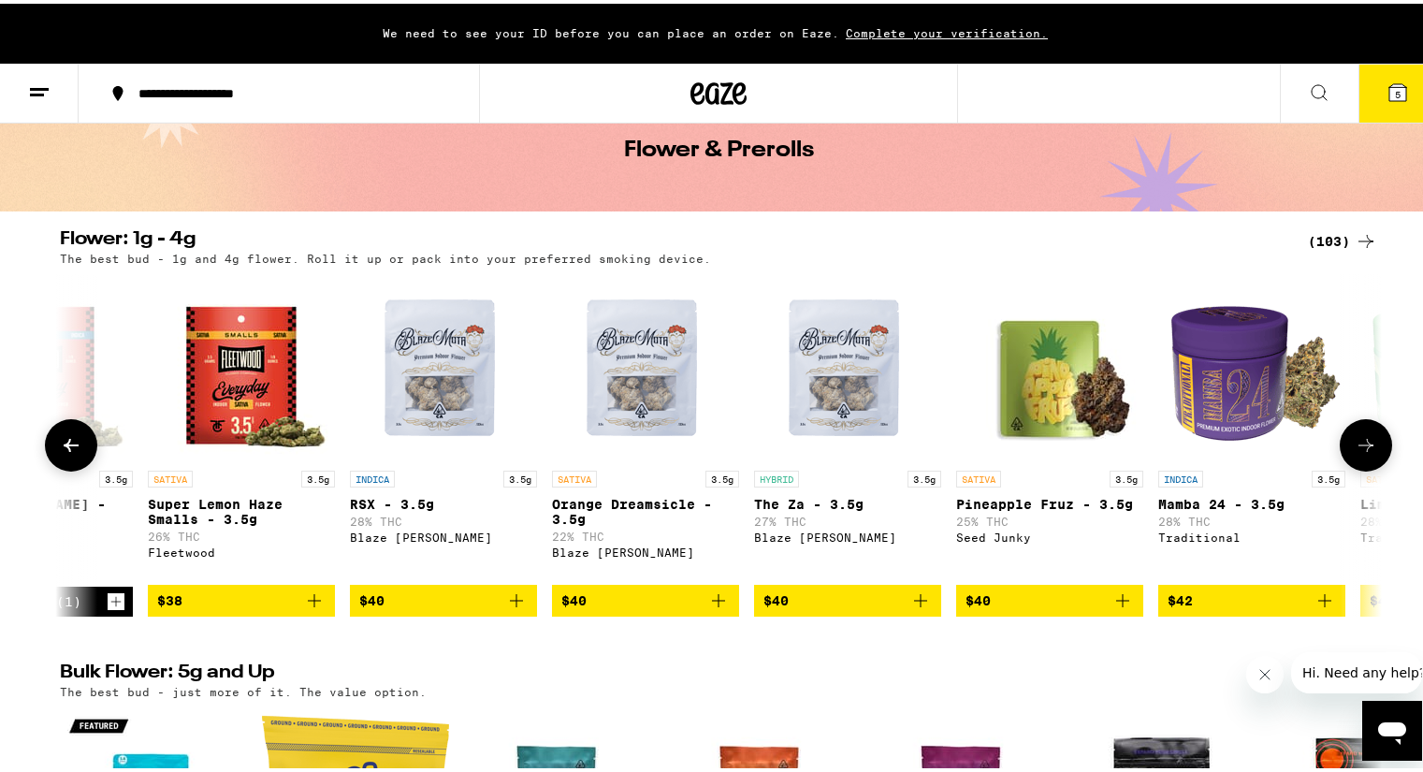
click at [1356, 462] on button at bounding box center [1365, 441] width 52 height 52
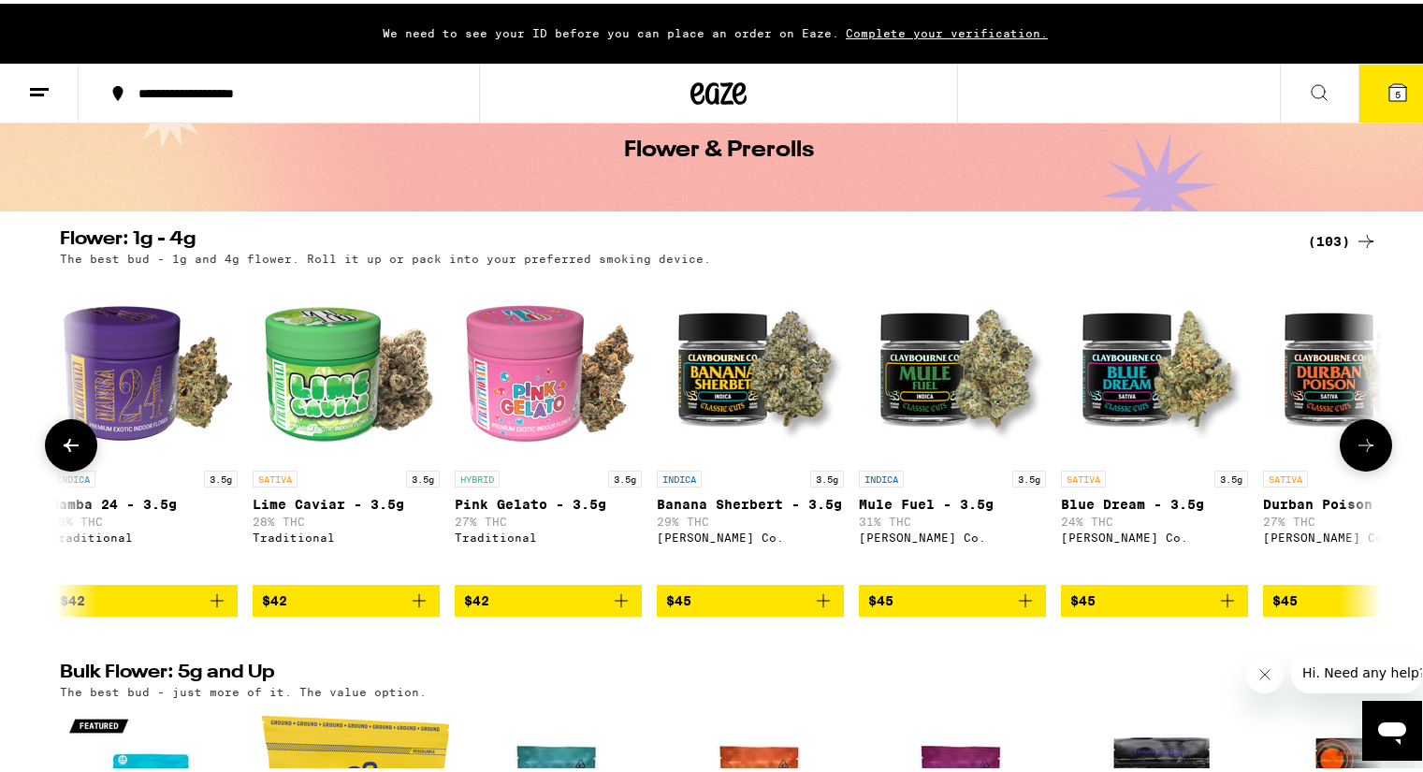
scroll to position [0, 8905]
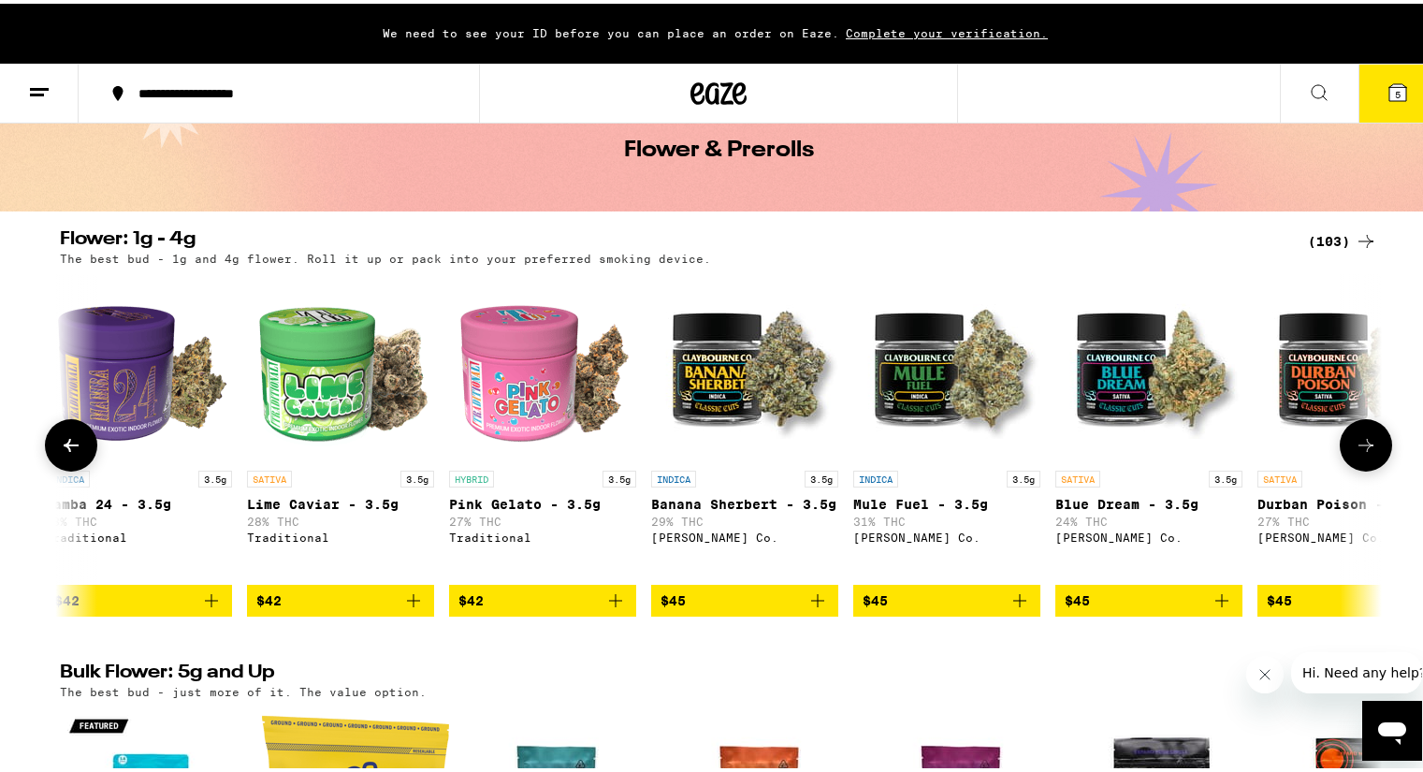
click at [1356, 462] on button at bounding box center [1365, 441] width 52 height 52
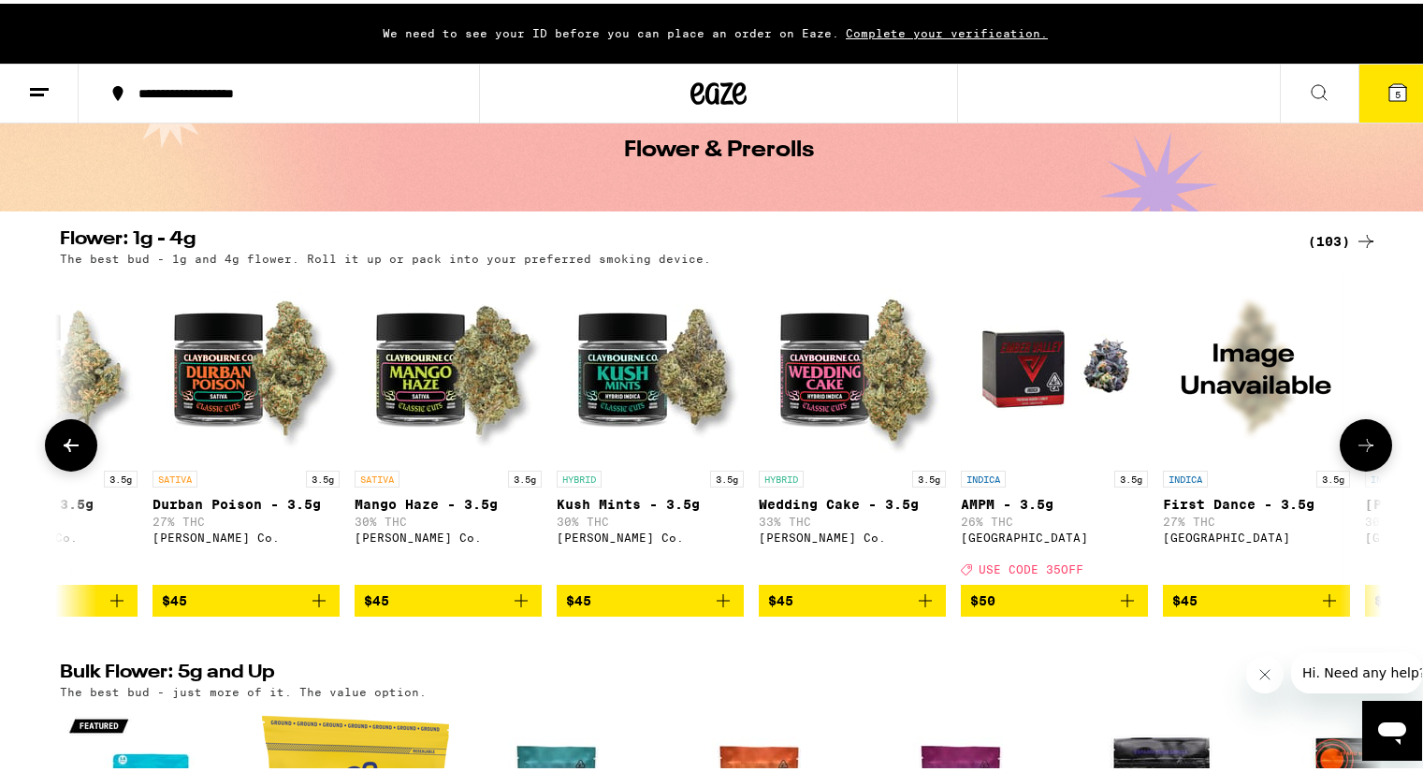
scroll to position [0, 10018]
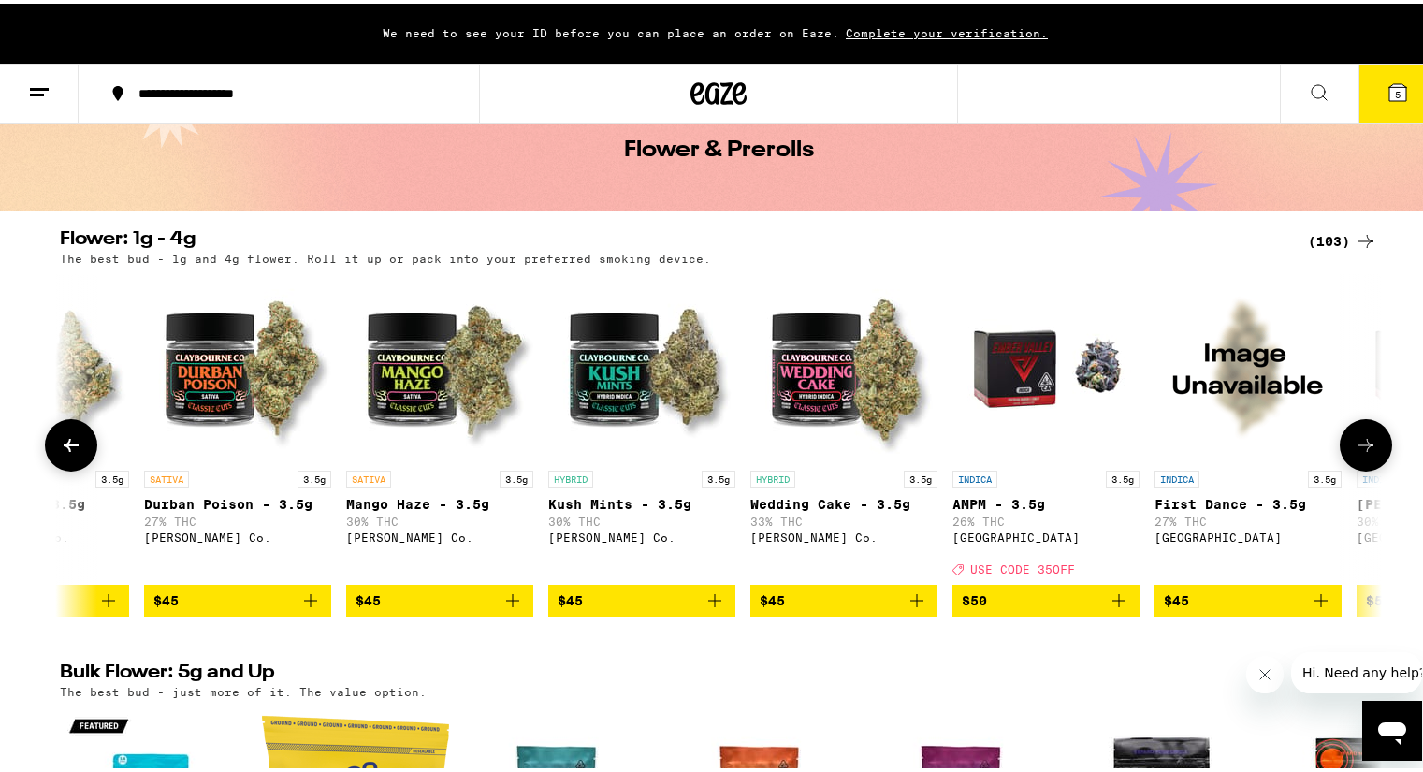
click at [828, 608] on span "$45" at bounding box center [844, 597] width 168 height 22
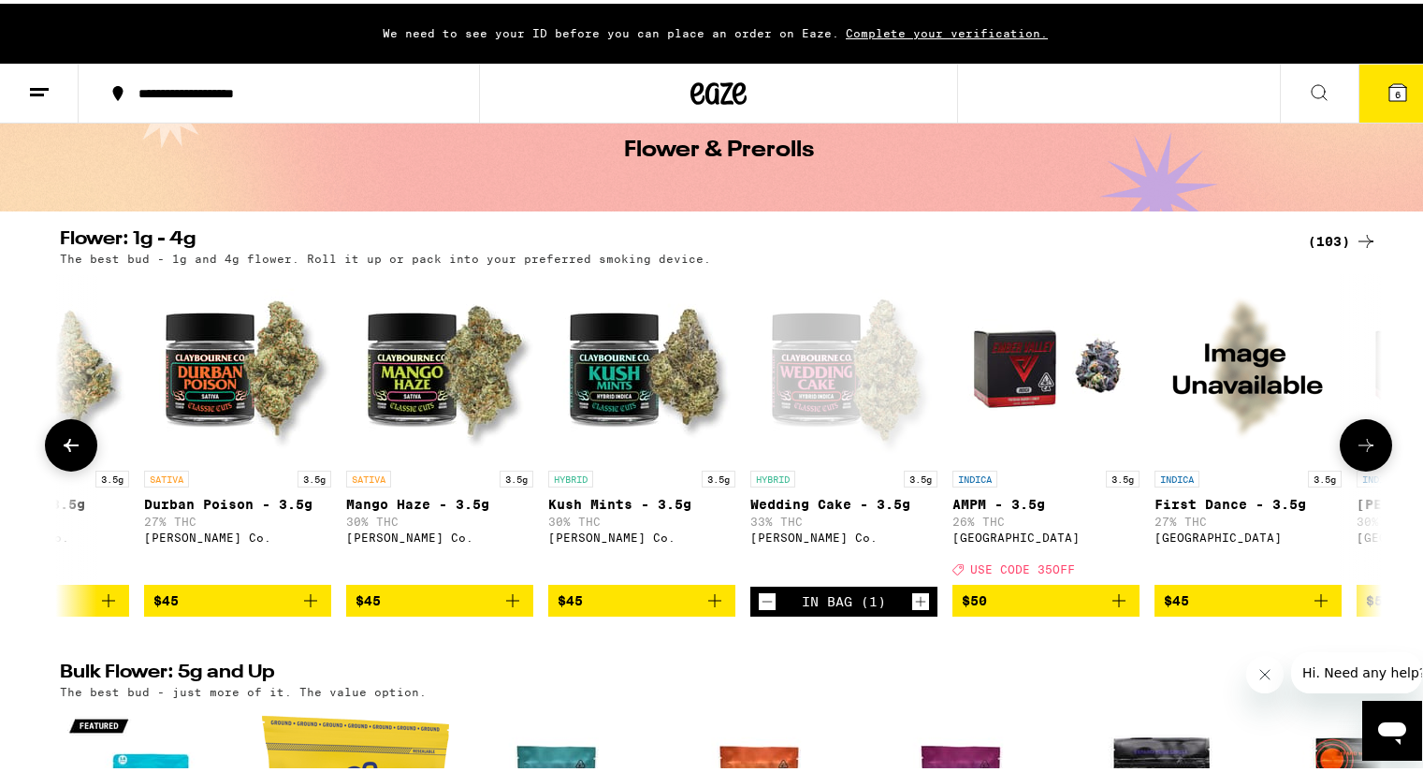
click at [1355, 443] on icon at bounding box center [1365, 441] width 22 height 22
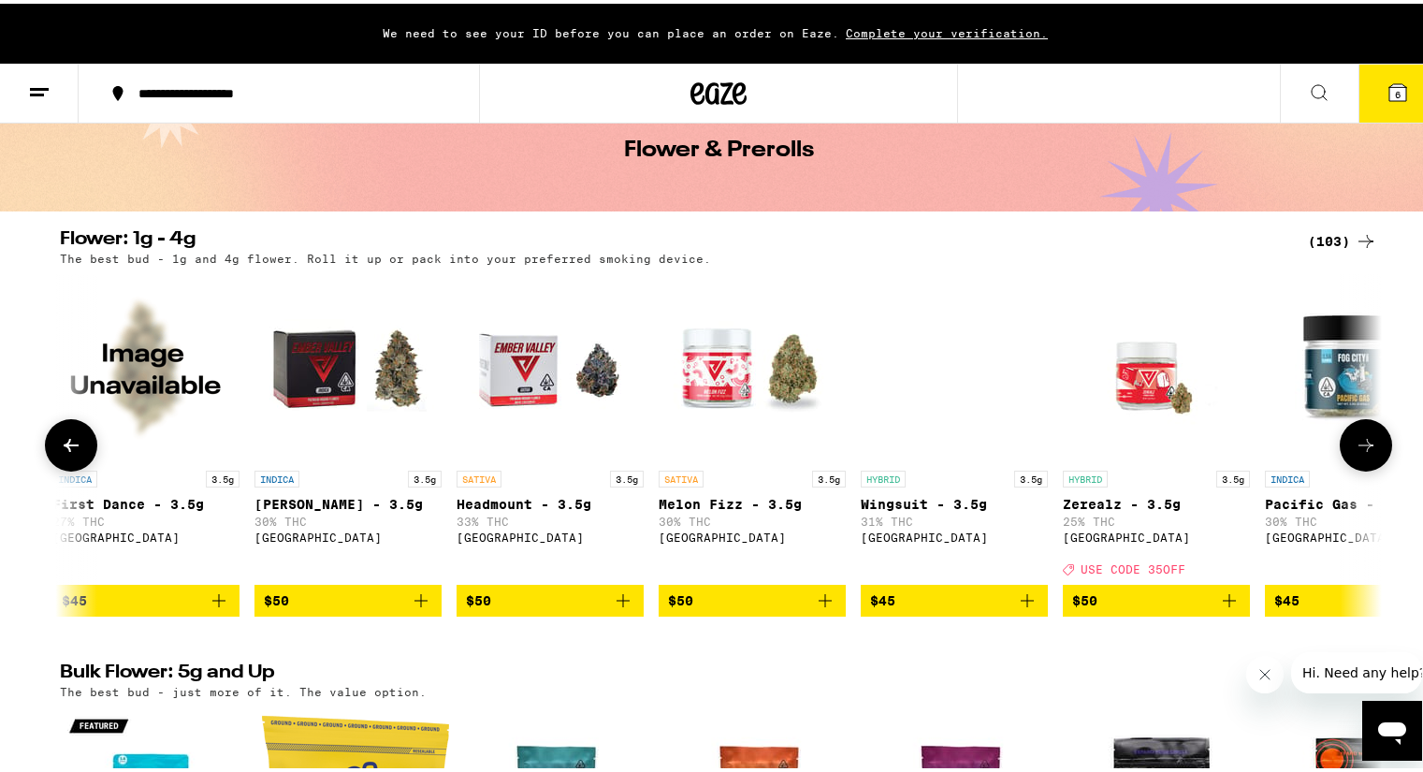
scroll to position [0, 11131]
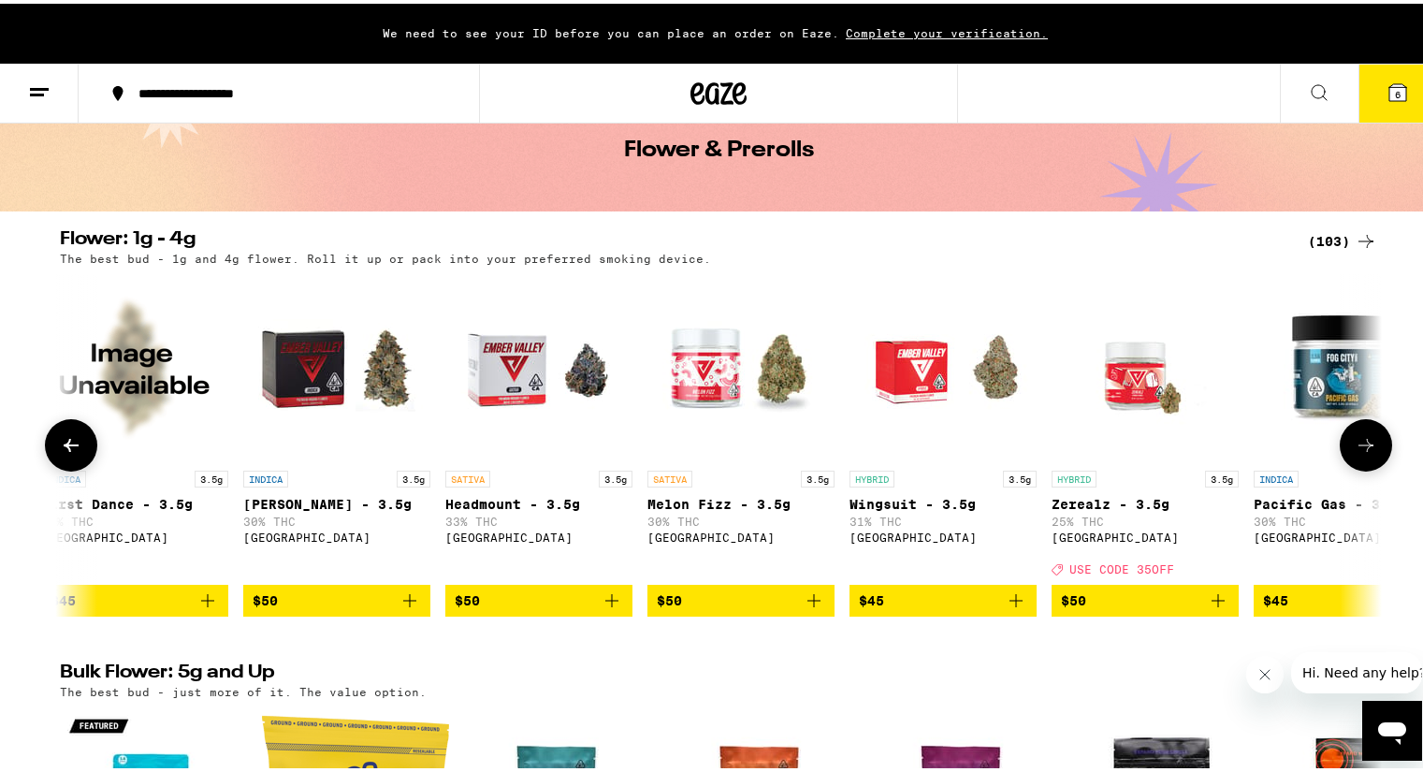
click at [1355, 444] on icon at bounding box center [1365, 441] width 22 height 22
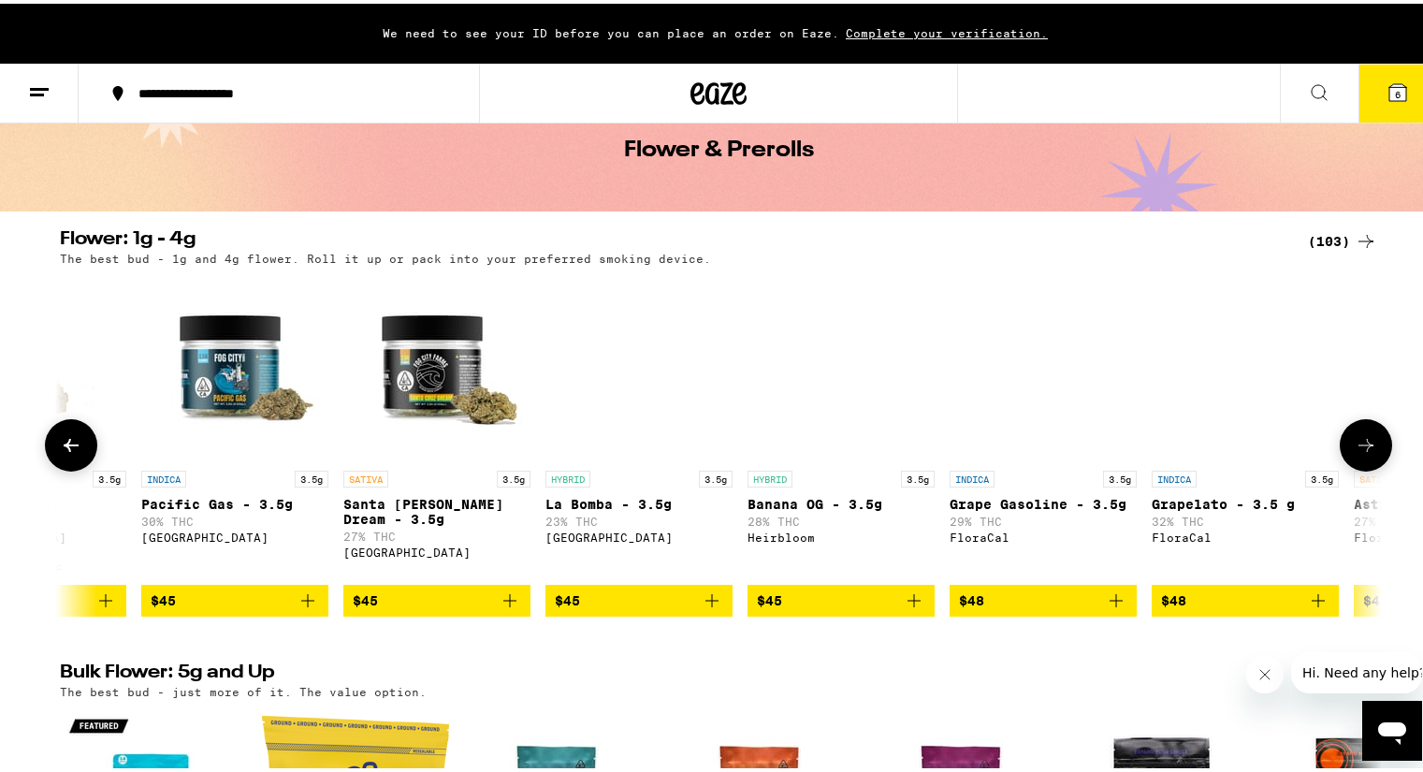
scroll to position [0, 12244]
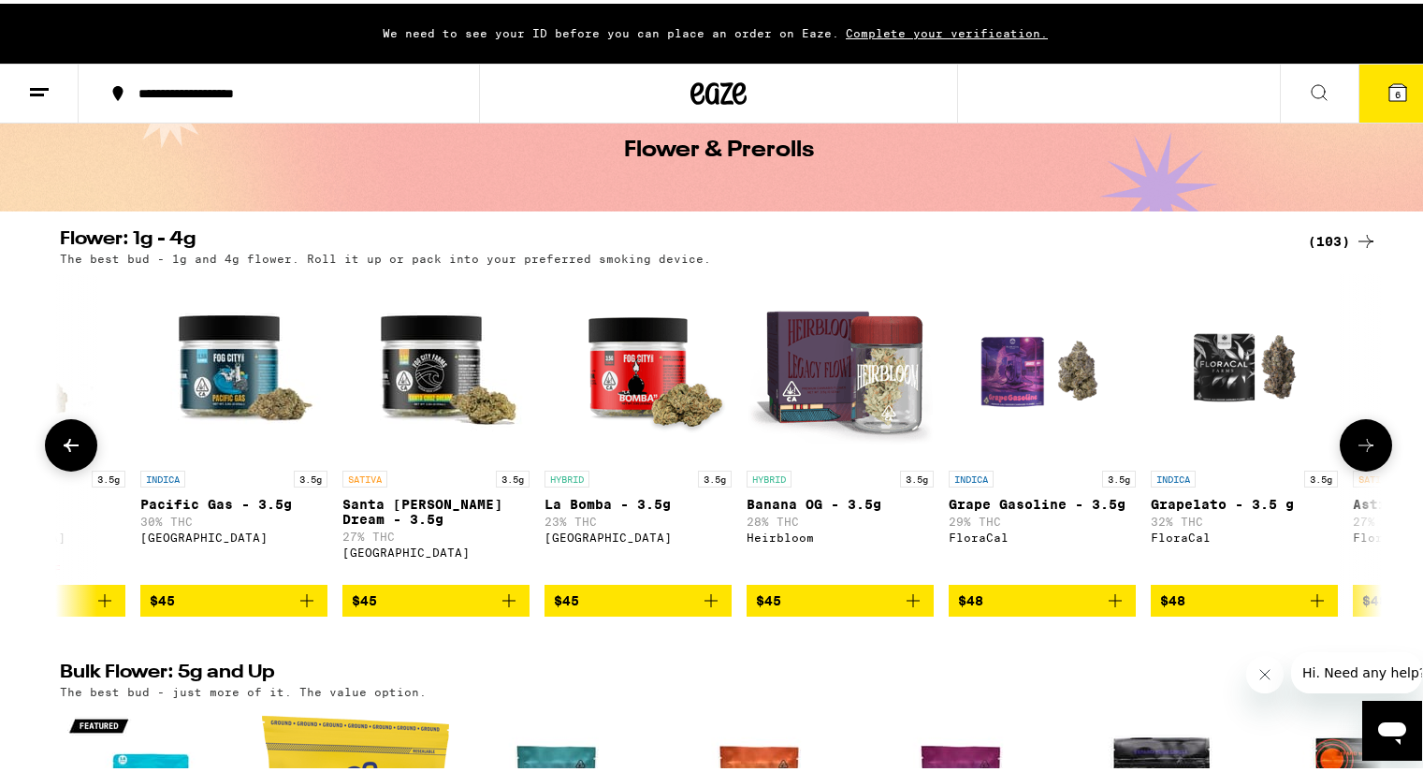
click at [1355, 444] on icon at bounding box center [1365, 441] width 22 height 22
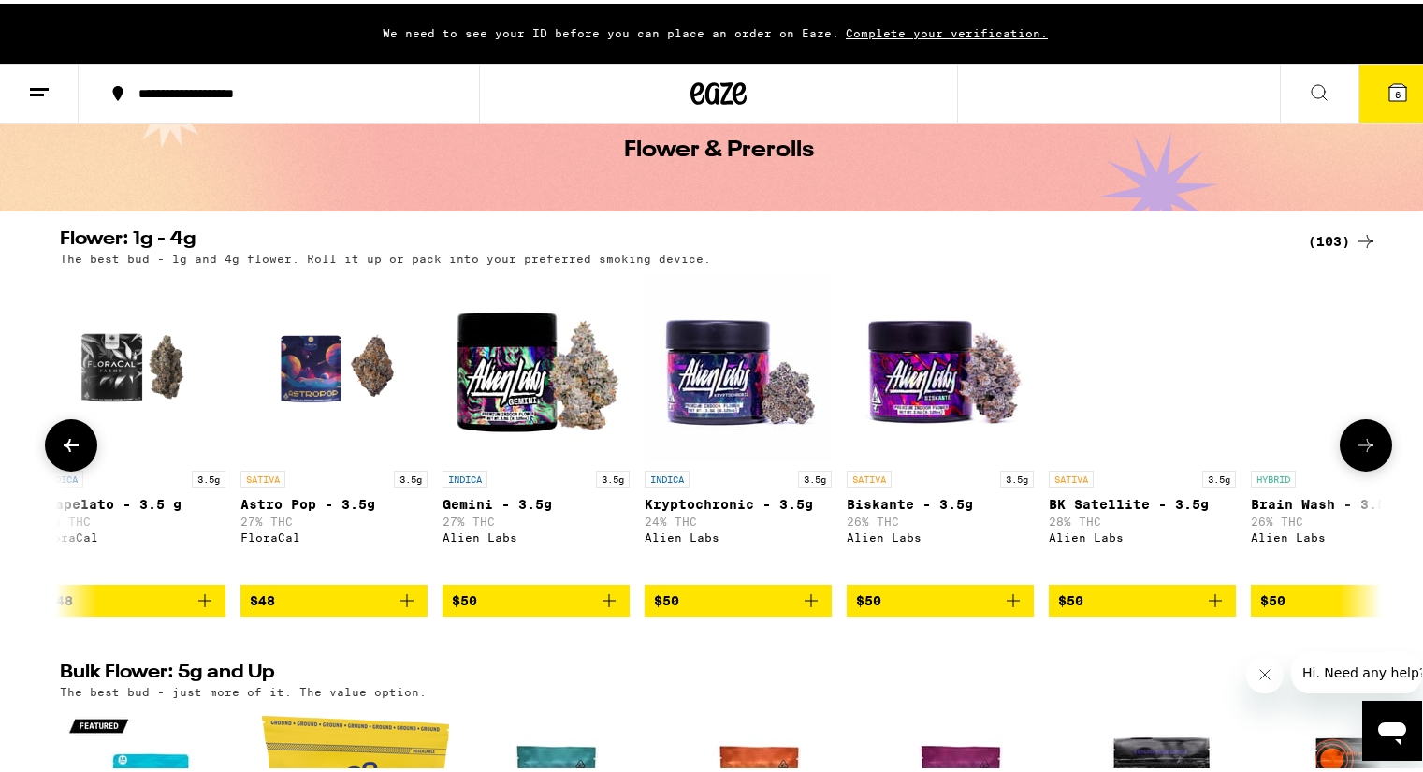
scroll to position [0, 13357]
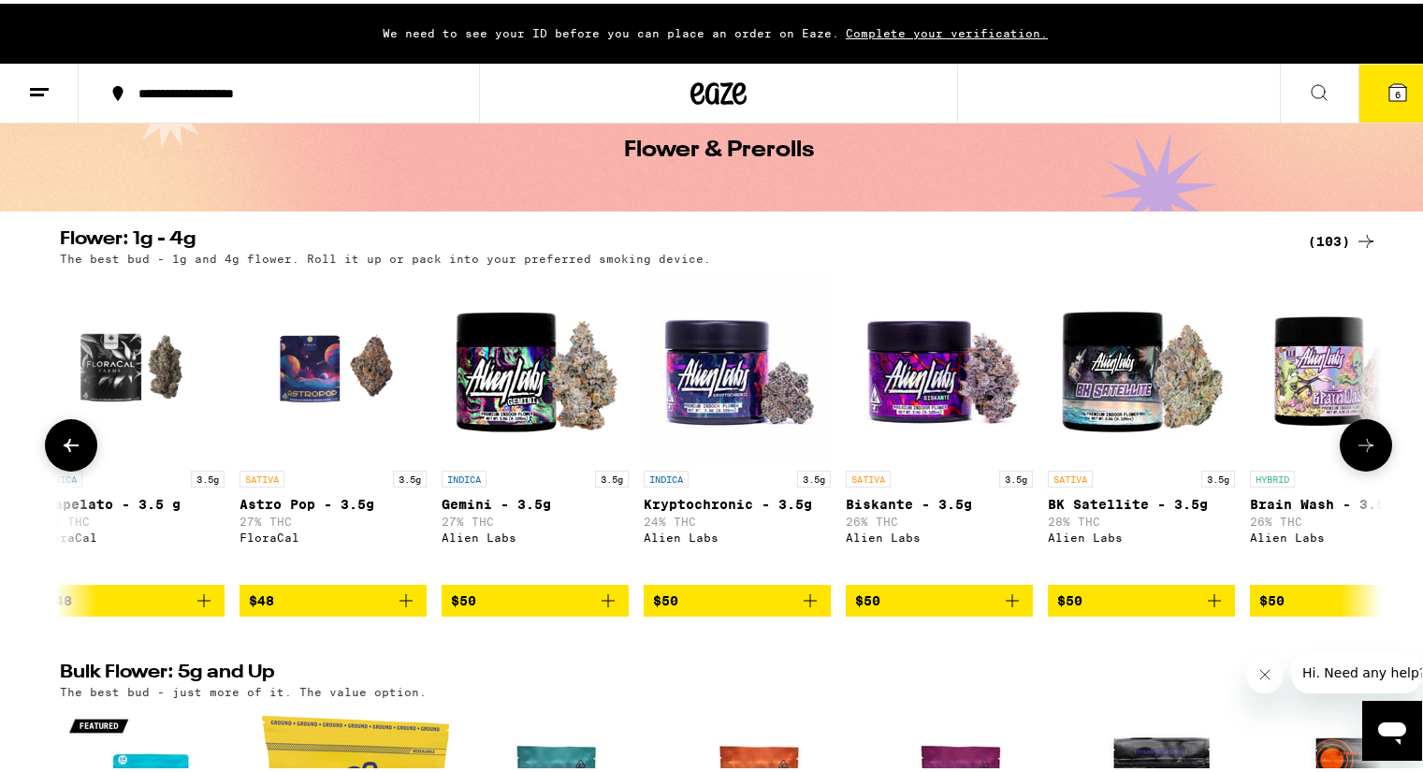
click at [1355, 444] on icon at bounding box center [1365, 441] width 22 height 22
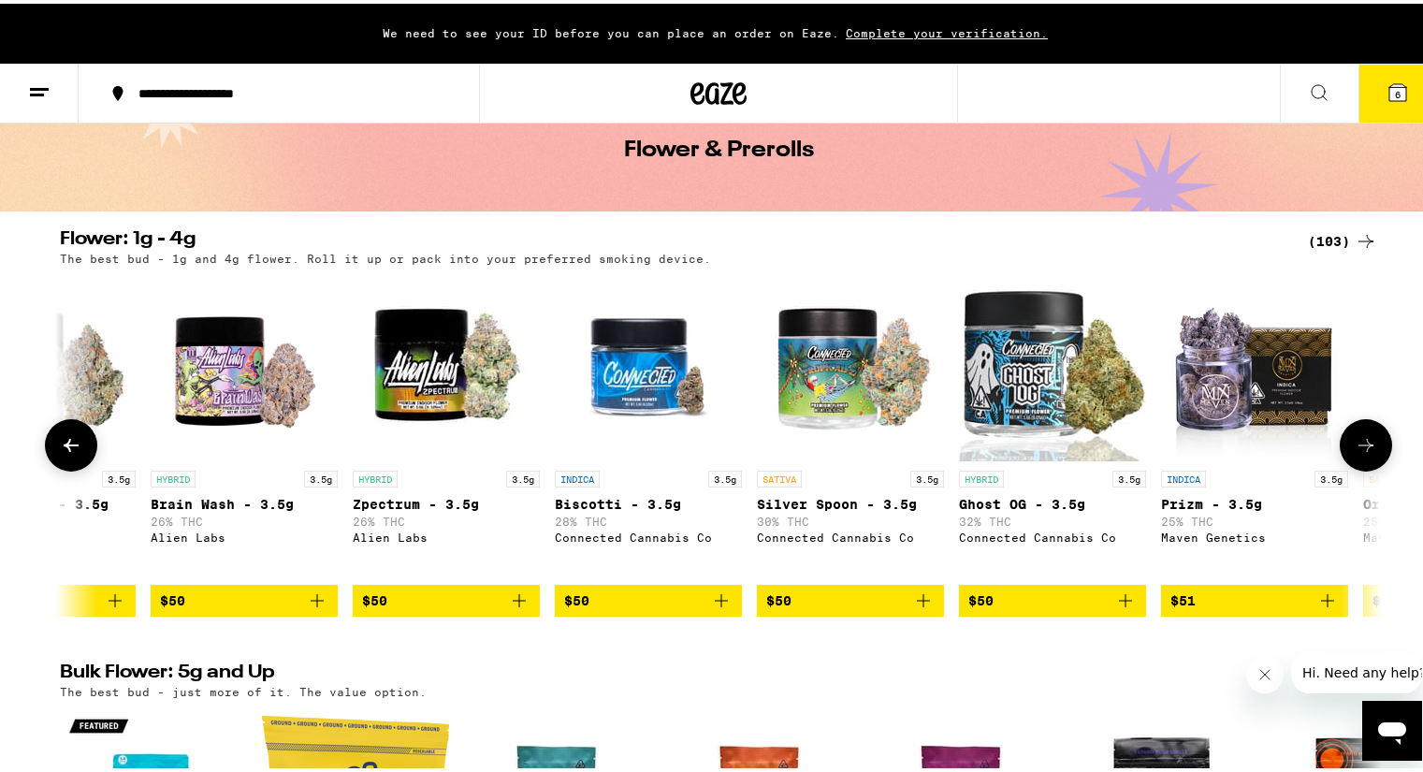
scroll to position [0, 14470]
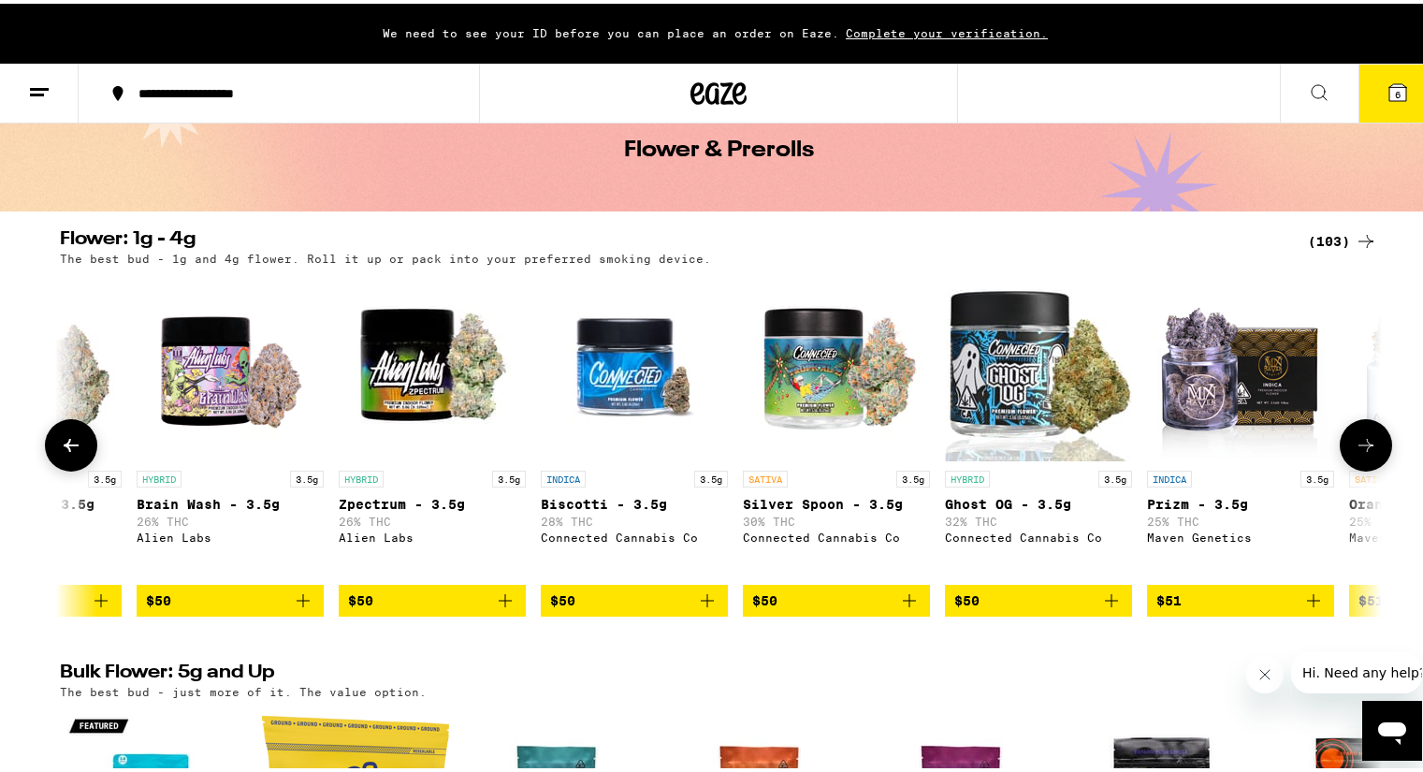
click at [1355, 444] on icon at bounding box center [1365, 441] width 22 height 22
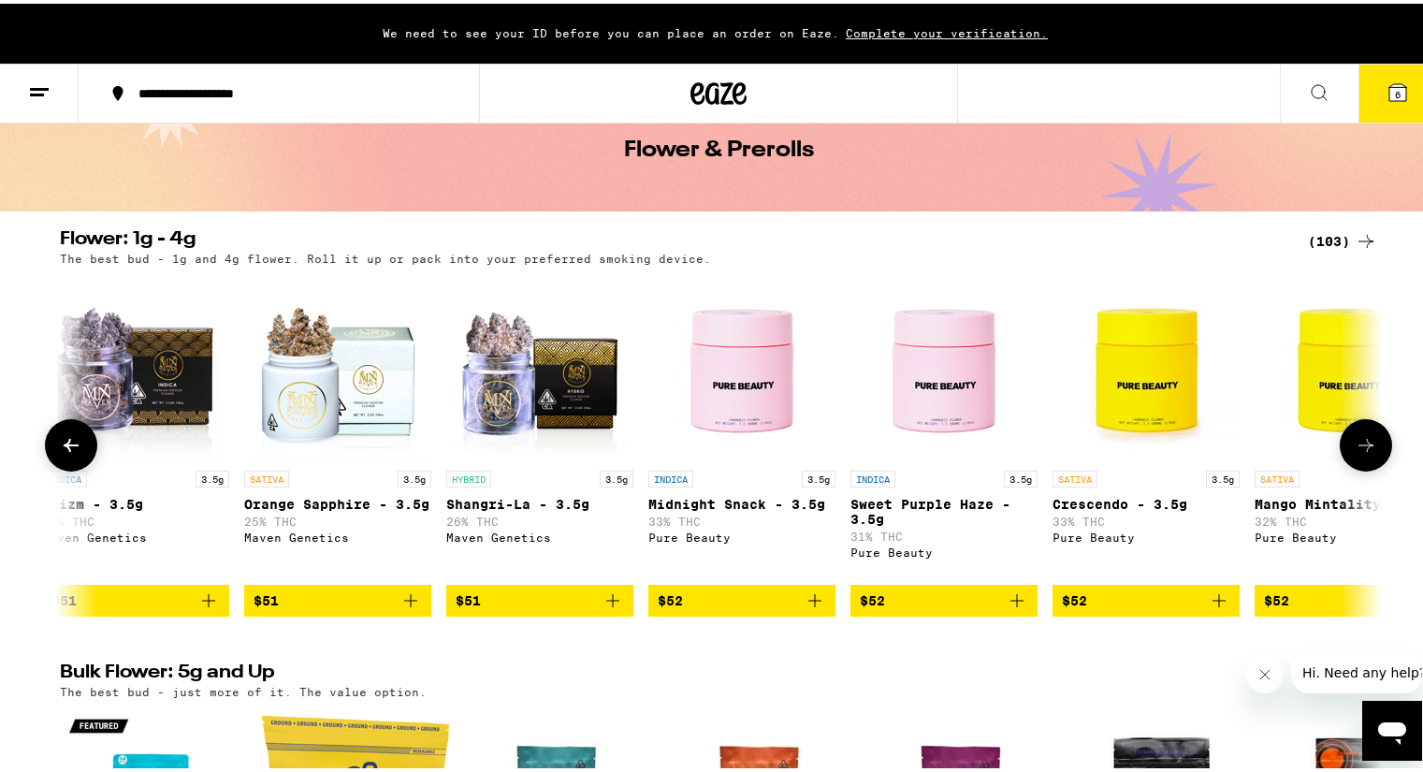
scroll to position [0, 15584]
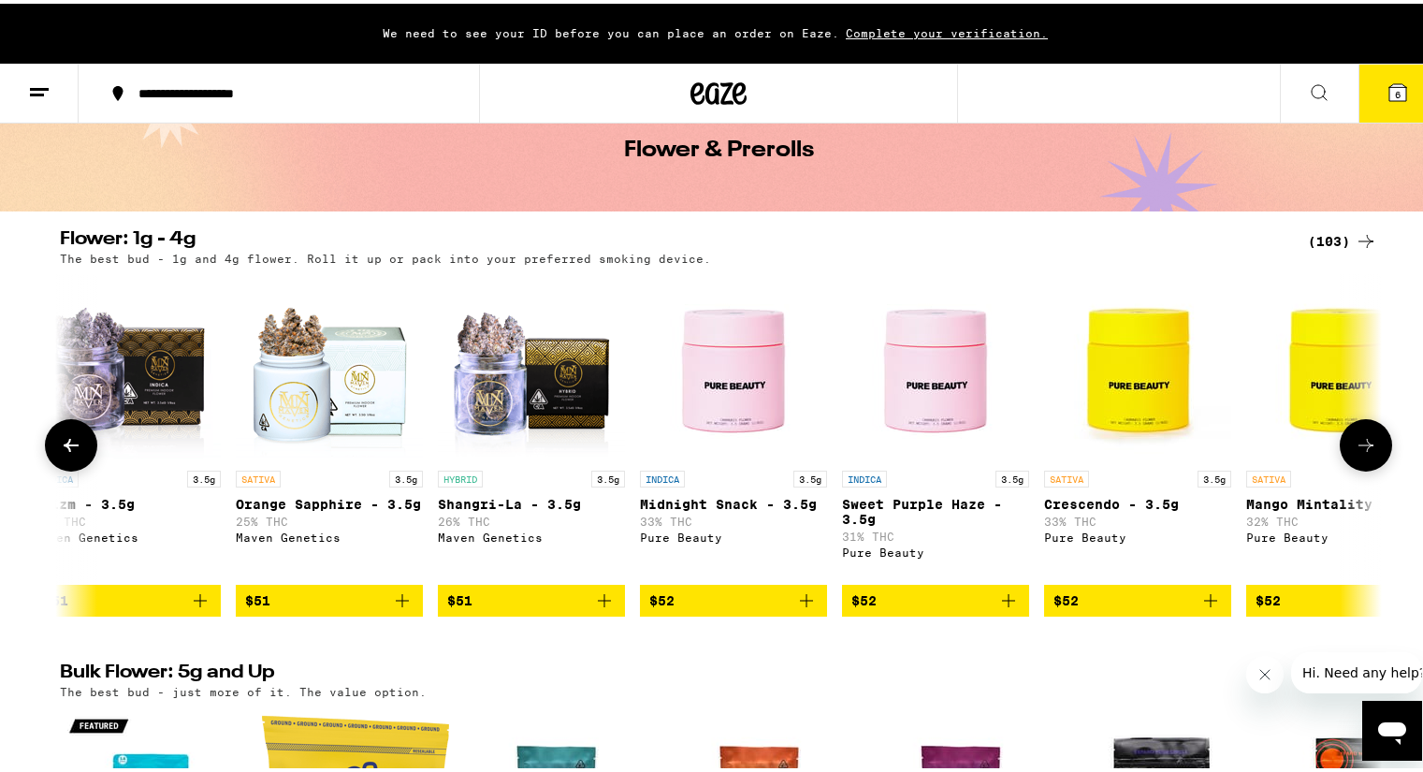
click at [1355, 444] on icon at bounding box center [1365, 441] width 22 height 22
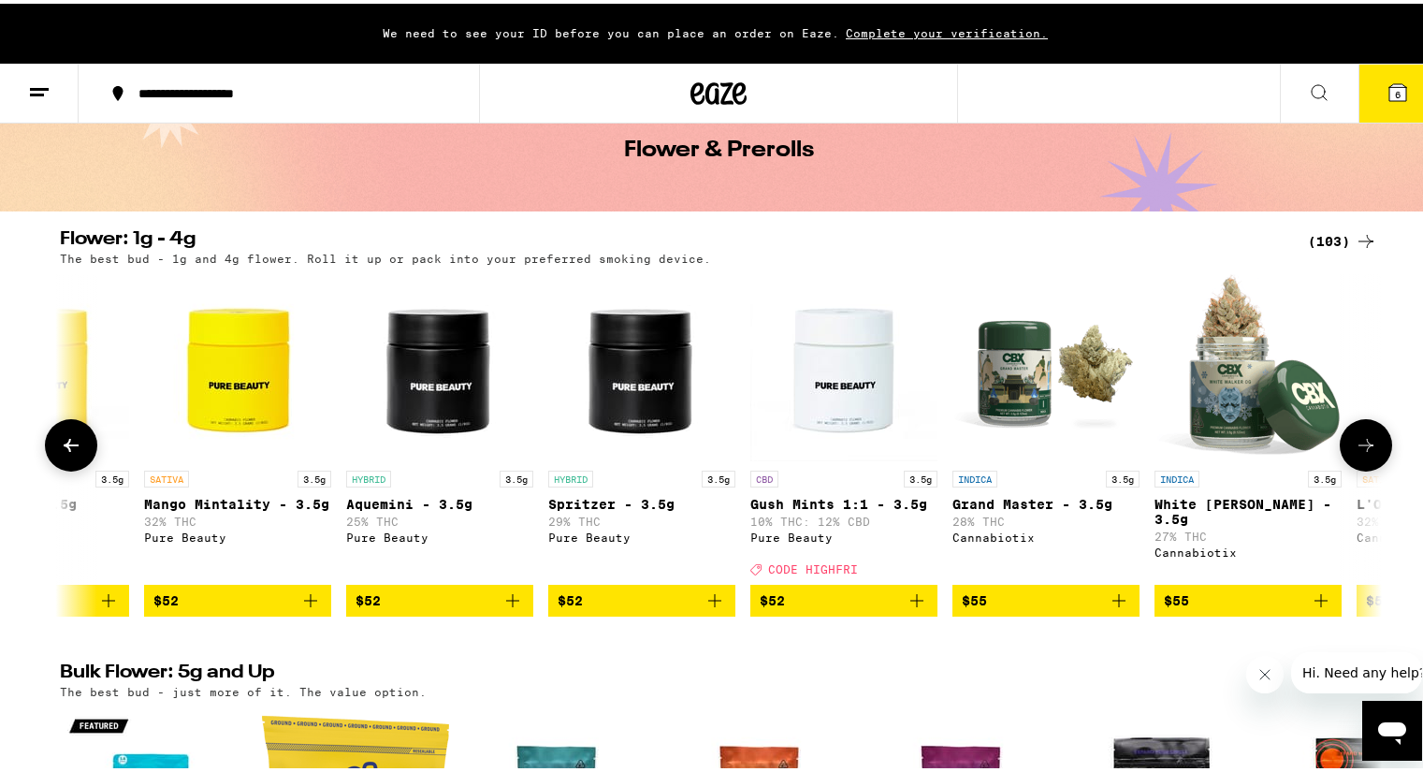
scroll to position [0, 16697]
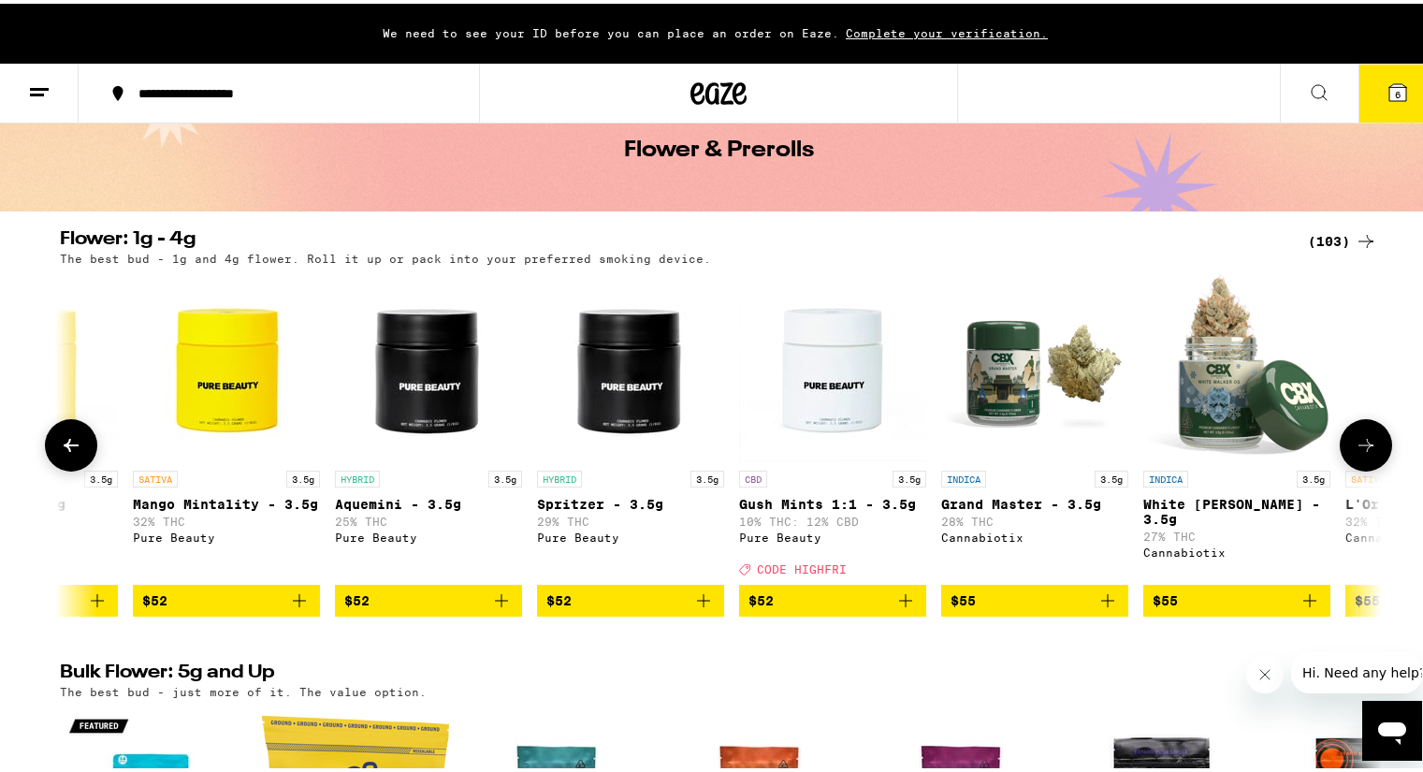
click at [1350, 433] on button at bounding box center [1365, 441] width 52 height 52
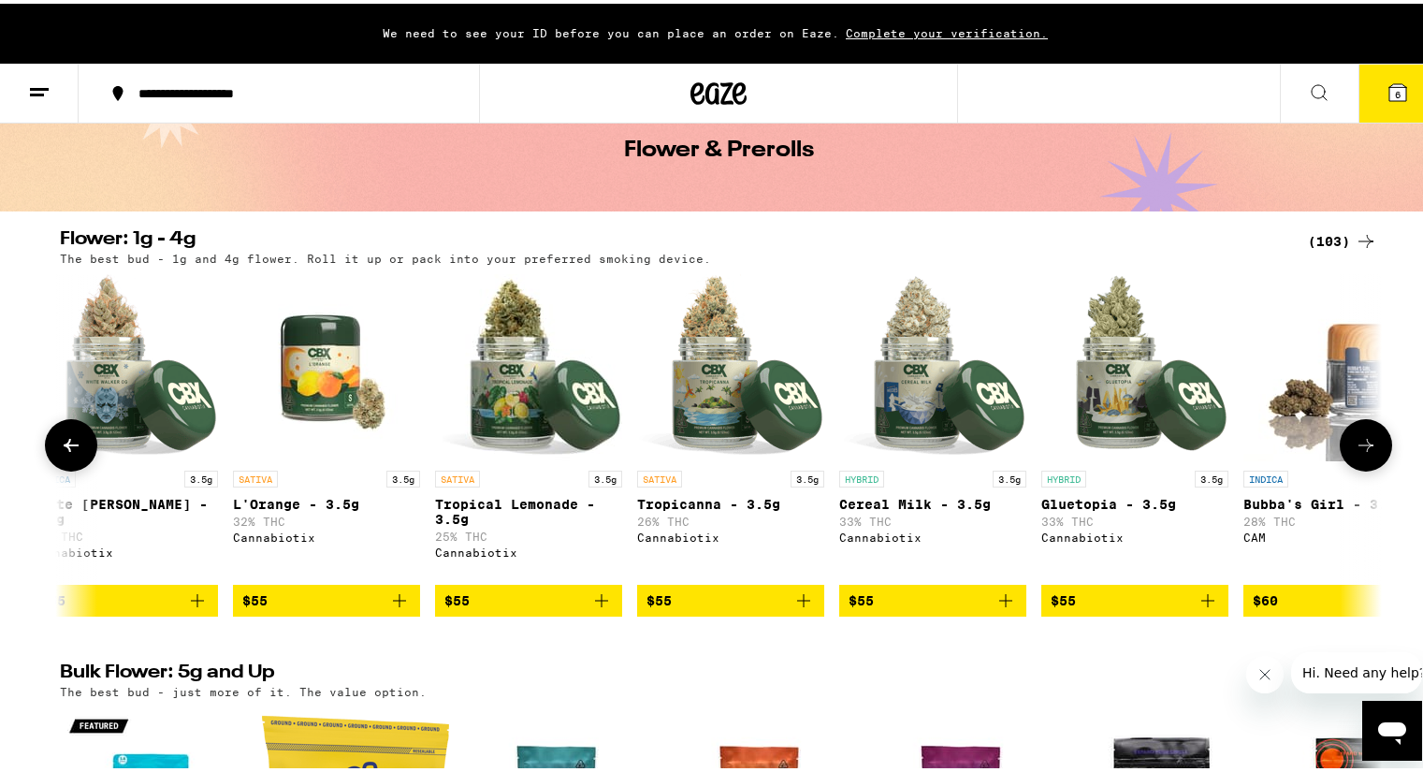
scroll to position [0, 17810]
click at [1360, 446] on icon at bounding box center [1365, 441] width 15 height 13
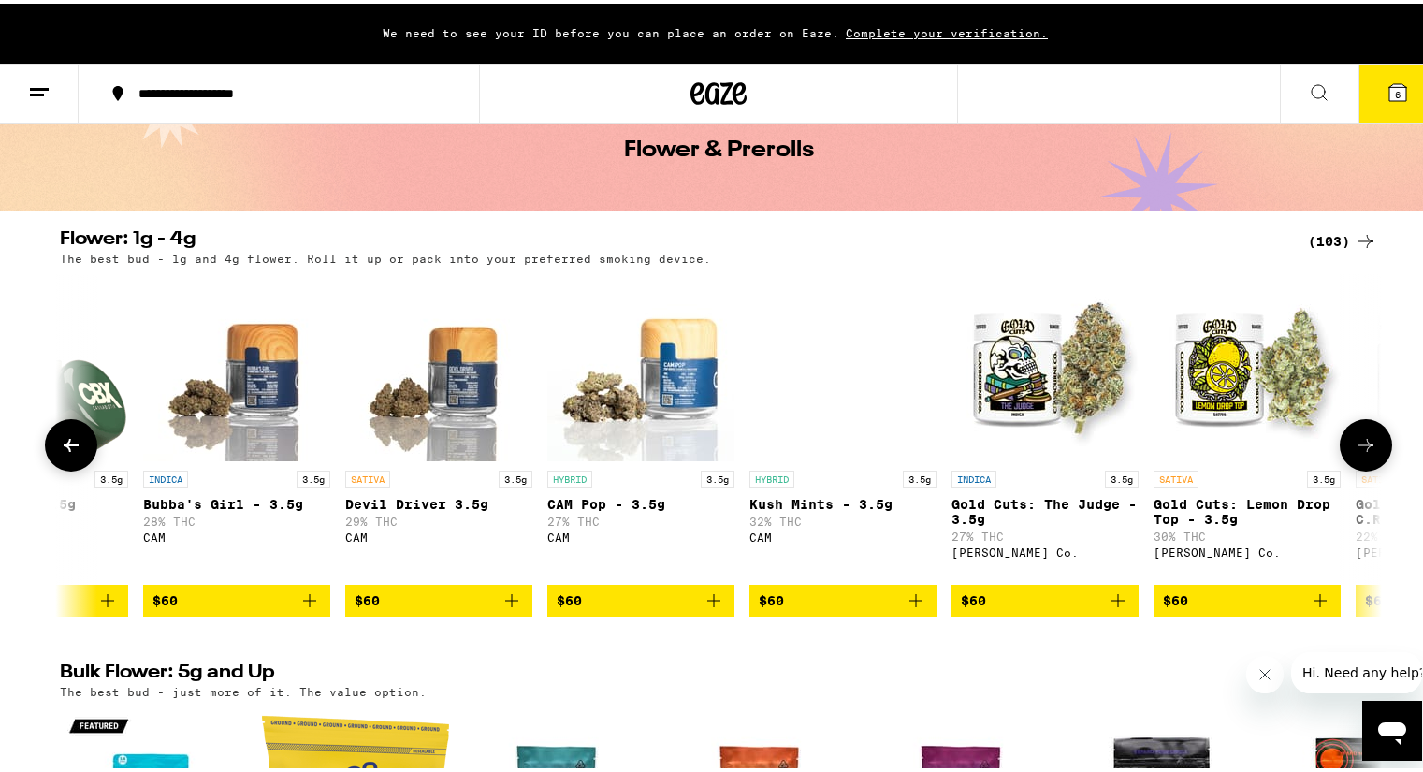
scroll to position [0, 18923]
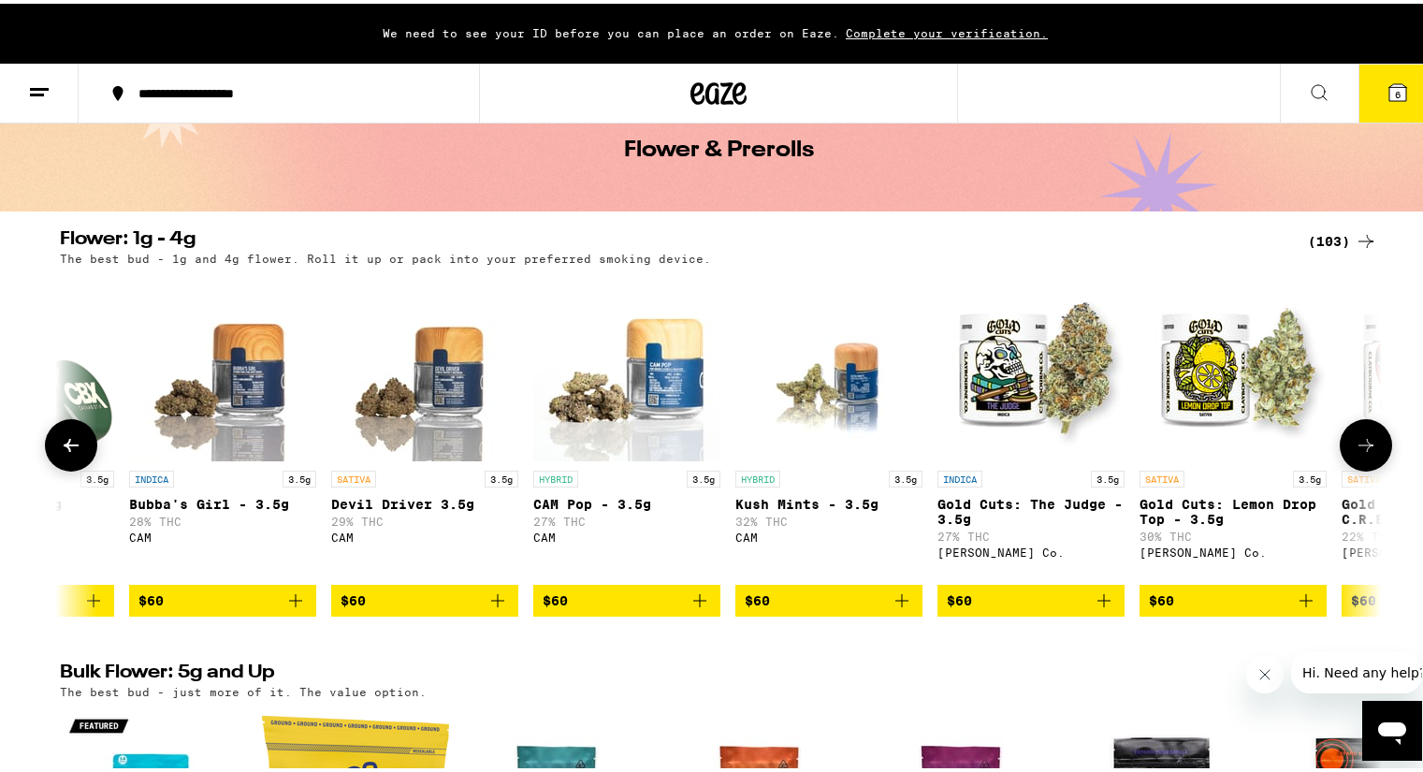
click at [1360, 446] on icon at bounding box center [1365, 441] width 15 height 13
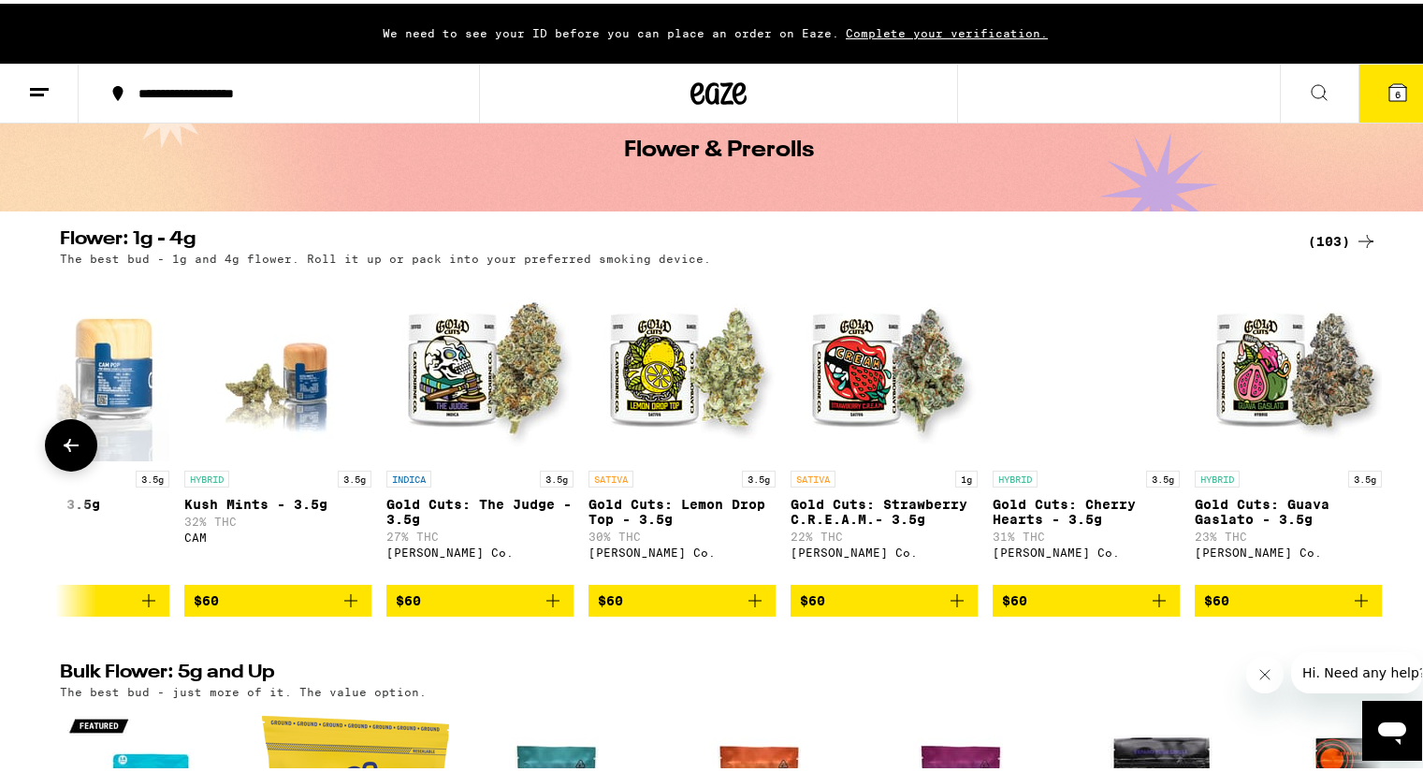
scroll to position [0, 19493]
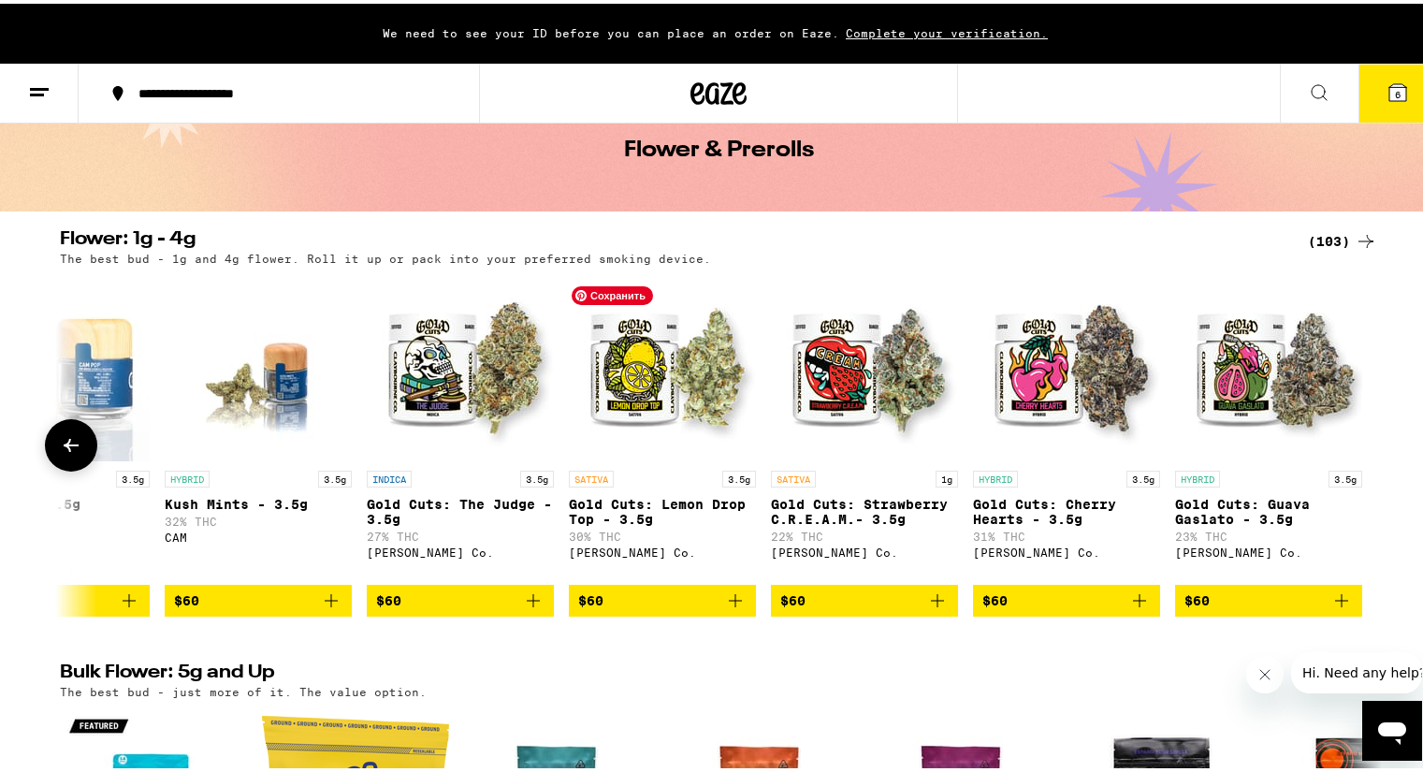
click at [639, 375] on img "Open page for Gold Cuts: Lemon Drop Top - 3.5g from Claybourne Co." at bounding box center [662, 363] width 187 height 187
click at [1400, 411] on div "Flower: 1g - 4g (103) The best bud - 1g and 4g flower. Roll it up or pack into …" at bounding box center [718, 419] width 1437 height 386
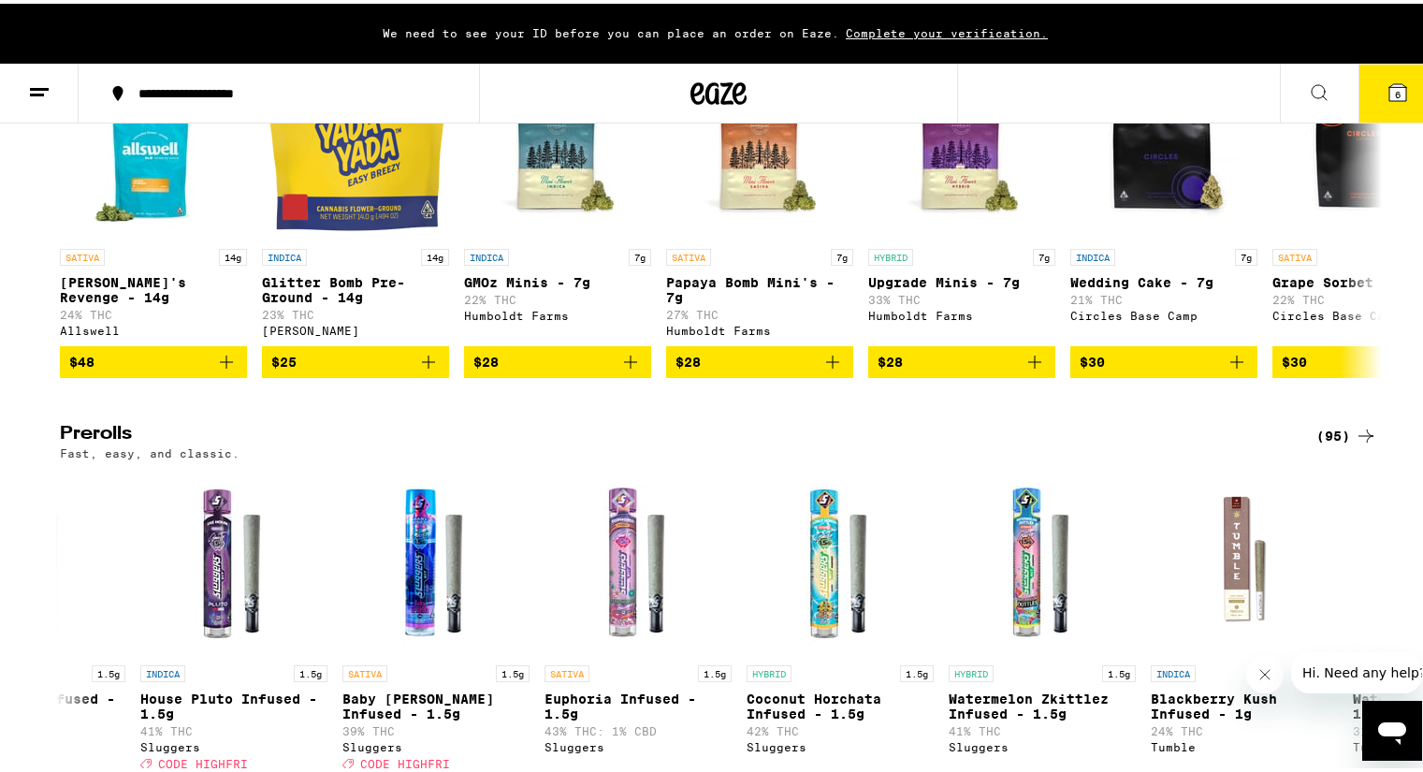
scroll to position [935, 0]
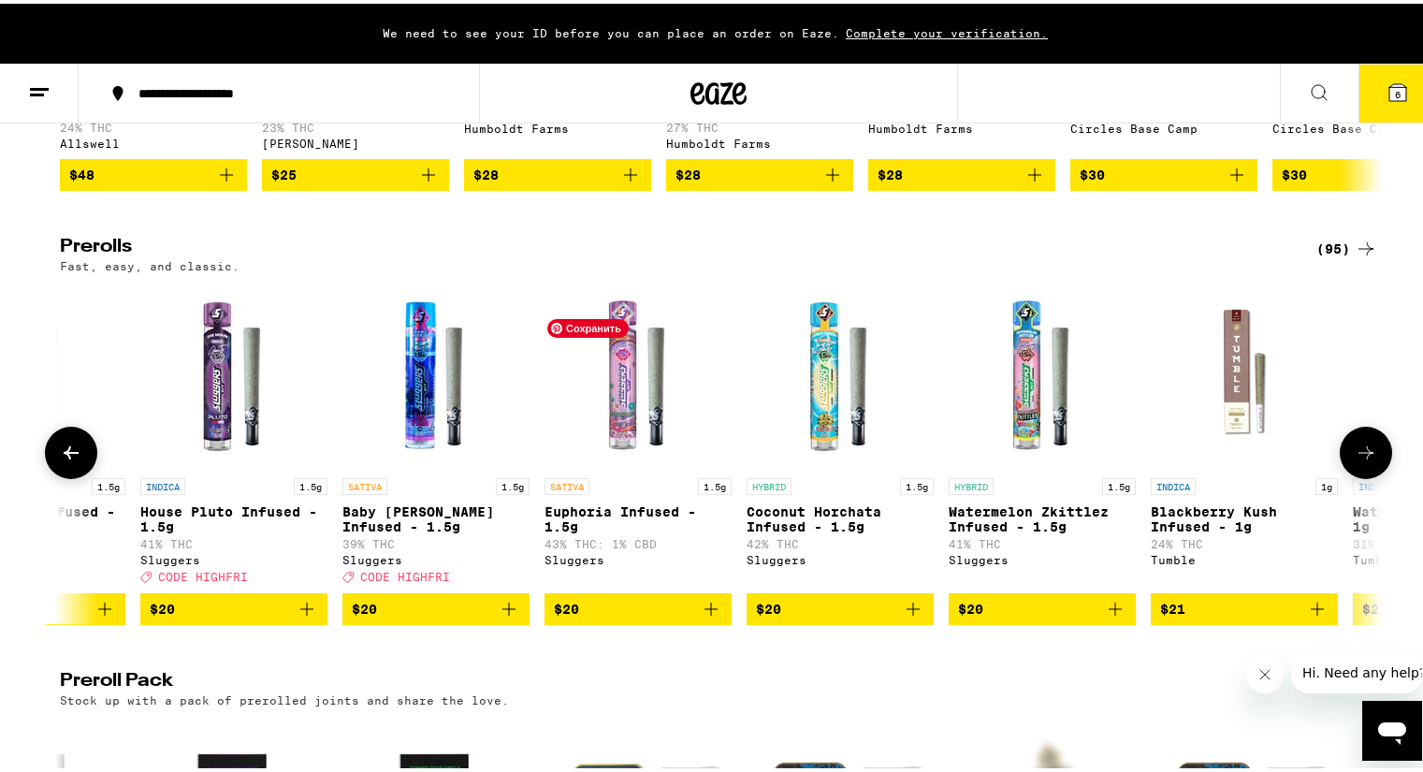
click at [594, 420] on img "Open page for Euphoria Infused - 1.5g from Sluggers" at bounding box center [637, 371] width 187 height 187
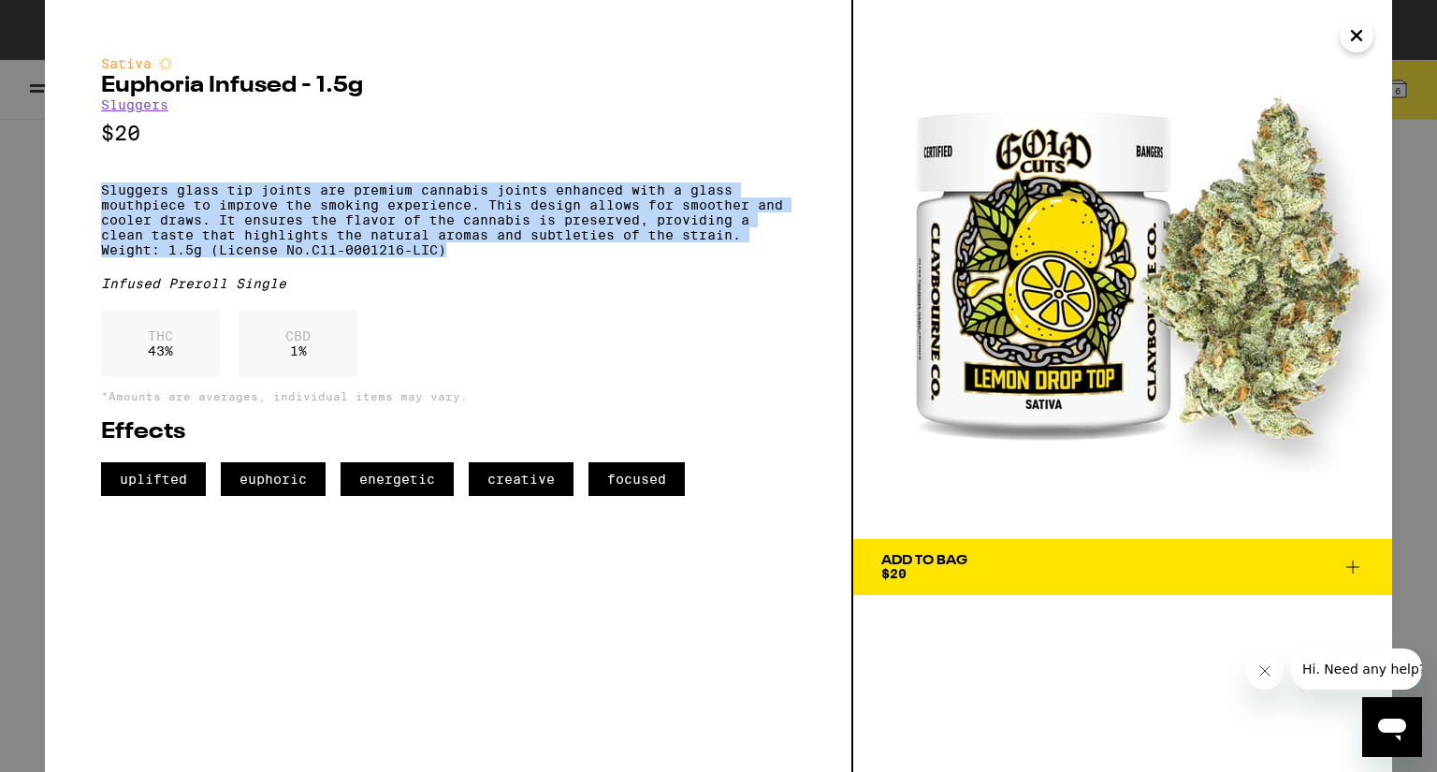
drag, startPoint x: 100, startPoint y: 199, endPoint x: 504, endPoint y: 261, distance: 408.8
click at [504, 261] on div "Sativa Euphoria Infused - 1.5g Sluggers $20 Sluggers glass tip joints are premi…" at bounding box center [449, 386] width 808 height 772
copy p "Sluggers glass tip joints are premium cannabis joints enhanced with a glass mou…"
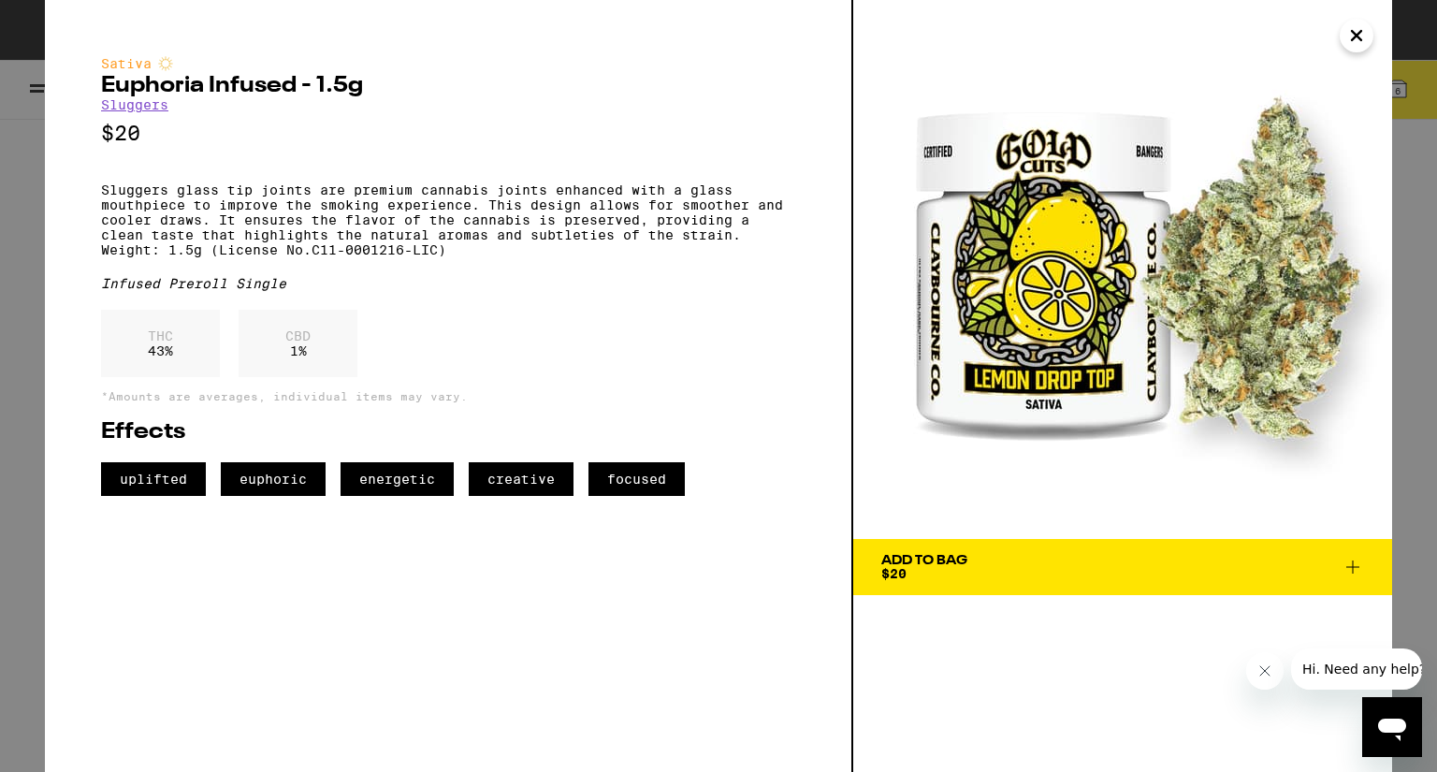
click at [711, 386] on div "THC 43 % CBD 1 %" at bounding box center [448, 348] width 694 height 77
click at [110, 291] on div "Infused Preroll Single" at bounding box center [448, 283] width 694 height 15
drag, startPoint x: 100, startPoint y: 306, endPoint x: 297, endPoint y: 297, distance: 196.7
click at [297, 297] on div "Sativa Euphoria Infused - 1.5g Sluggers $20 Sluggers glass tip joints are premi…" at bounding box center [449, 386] width 808 height 772
copy div "Infused Preroll Single"
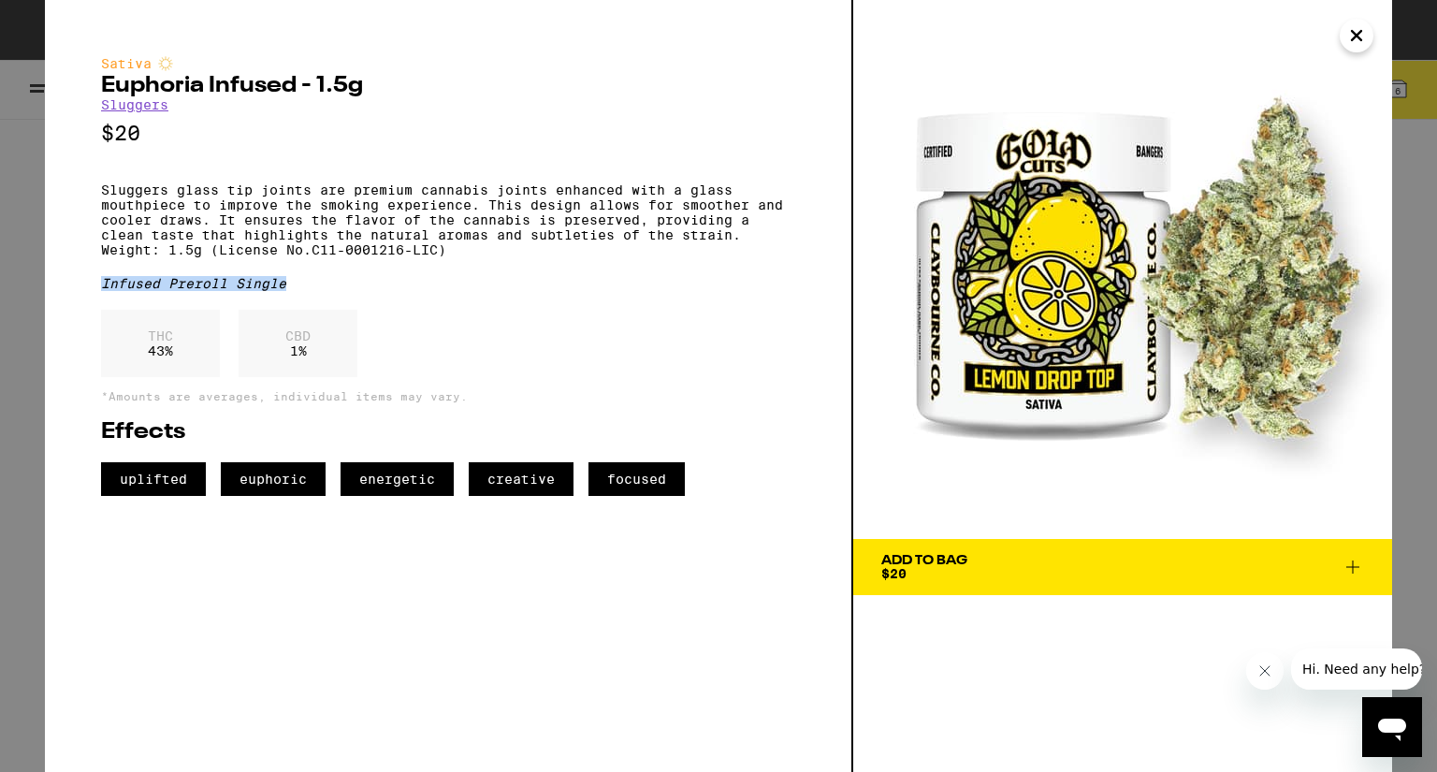
click at [1358, 28] on icon "Close" at bounding box center [1356, 36] width 22 height 28
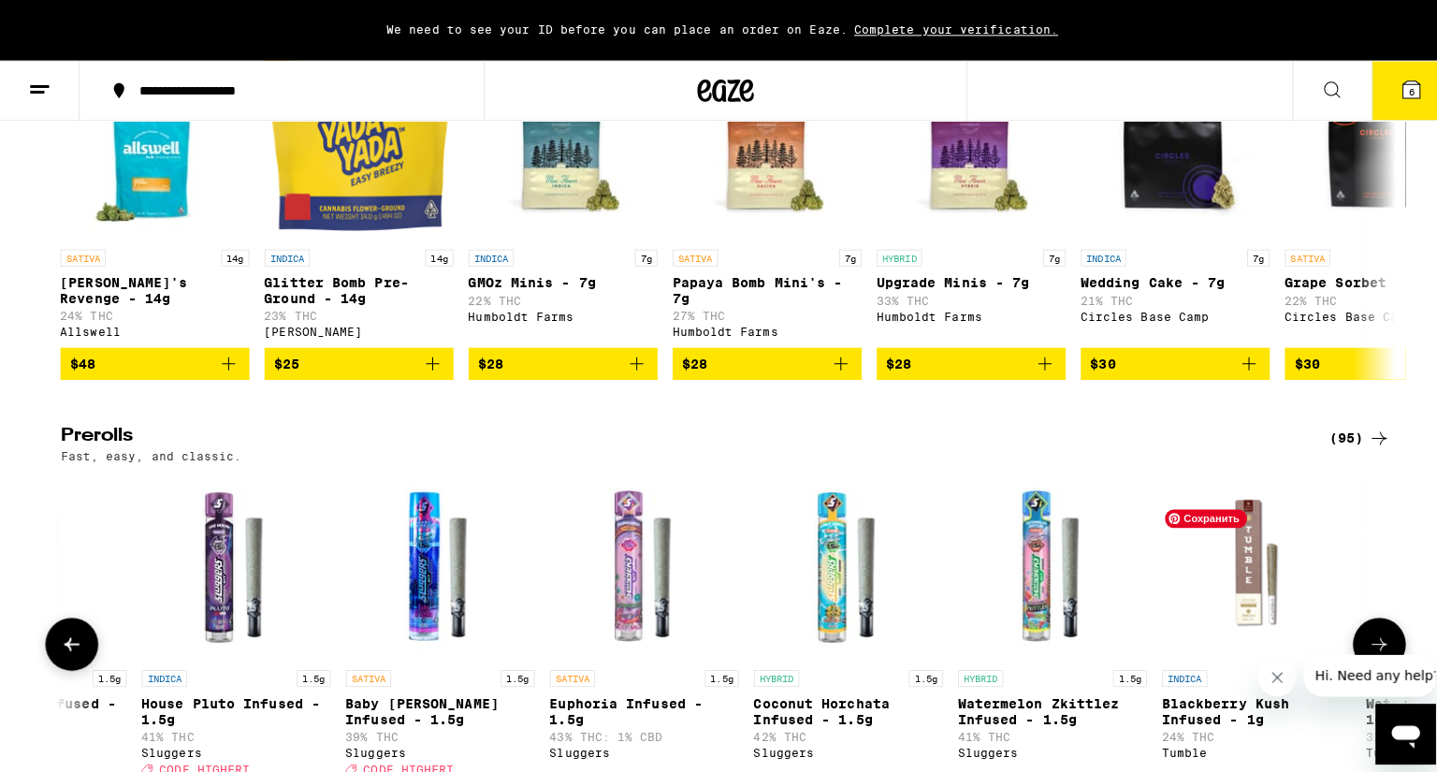
scroll to position [655, 0]
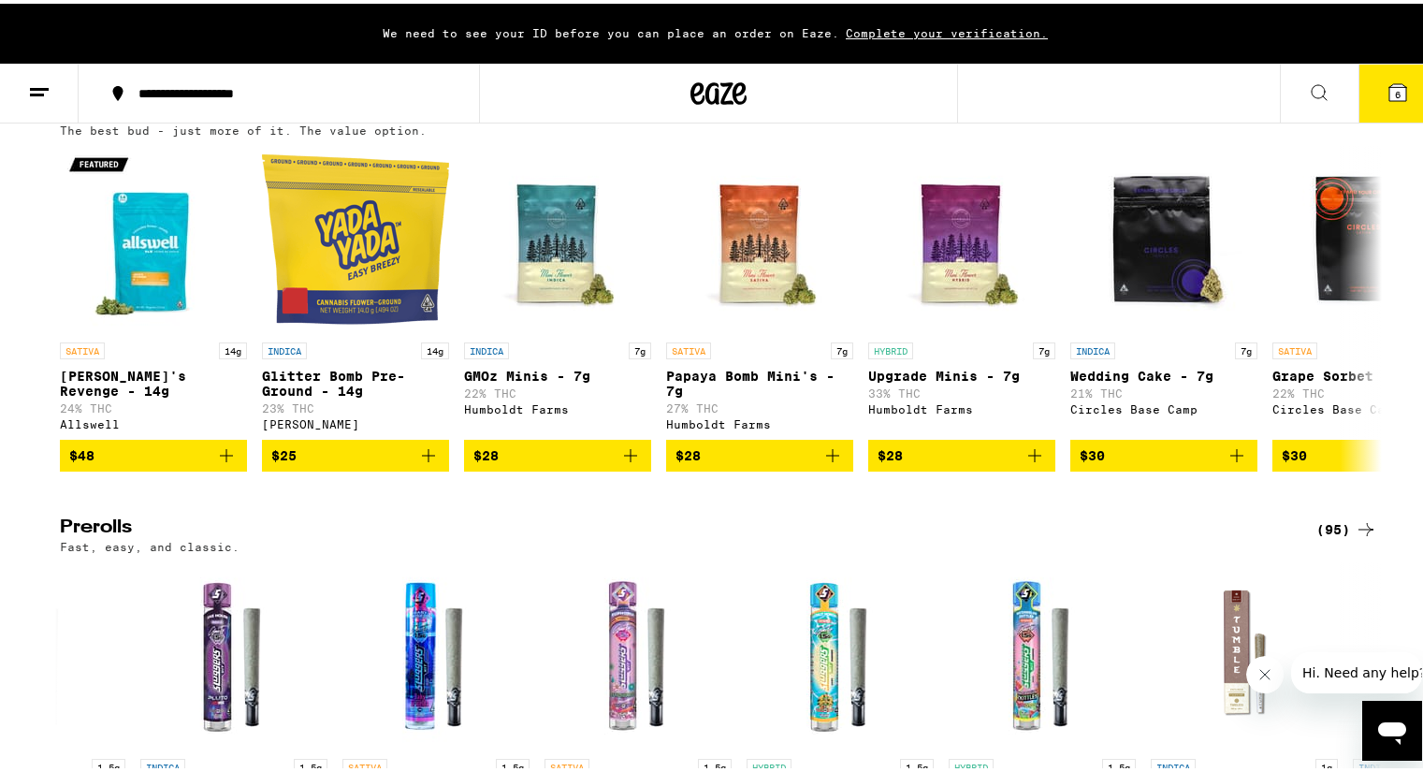
click at [1383, 104] on button "6" at bounding box center [1397, 90] width 79 height 58
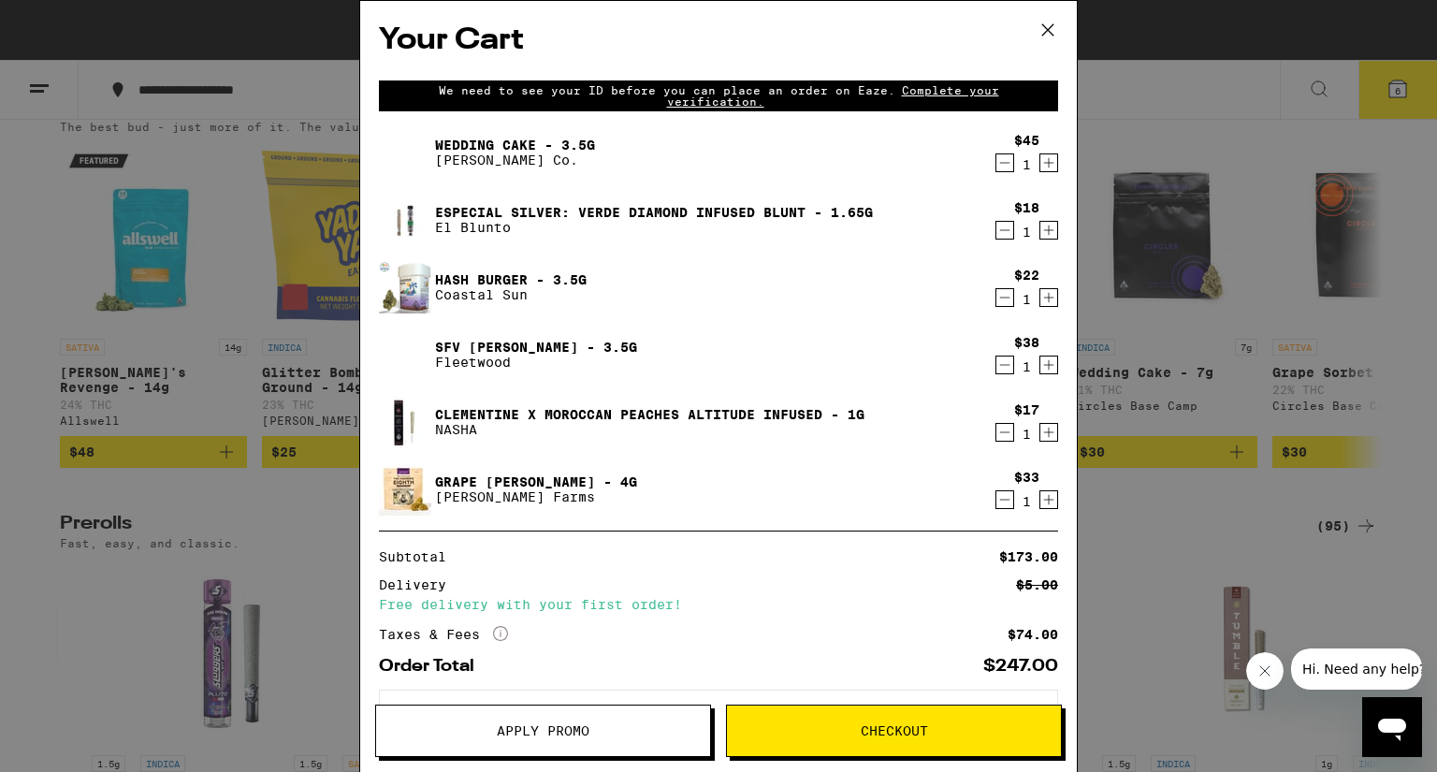
click at [996, 230] on icon "Decrement" at bounding box center [1004, 230] width 17 height 22
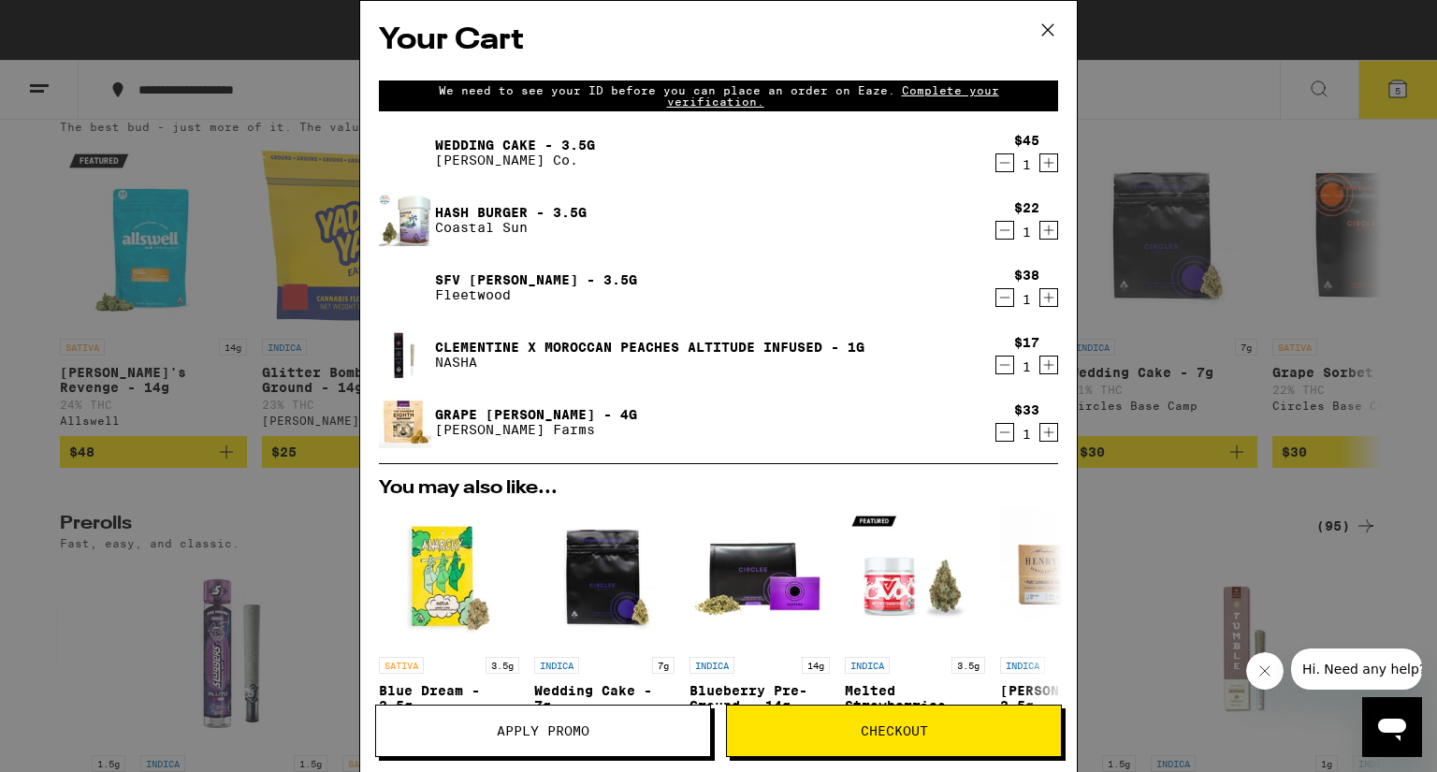
click at [771, 342] on link "Clementine x Moroccan Peaches Altitude Infused - 1g" at bounding box center [649, 347] width 429 height 15
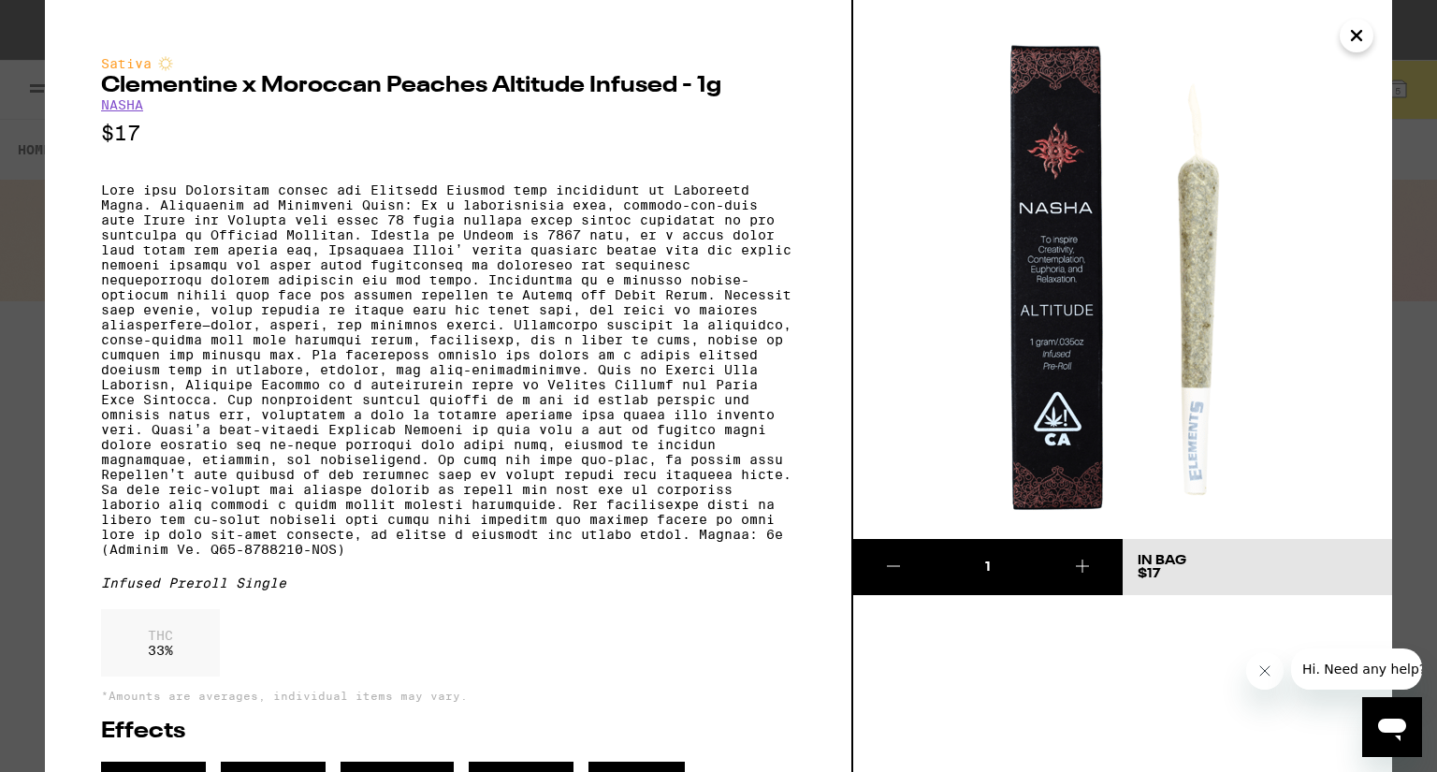
click at [114, 109] on link "NASHA" at bounding box center [122, 104] width 42 height 15
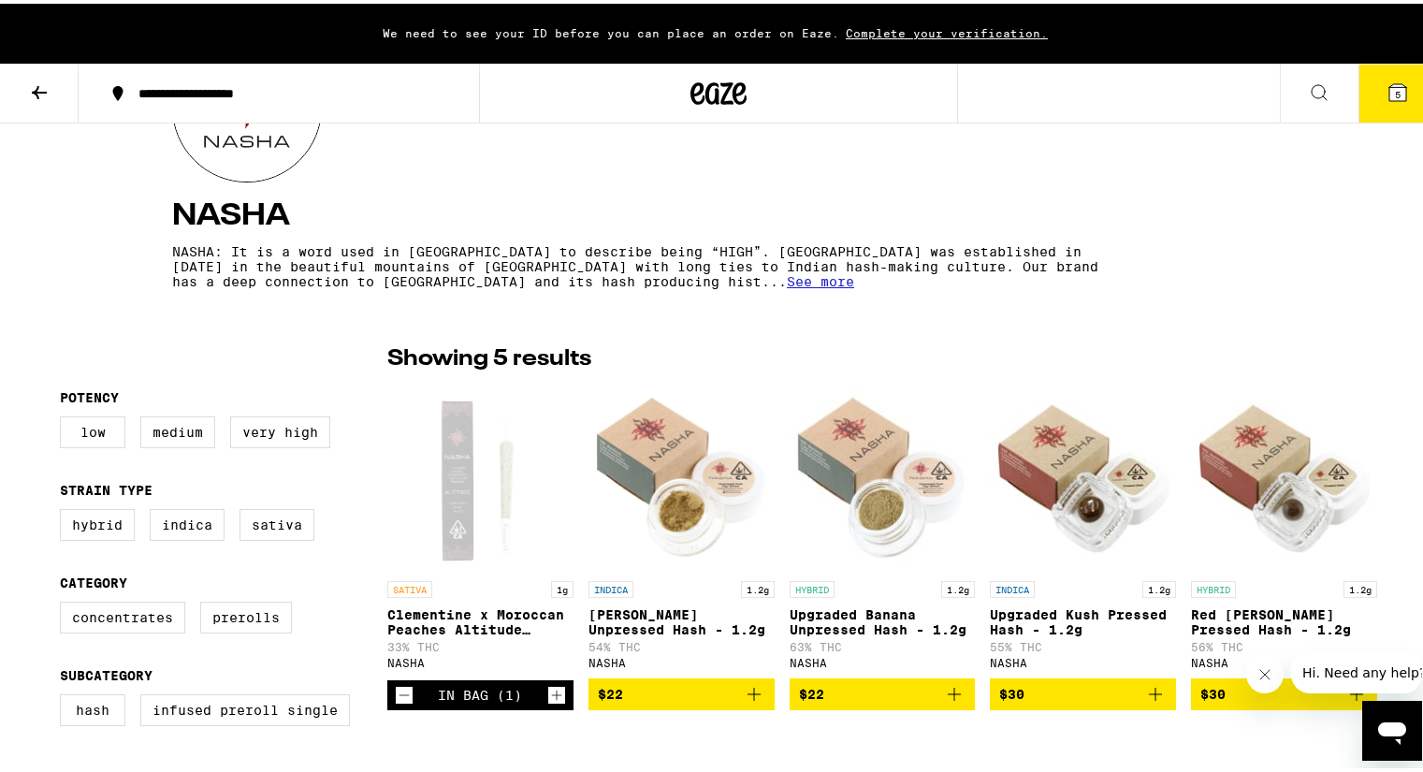
scroll to position [374, 0]
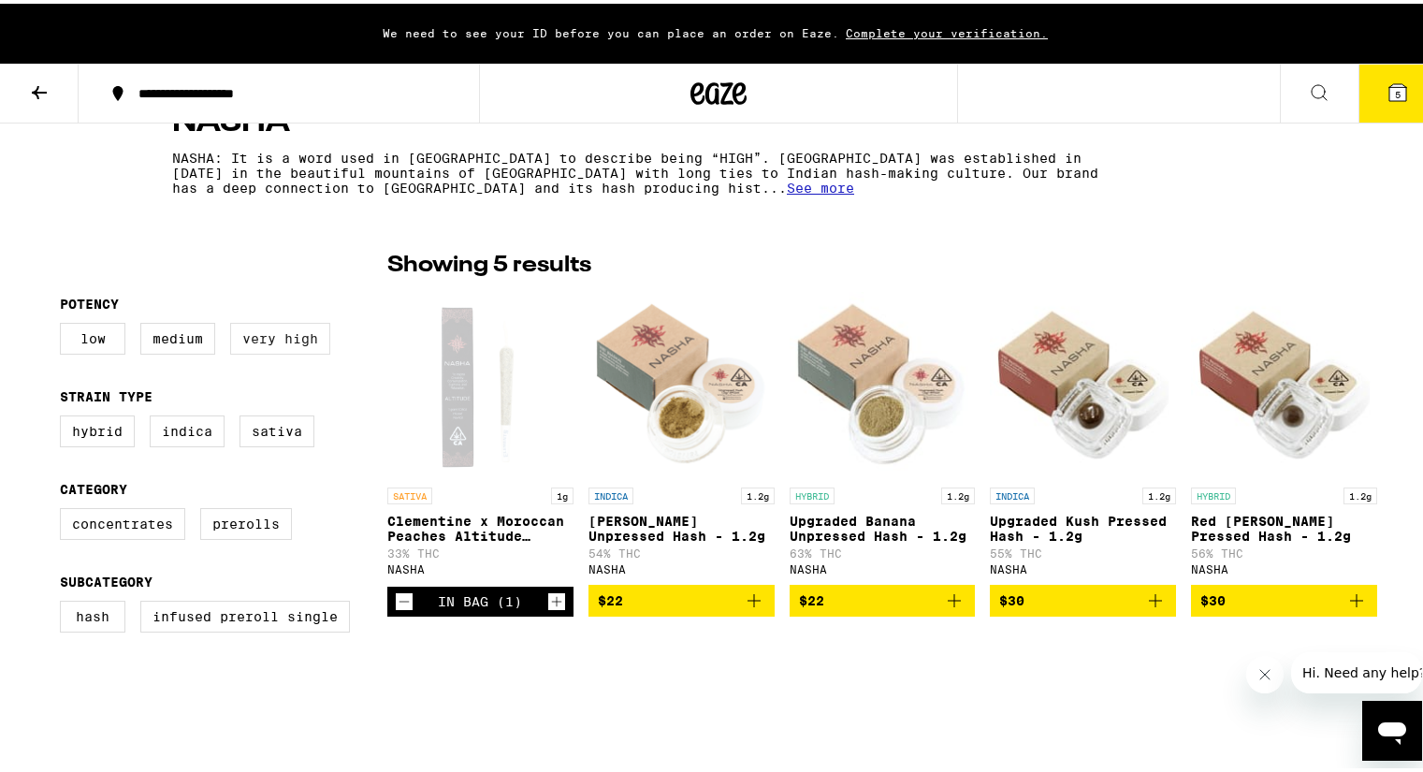
click at [266, 336] on label "Very High" at bounding box center [280, 335] width 100 height 32
click at [65, 323] on input "Very High" at bounding box center [64, 322] width 1 height 1
checkbox input "true"
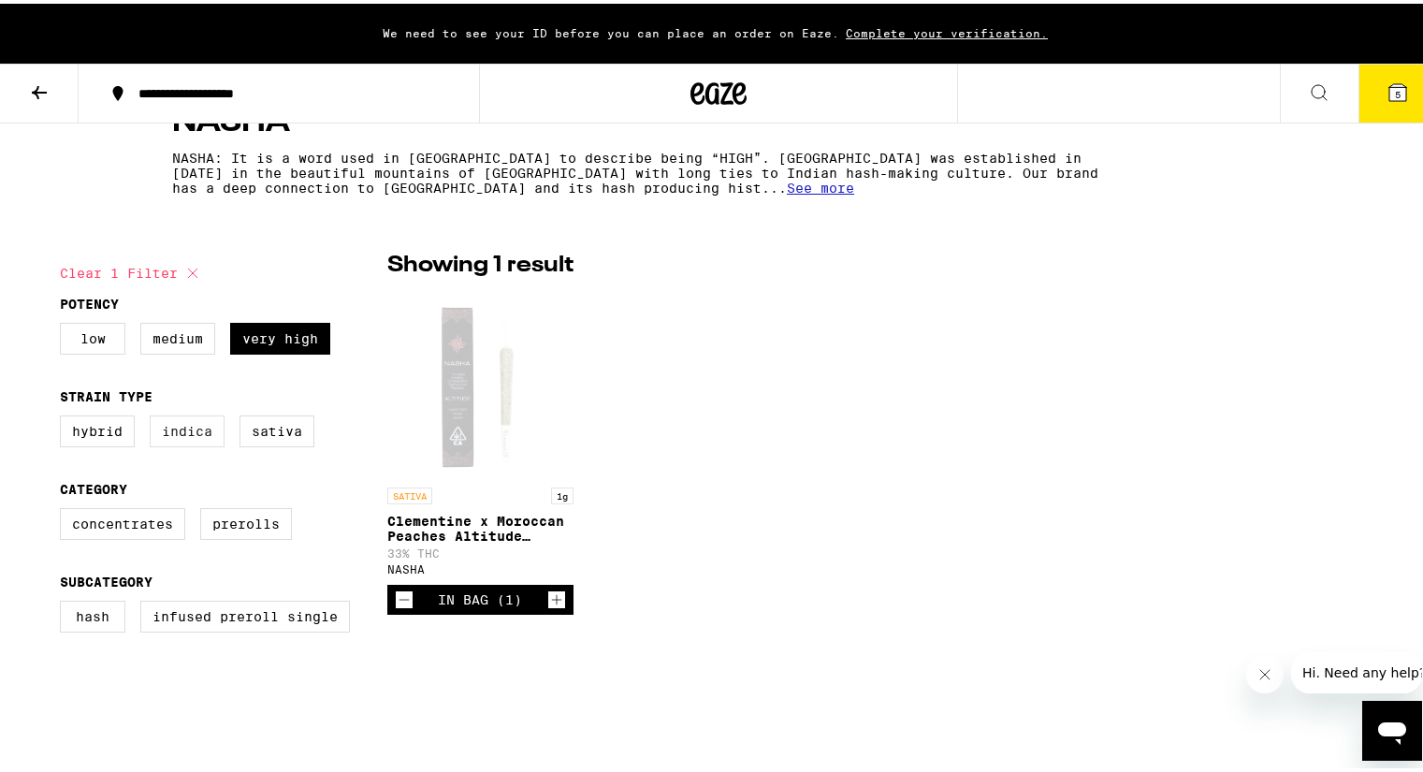
click at [195, 431] on label "Indica" at bounding box center [187, 428] width 75 height 32
click at [65, 415] on input "Indica" at bounding box center [64, 414] width 1 height 1
checkbox input "true"
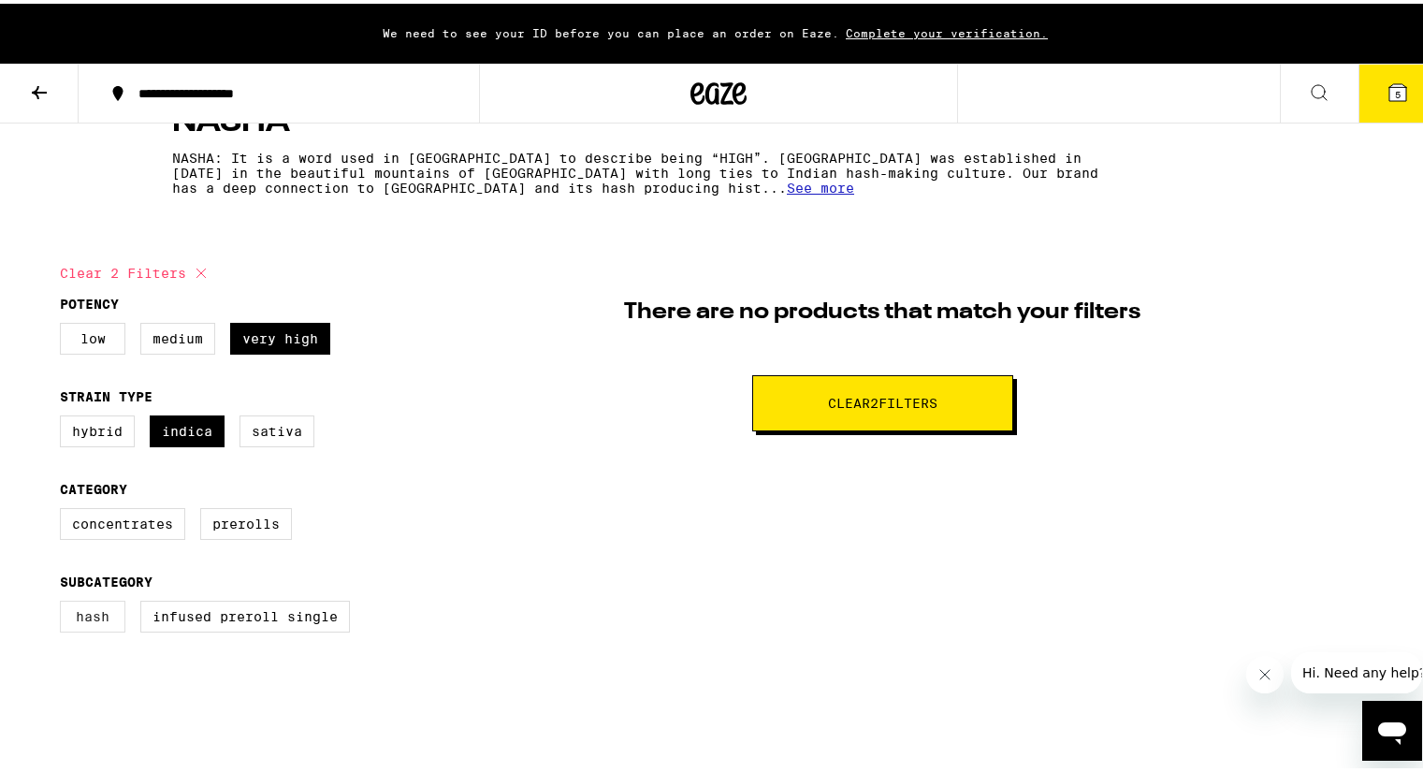
click at [65, 616] on label "Hash" at bounding box center [92, 613] width 65 height 32
click at [65, 601] on input "Hash" at bounding box center [64, 600] width 1 height 1
checkbox input "true"
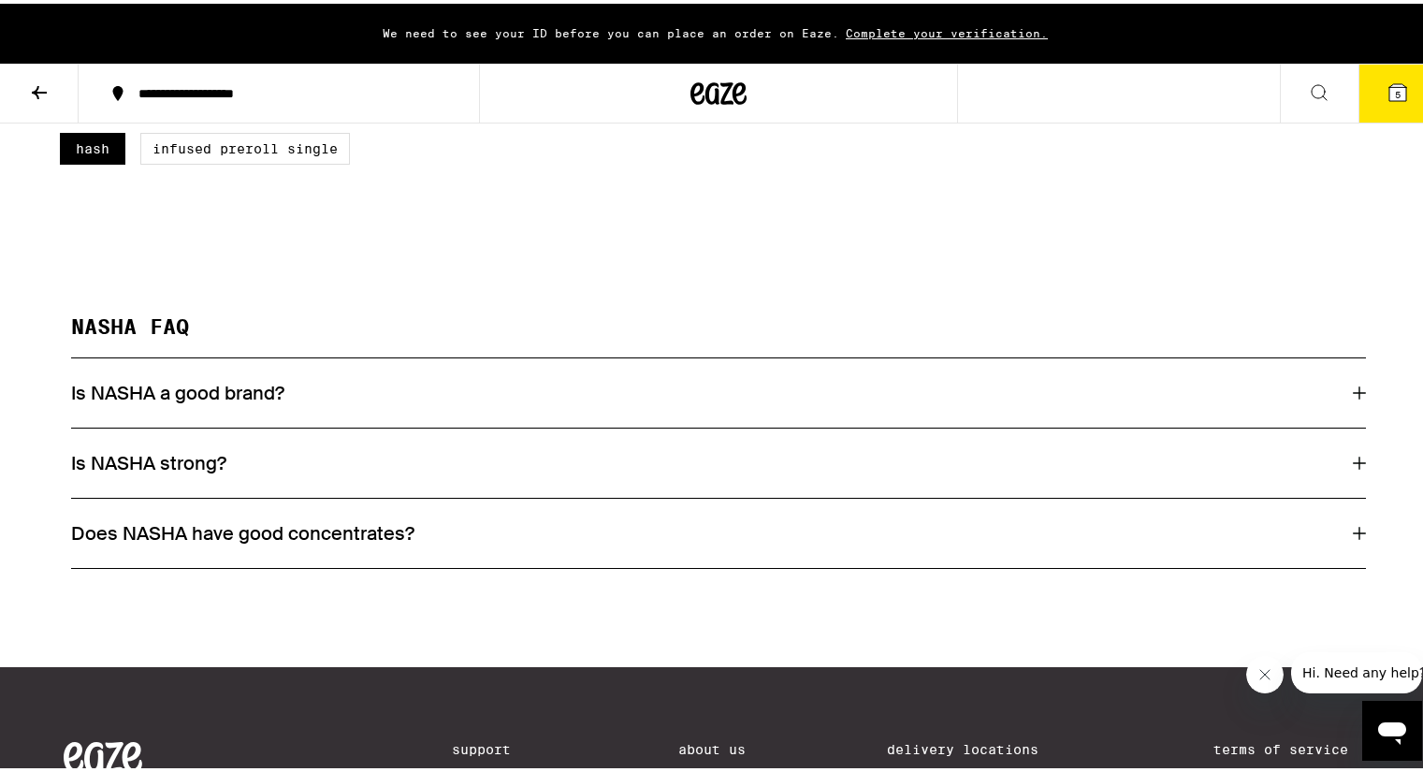
scroll to position [935, 0]
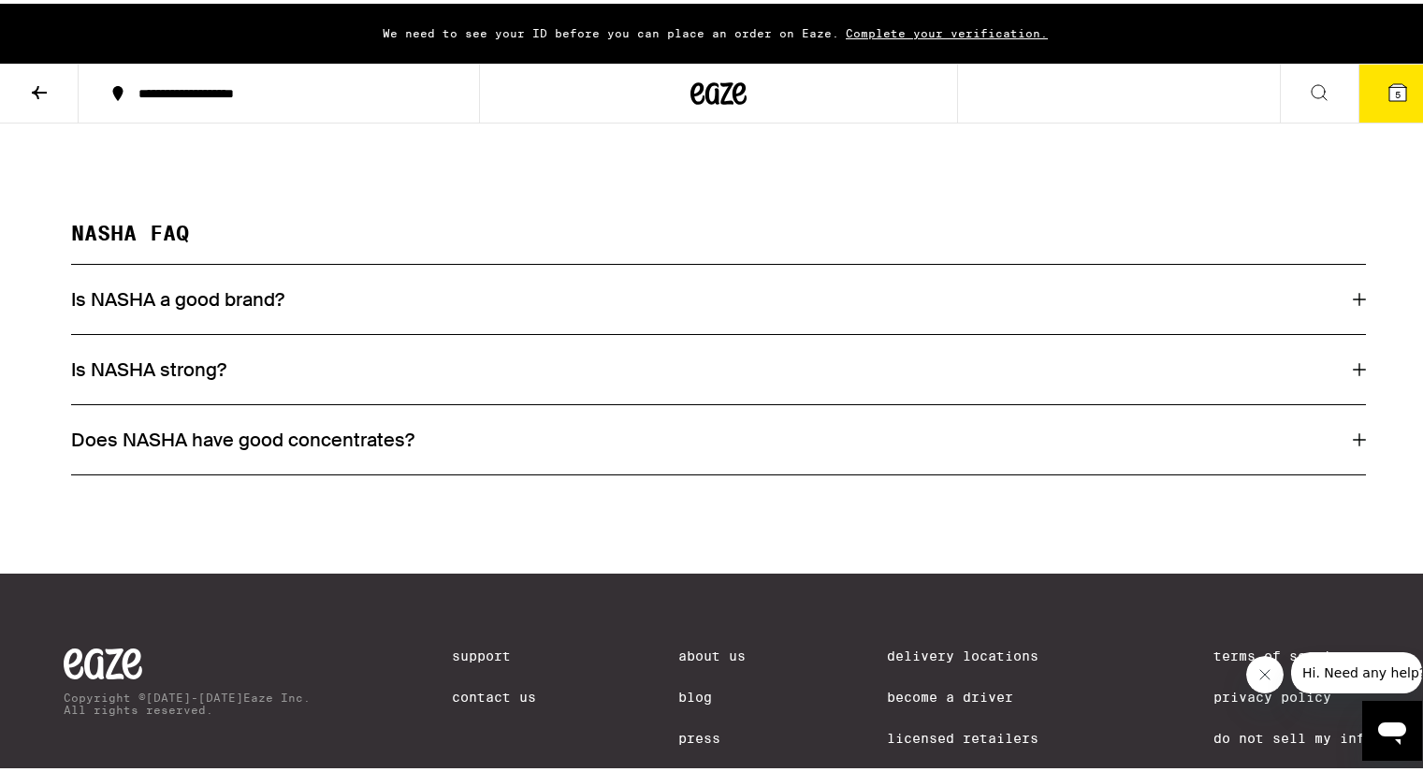
click at [333, 378] on div "Is NASHA strong?" at bounding box center [718, 366] width 1295 height 24
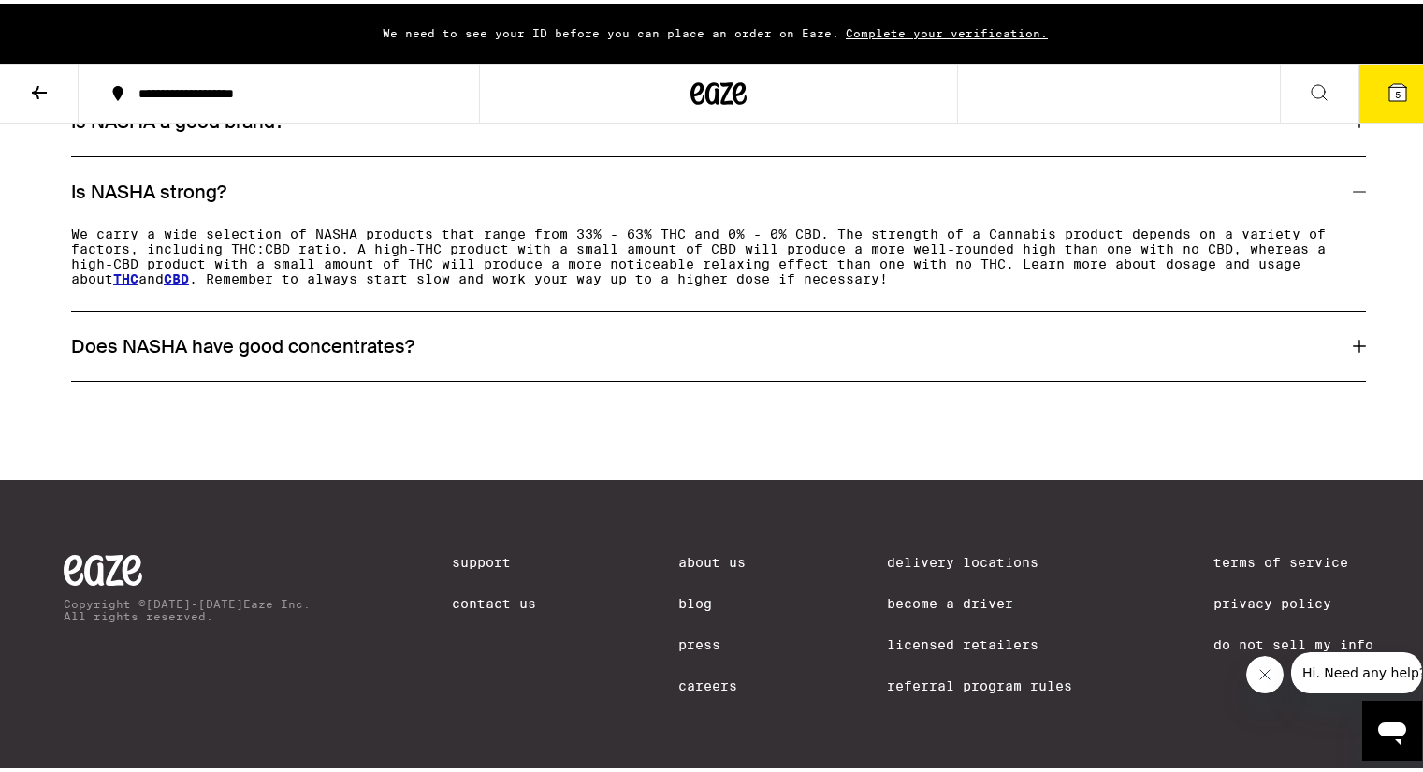
scroll to position [1139, 0]
